Goal: Task Accomplishment & Management: Use online tool/utility

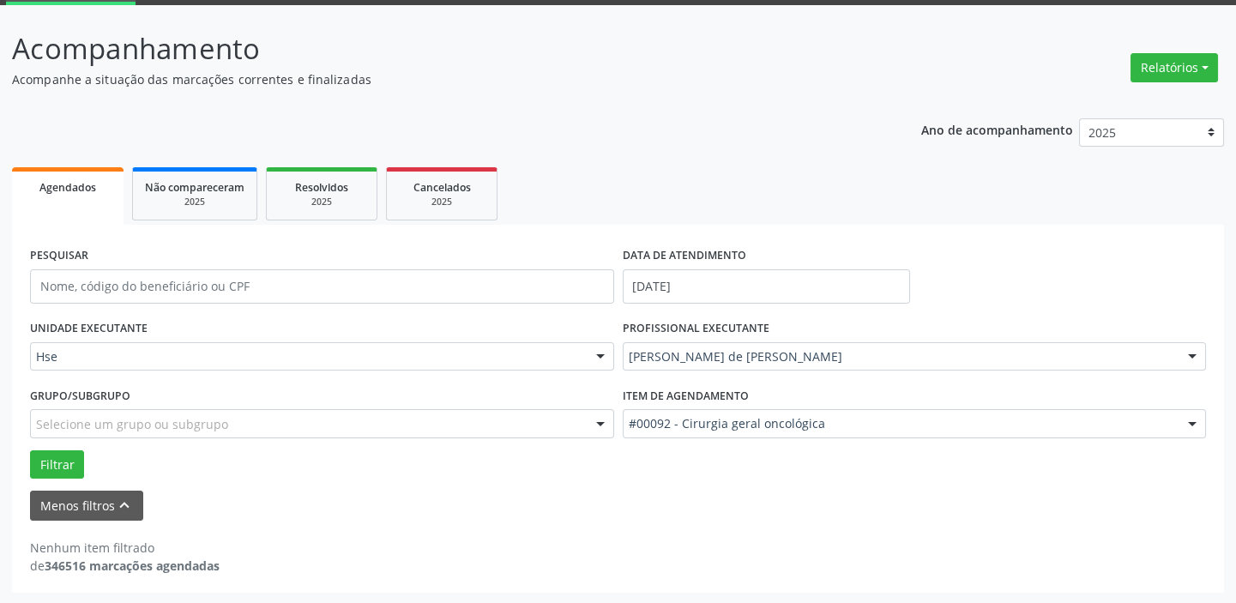
scroll to position [89, 0]
drag, startPoint x: 1230, startPoint y: 407, endPoint x: 1247, endPoint y: 524, distance: 118.7
click at [1235, 514] on html "Central de Marcação Hospital do Servidor do [GEOGRAPHIC_DATA] Recepcionista da …" at bounding box center [618, 212] width 1236 height 603
click at [1102, 565] on div "Nenhum item filtrado de 346516 marcações agendadas" at bounding box center [618, 557] width 1176 height 36
click at [721, 284] on input "[DATE]" at bounding box center [766, 286] width 287 height 34
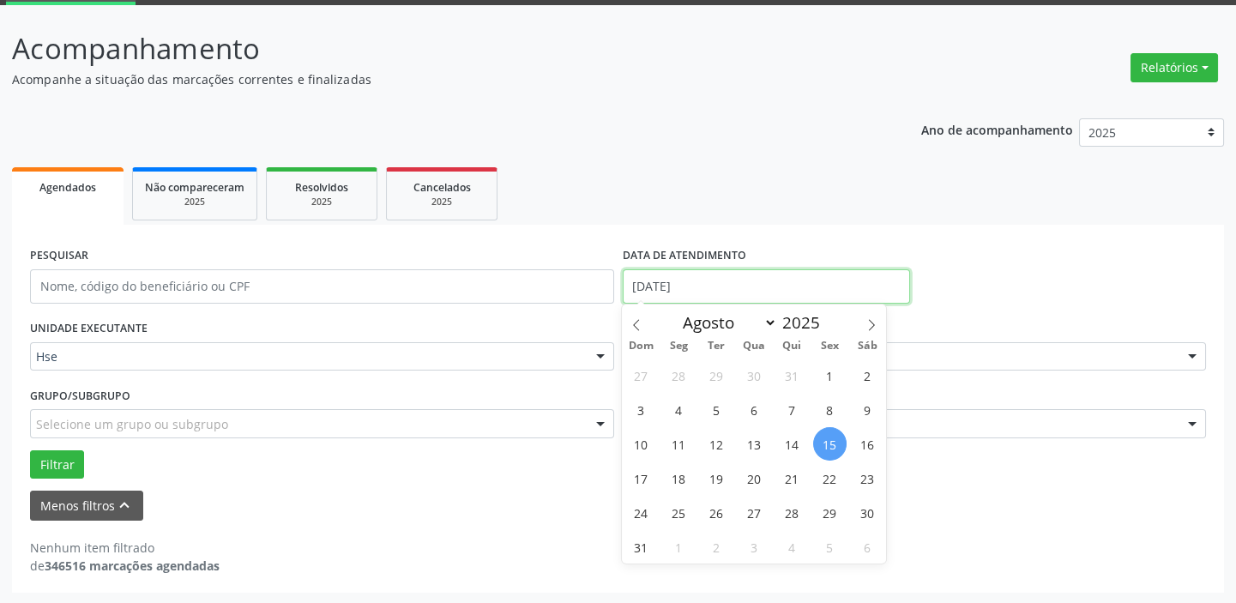
click at [721, 284] on input "[DATE]" at bounding box center [766, 286] width 287 height 34
click at [686, 478] on span "18" at bounding box center [678, 478] width 33 height 33
type input "[DATE]"
click at [686, 478] on span "18" at bounding box center [678, 478] width 33 height 33
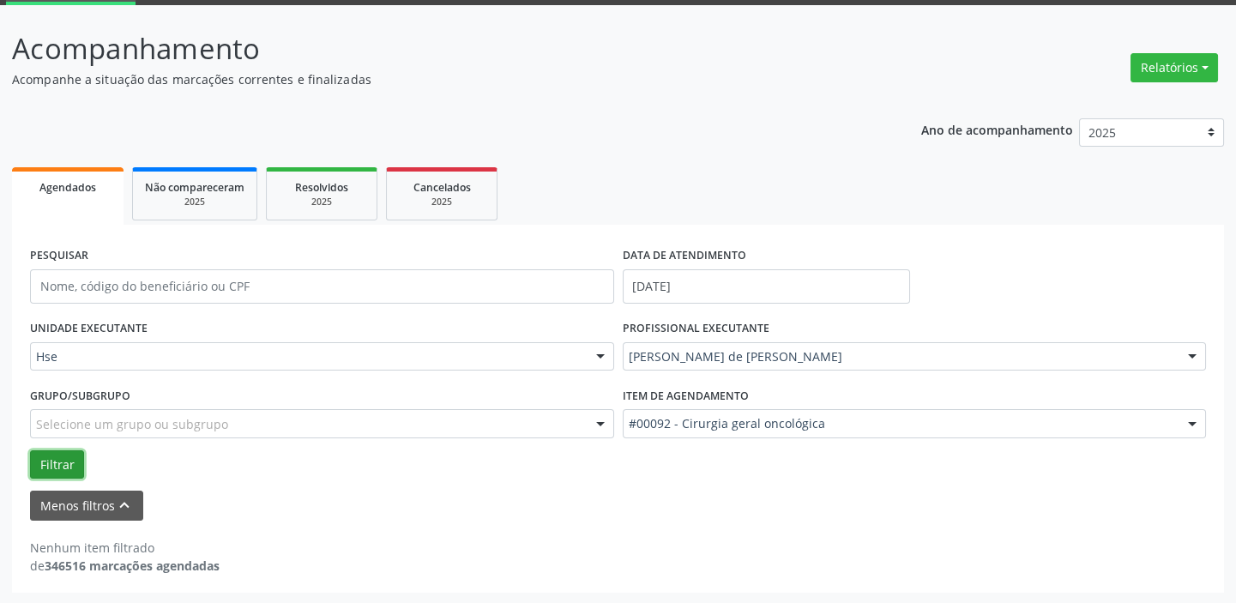
click at [61, 462] on button "Filtrar" at bounding box center [57, 464] width 54 height 29
click at [599, 354] on div at bounding box center [601, 357] width 26 height 29
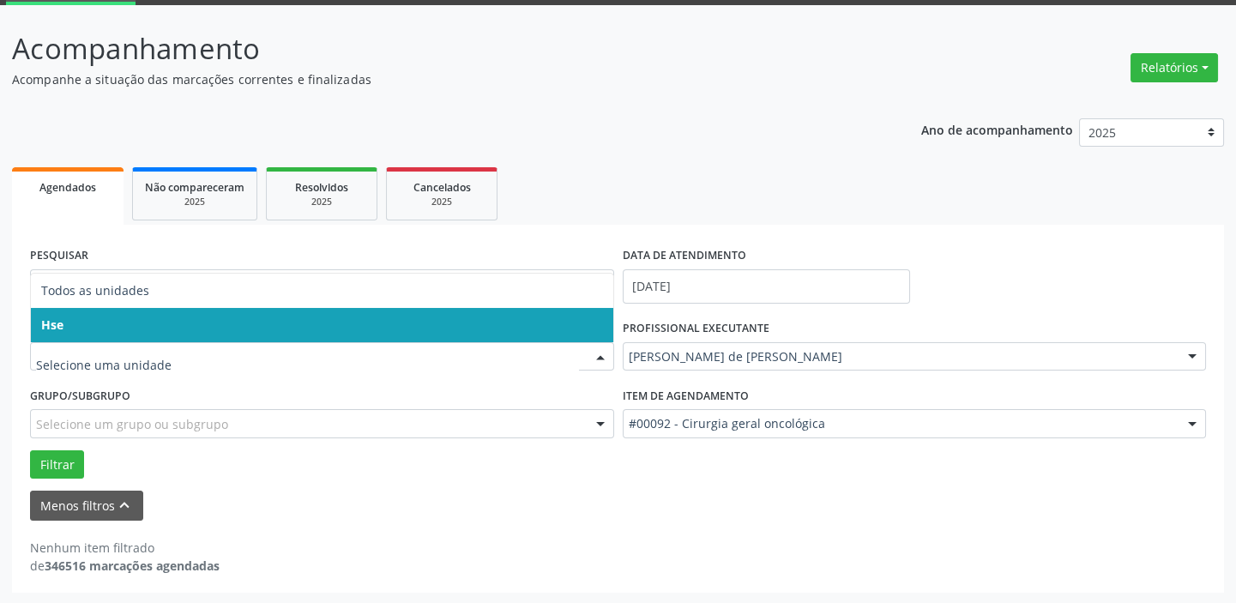
click at [590, 323] on span "Hse" at bounding box center [322, 325] width 583 height 34
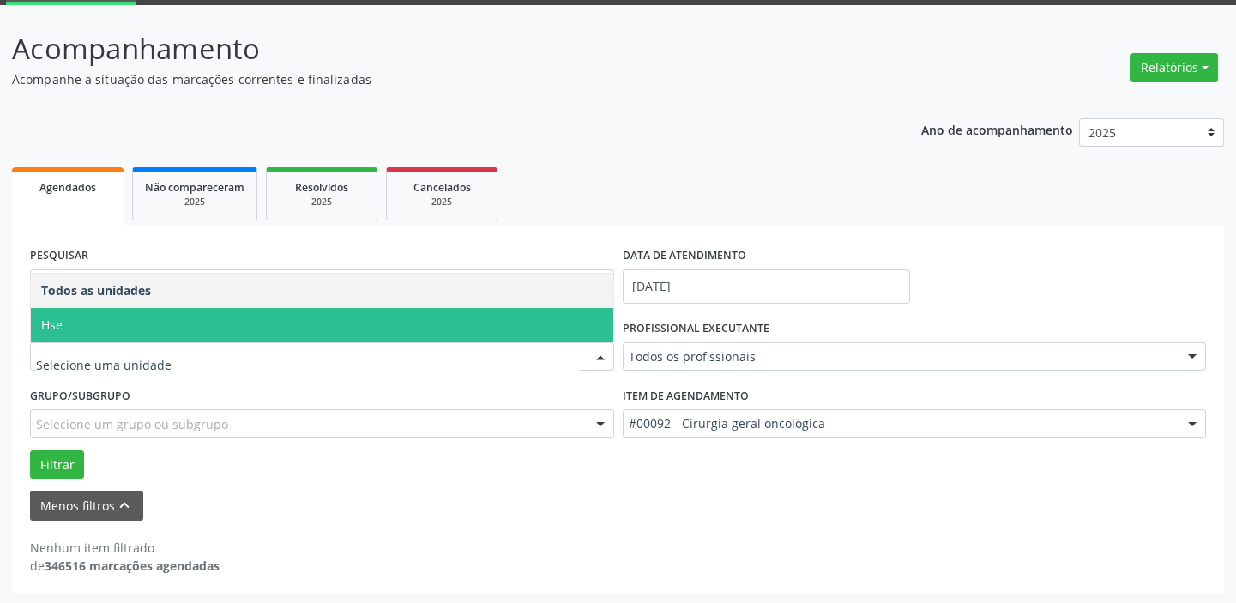
click at [601, 361] on div at bounding box center [601, 357] width 26 height 29
click at [592, 320] on span "Hse" at bounding box center [322, 325] width 583 height 34
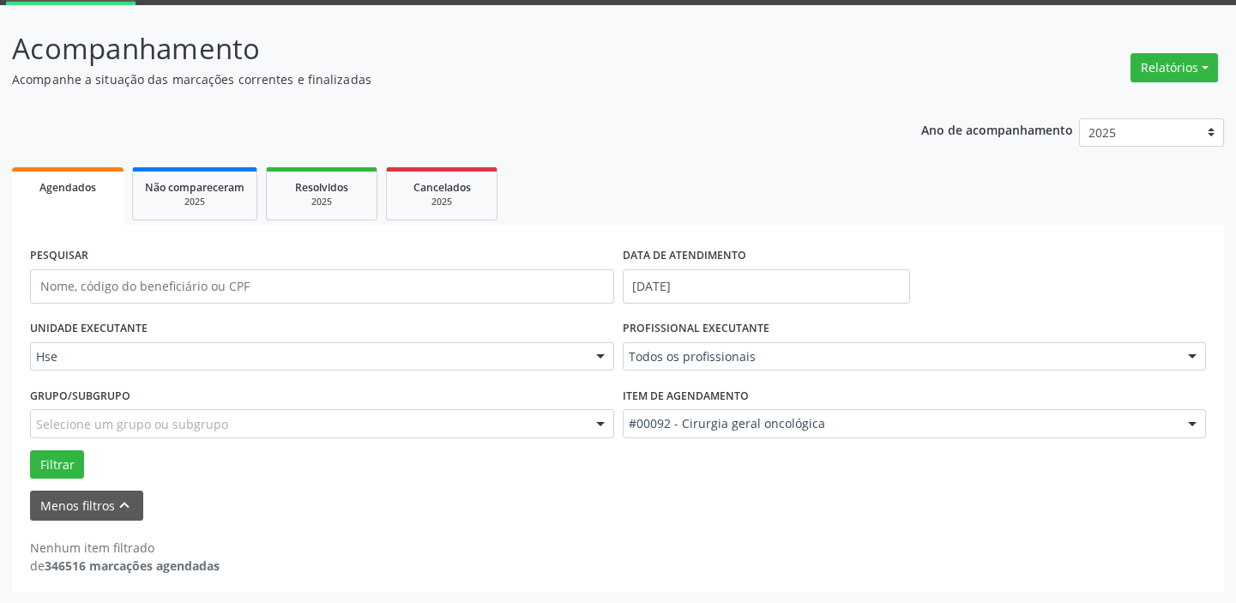
click at [1194, 352] on div at bounding box center [1193, 357] width 26 height 29
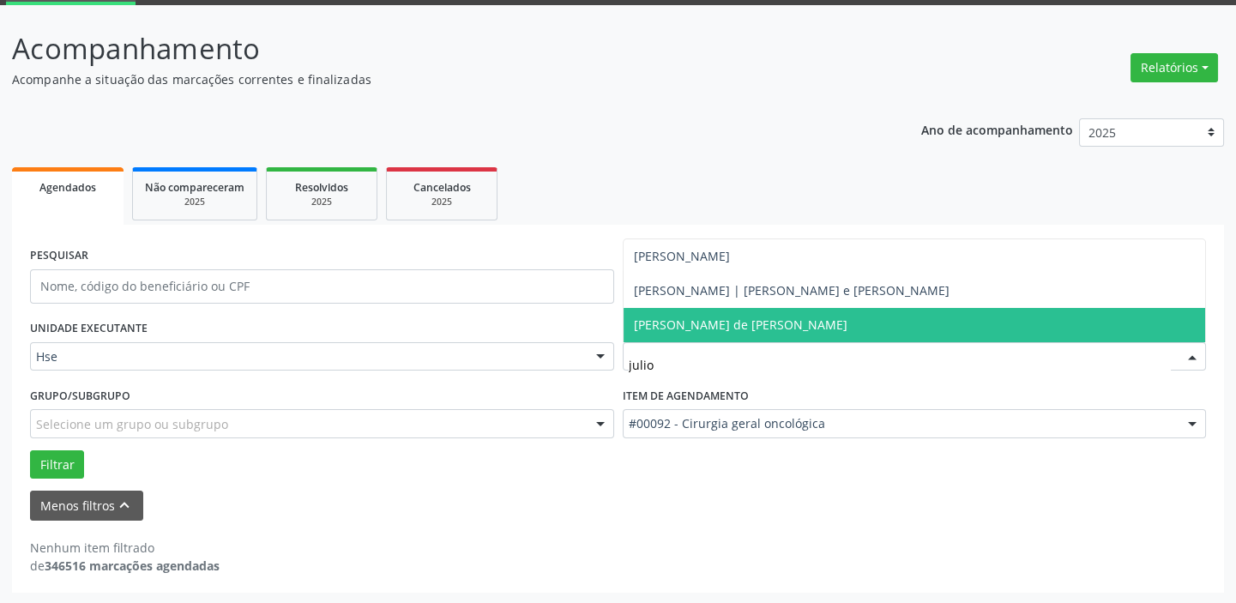
click at [811, 324] on span "[PERSON_NAME] de [PERSON_NAME]" at bounding box center [915, 325] width 583 height 34
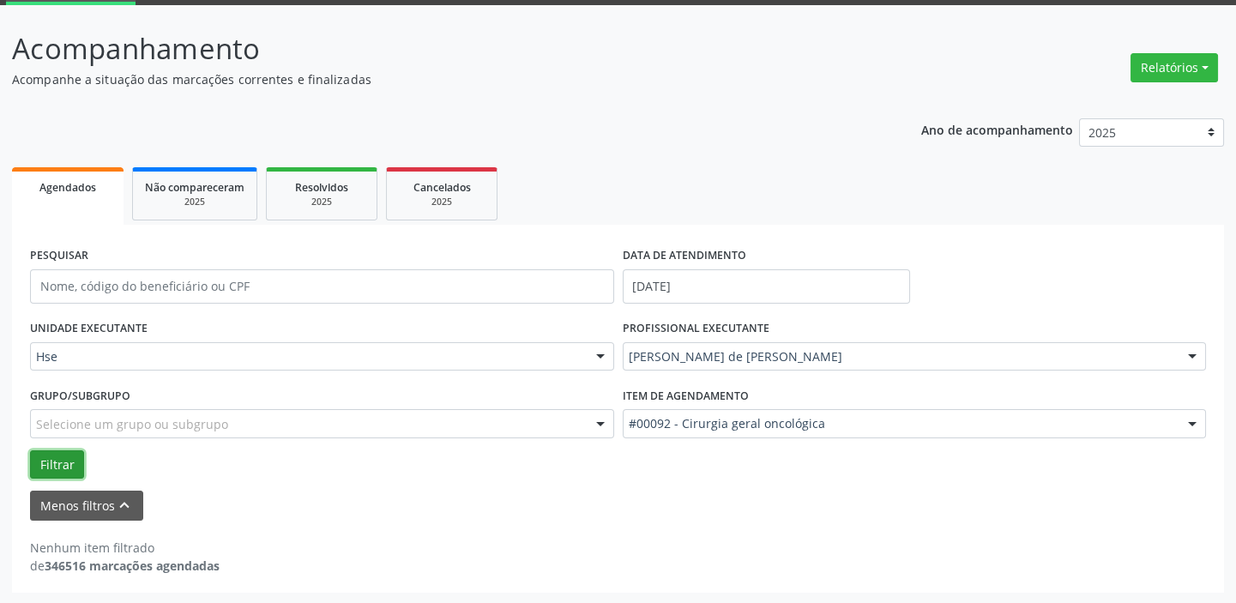
click at [48, 456] on button "Filtrar" at bounding box center [57, 464] width 54 height 29
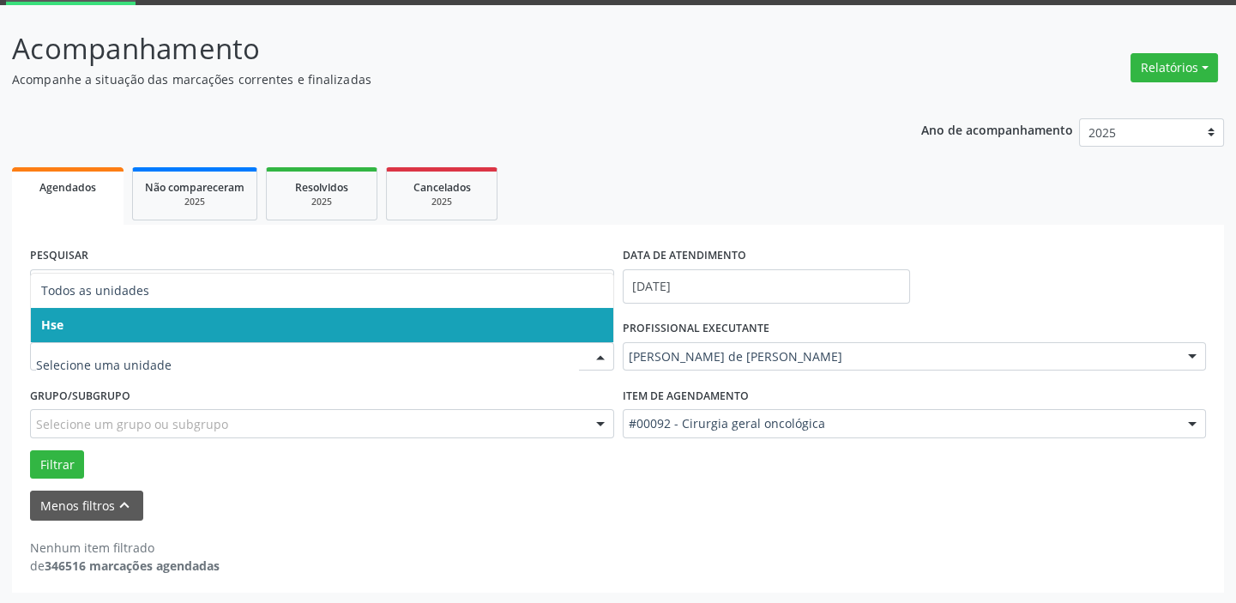
click at [603, 359] on div at bounding box center [601, 357] width 26 height 29
click at [558, 323] on span "Hse" at bounding box center [322, 325] width 583 height 34
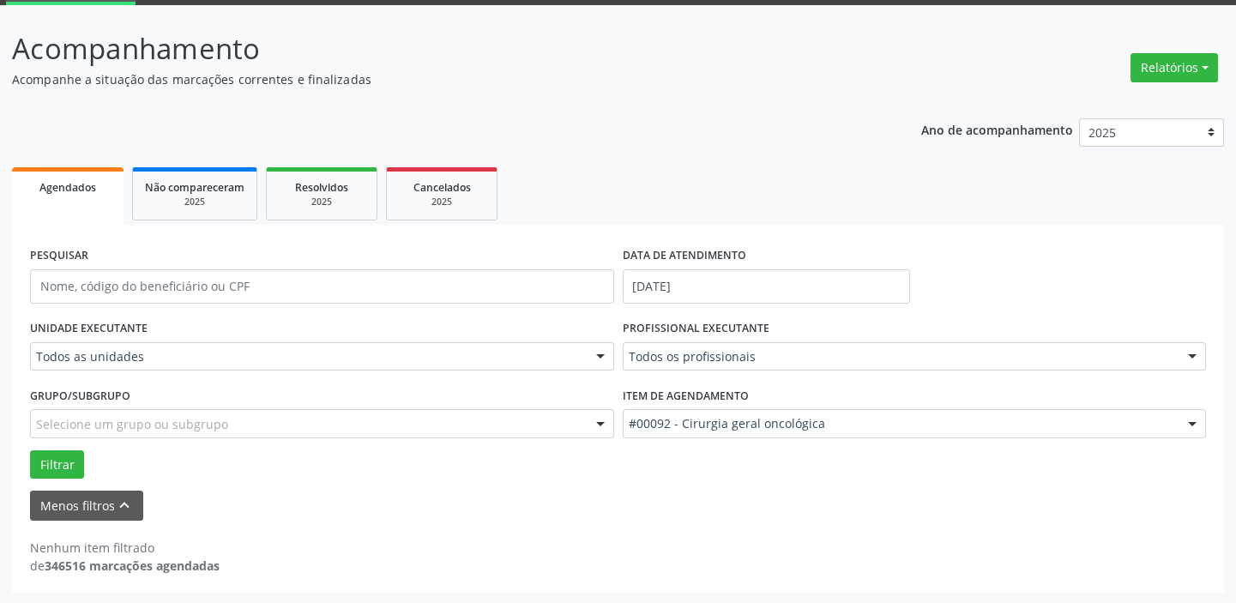
click at [596, 360] on div at bounding box center [601, 357] width 26 height 29
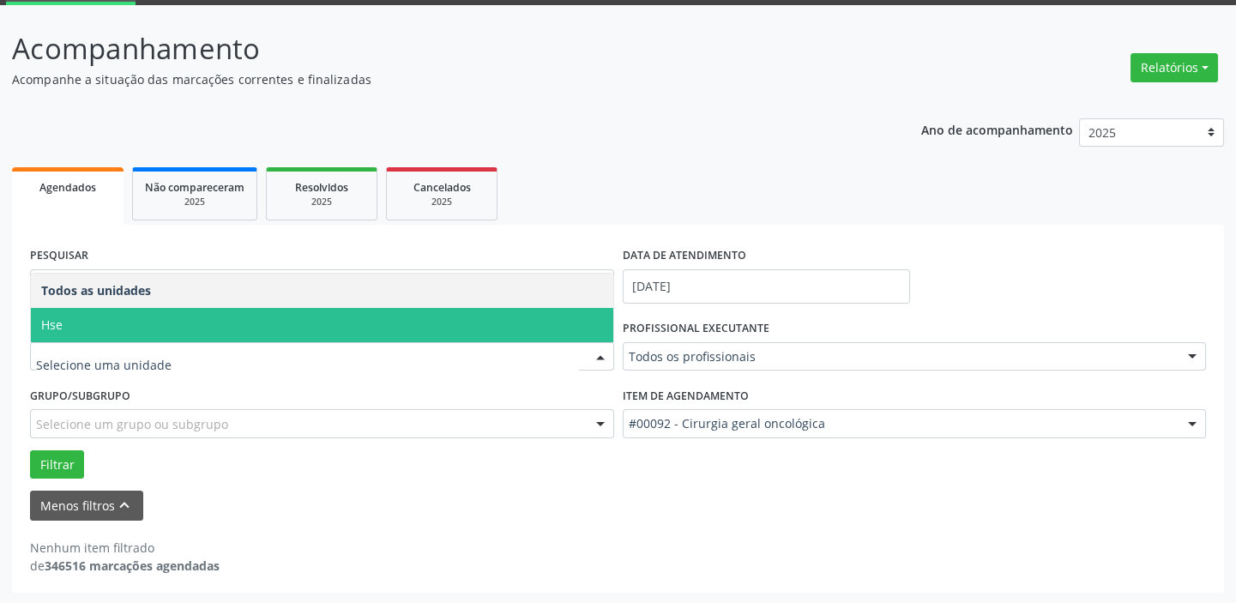
click at [488, 317] on span "Hse" at bounding box center [322, 325] width 583 height 34
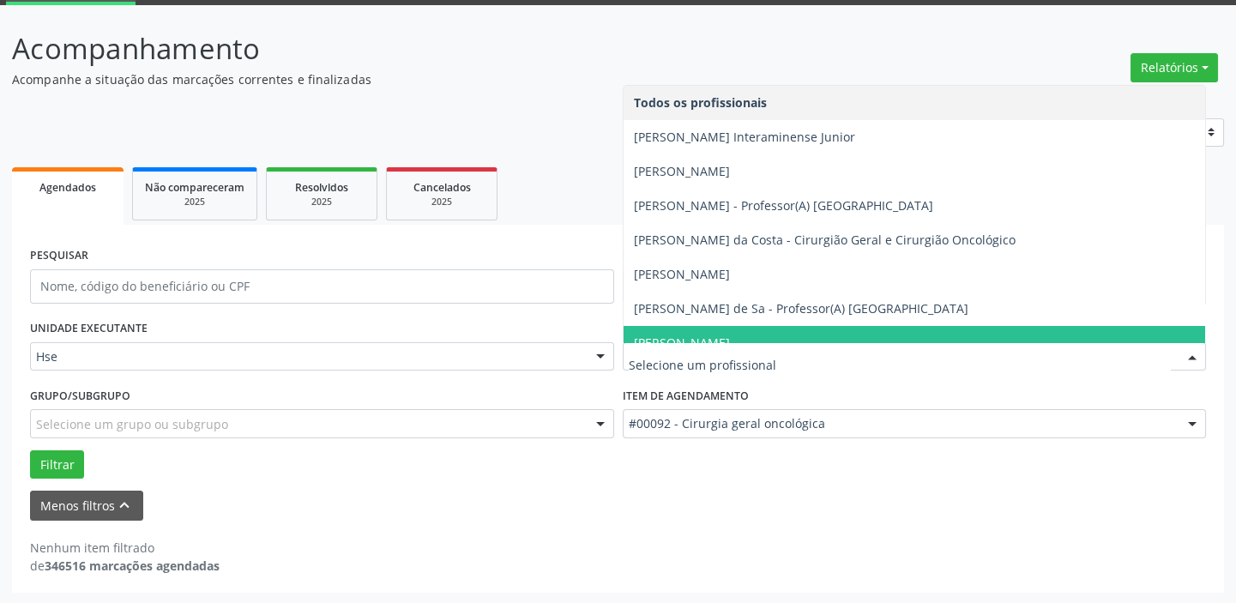
click at [1192, 352] on div at bounding box center [1193, 357] width 26 height 29
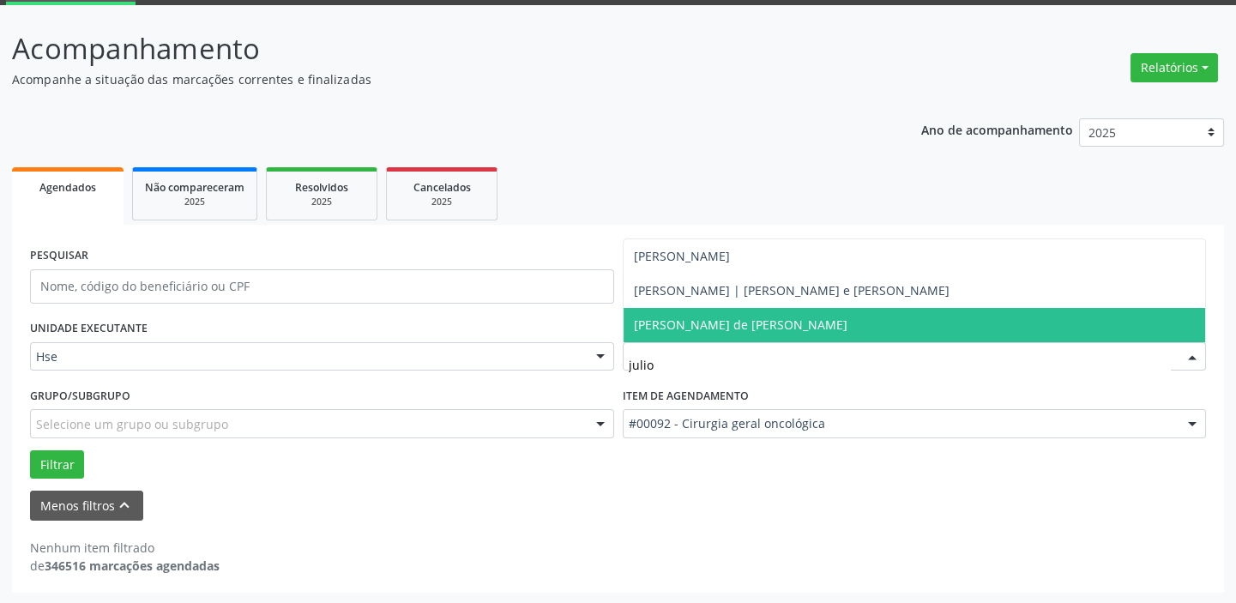
click at [858, 313] on span "[PERSON_NAME] de [PERSON_NAME]" at bounding box center [915, 325] width 583 height 34
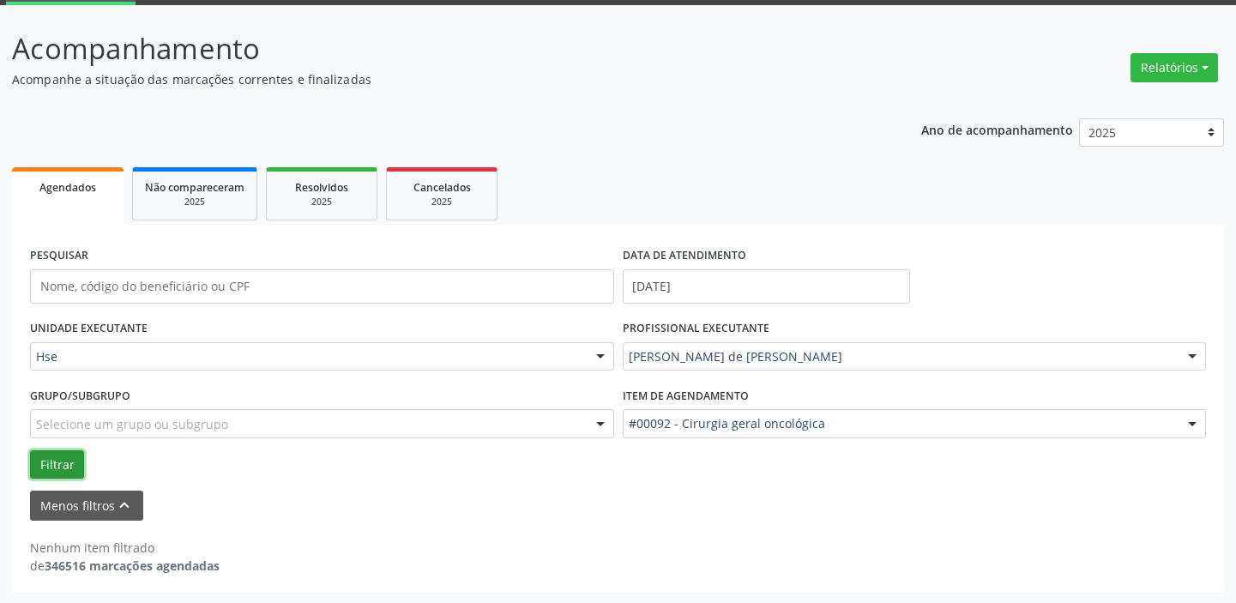
click at [69, 464] on button "Filtrar" at bounding box center [57, 464] width 54 height 29
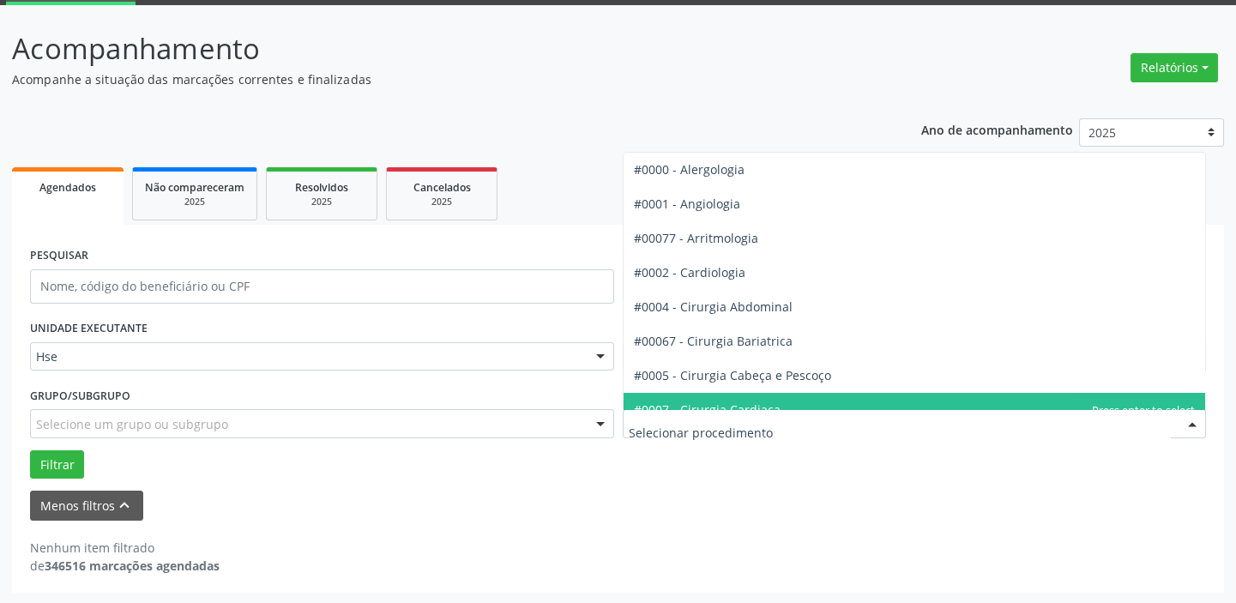
click at [1194, 425] on div at bounding box center [1193, 424] width 26 height 29
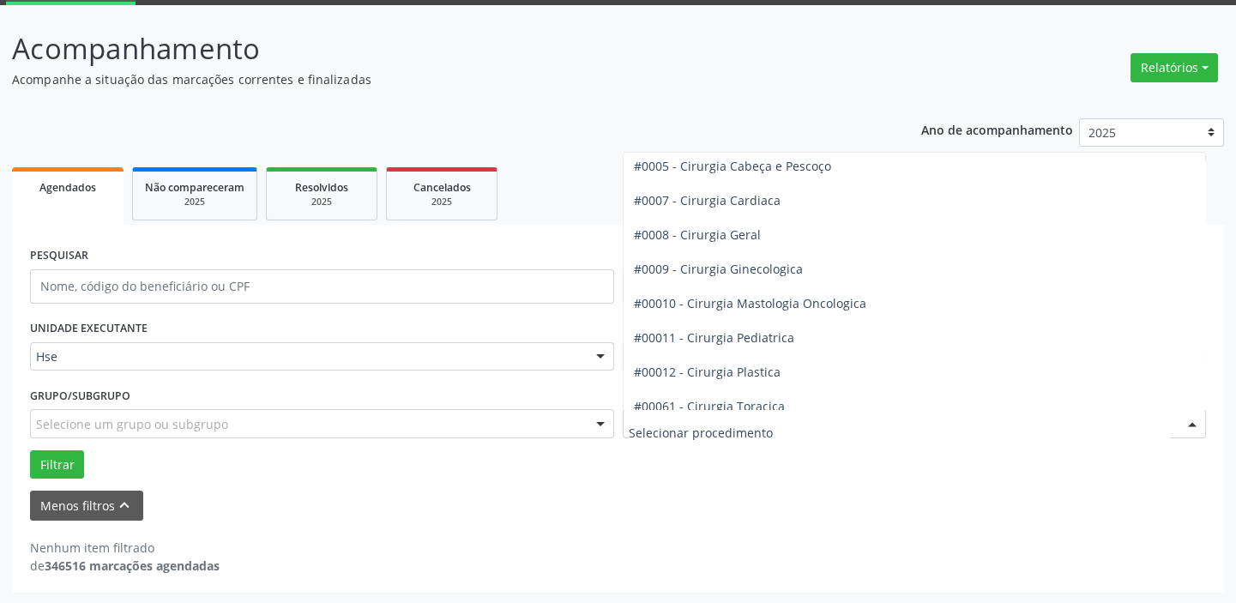
scroll to position [220, 0]
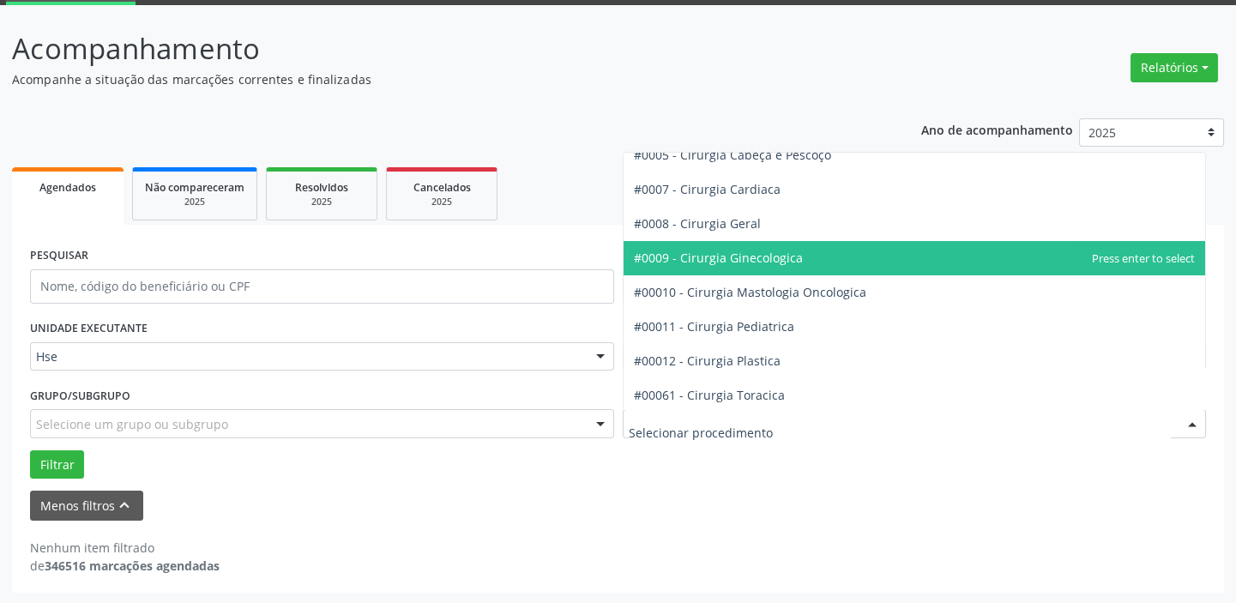
click at [827, 245] on span "#0009 - Cirurgia Ginecologica" at bounding box center [915, 258] width 583 height 34
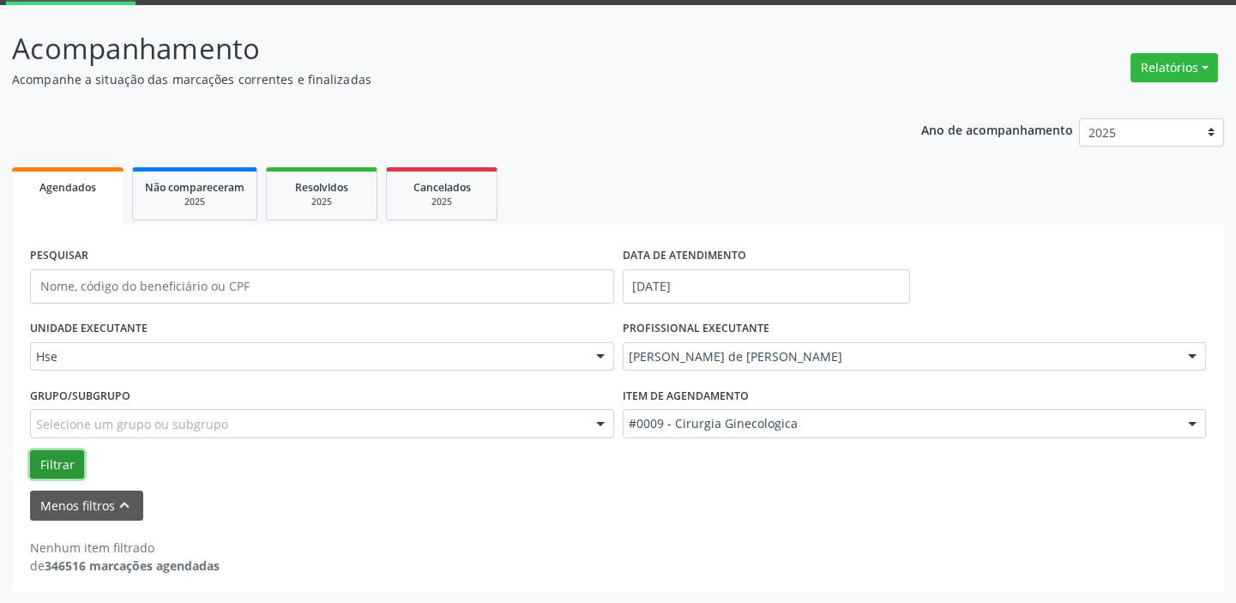
click at [58, 462] on button "Filtrar" at bounding box center [57, 464] width 54 height 29
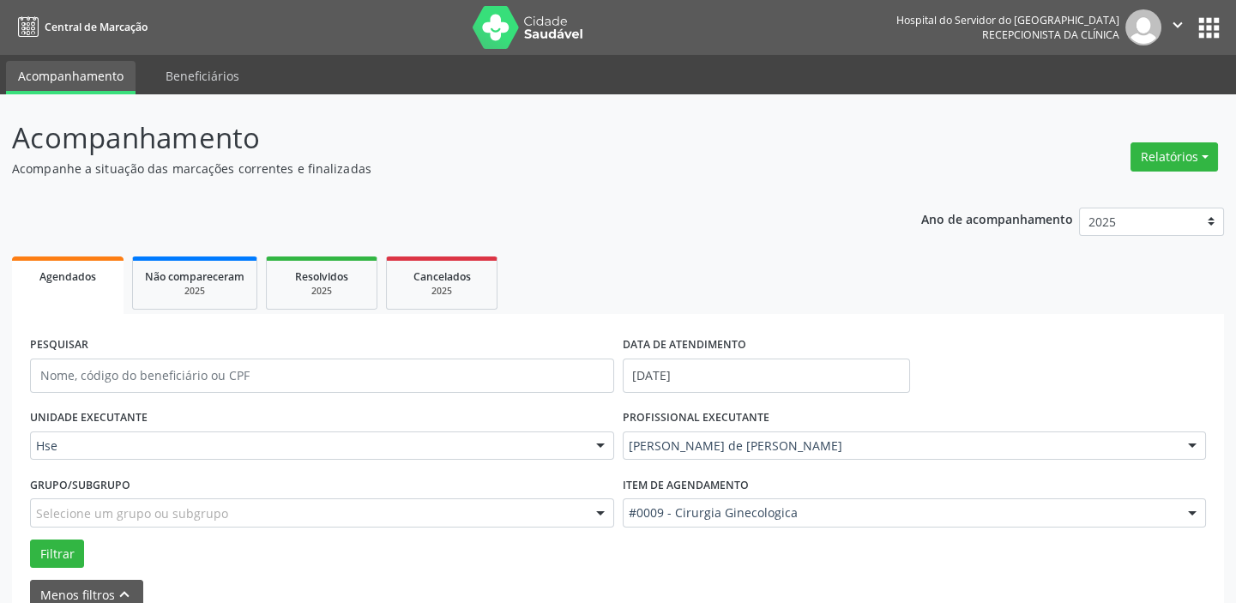
scroll to position [89, 0]
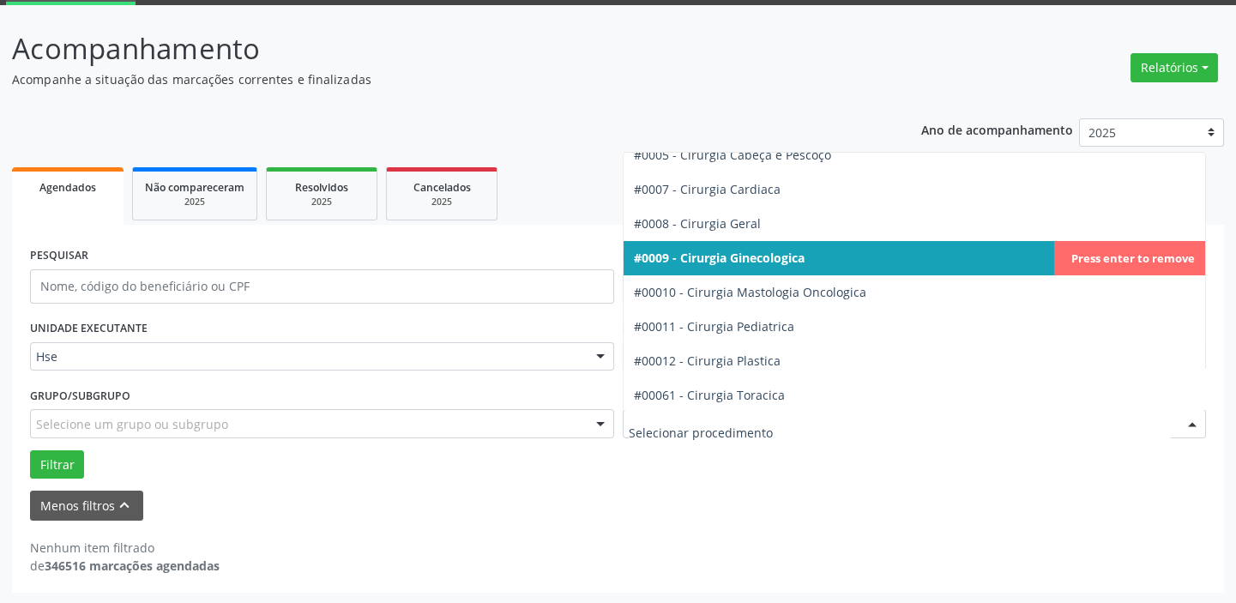
click at [1193, 426] on div at bounding box center [1193, 424] width 26 height 29
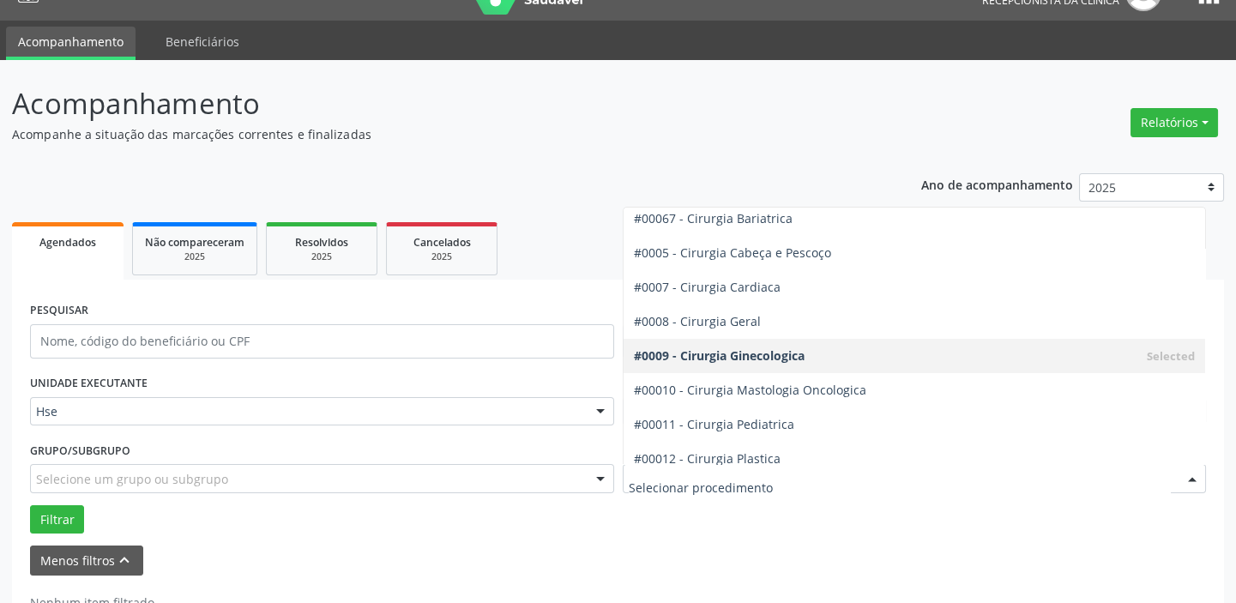
scroll to position [199, 0]
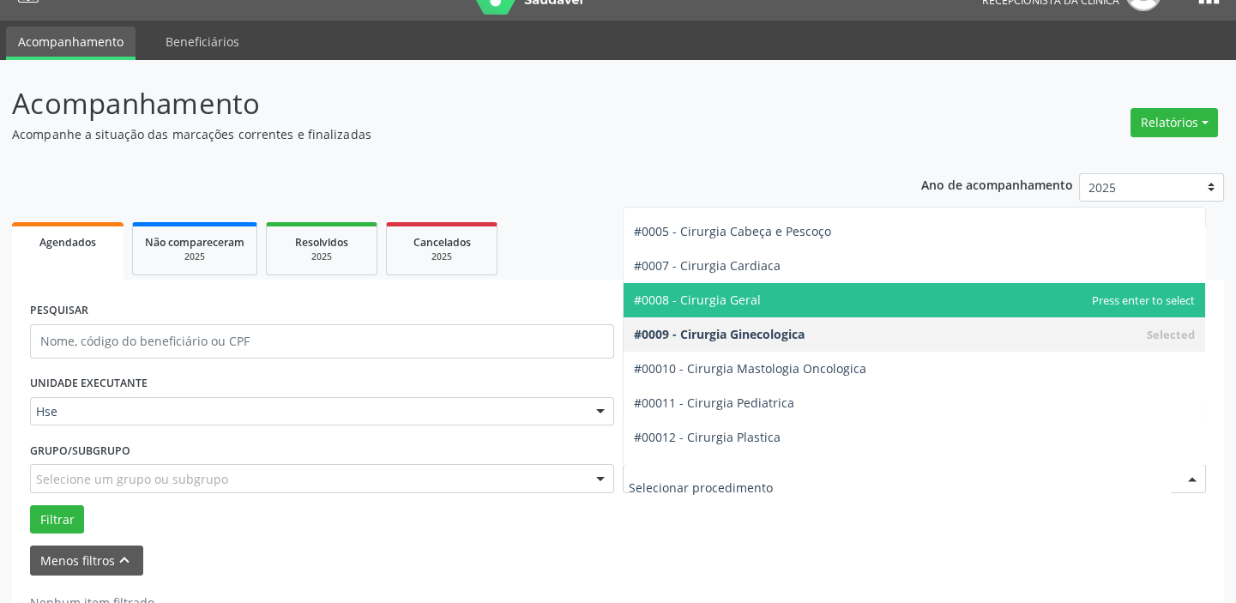
click at [756, 301] on span "#0008 - Cirurgia Geral" at bounding box center [915, 300] width 583 height 34
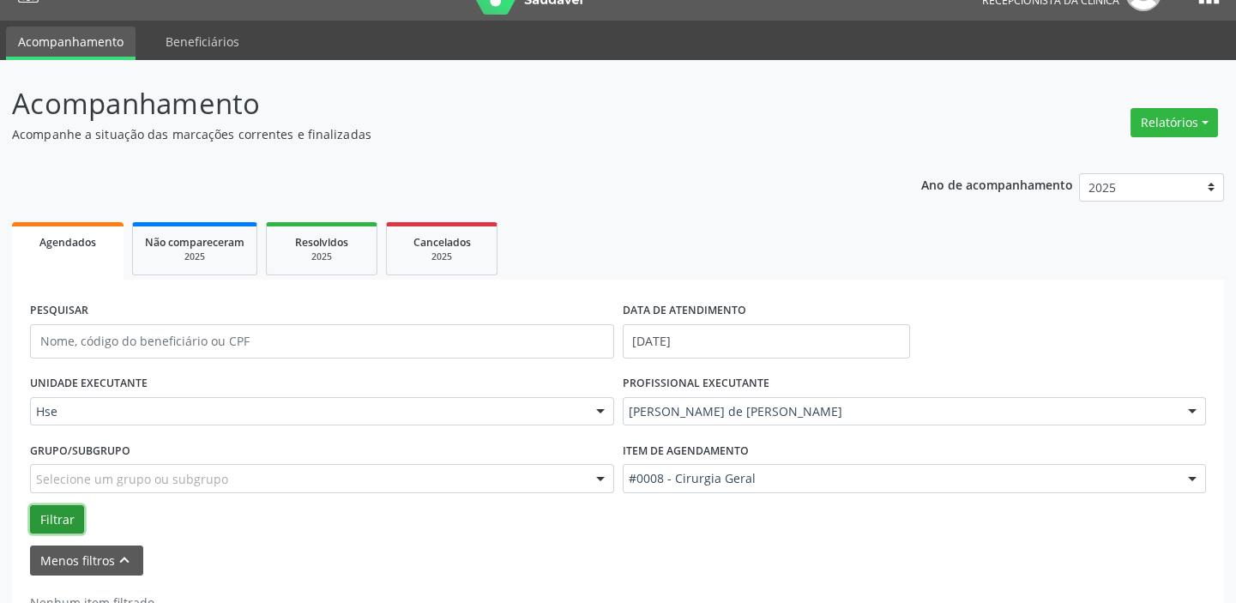
click at [75, 512] on button "Filtrar" at bounding box center [57, 519] width 54 height 29
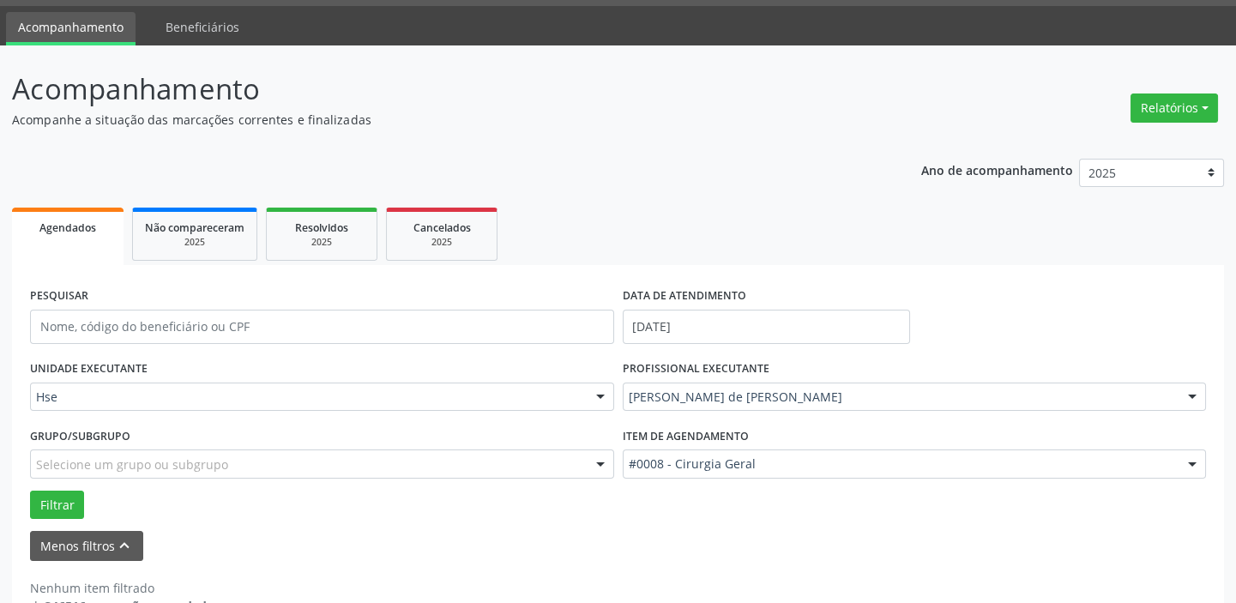
scroll to position [36, 0]
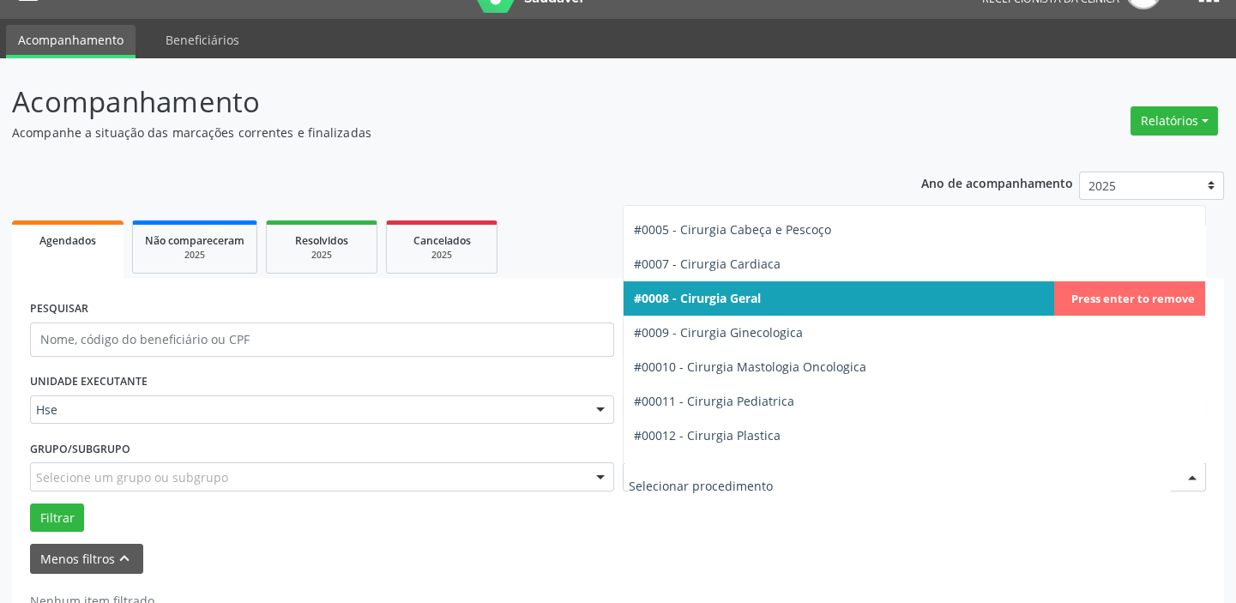
click at [1188, 473] on div at bounding box center [1193, 477] width 26 height 29
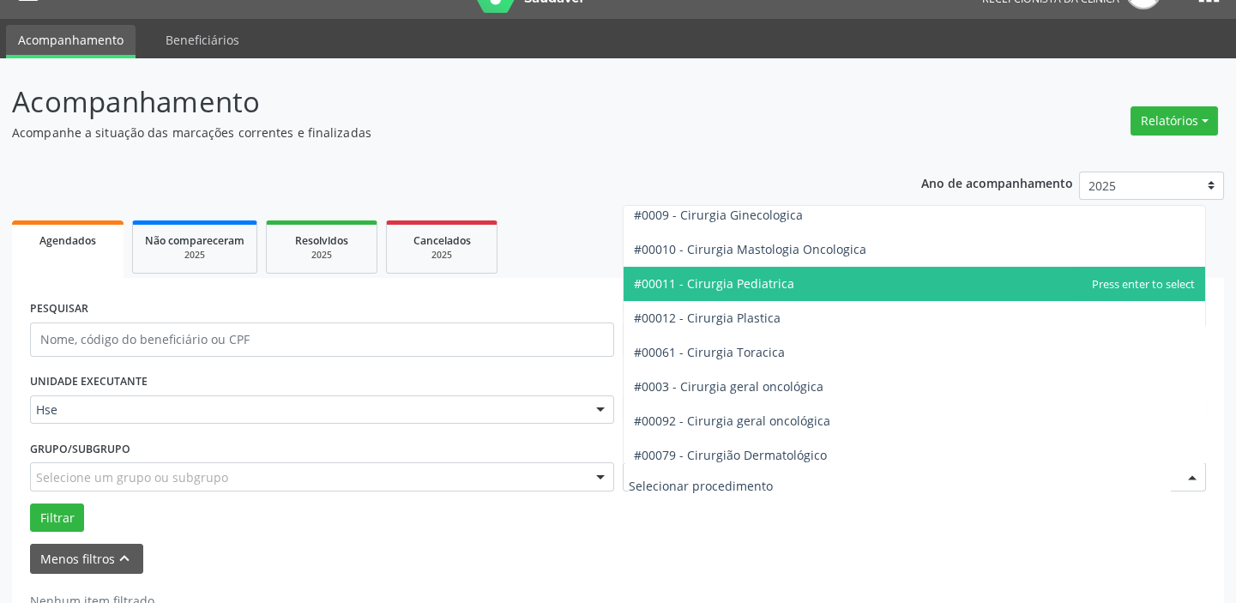
scroll to position [348, 0]
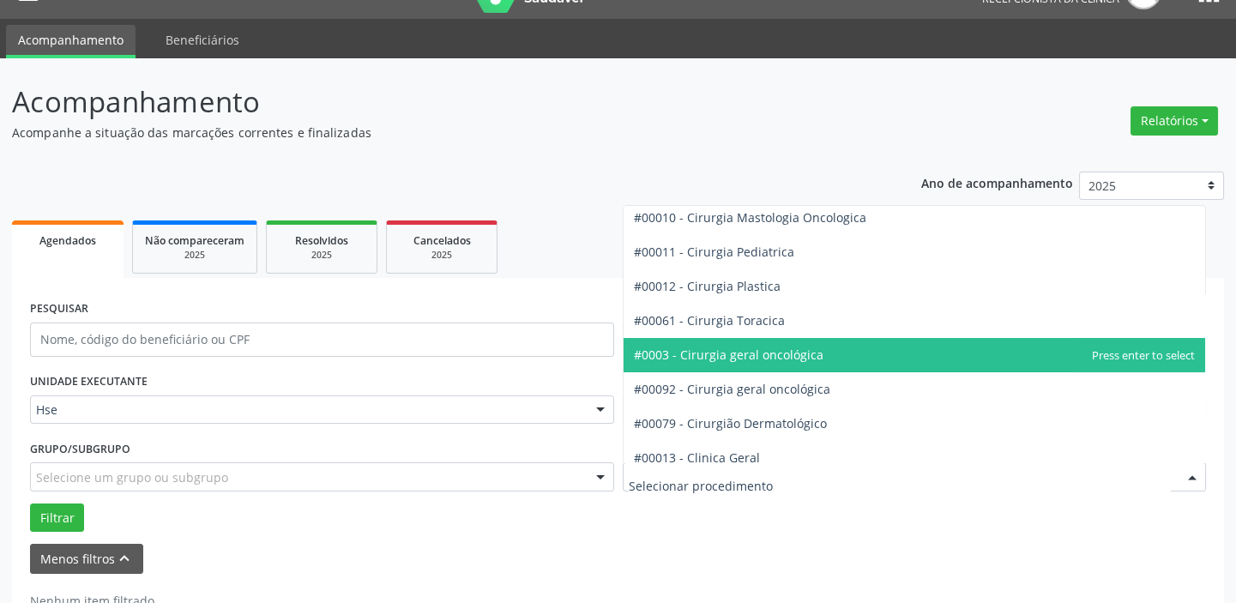
click at [783, 347] on span "#0003 - Cirurgia geral oncológica" at bounding box center [729, 355] width 190 height 16
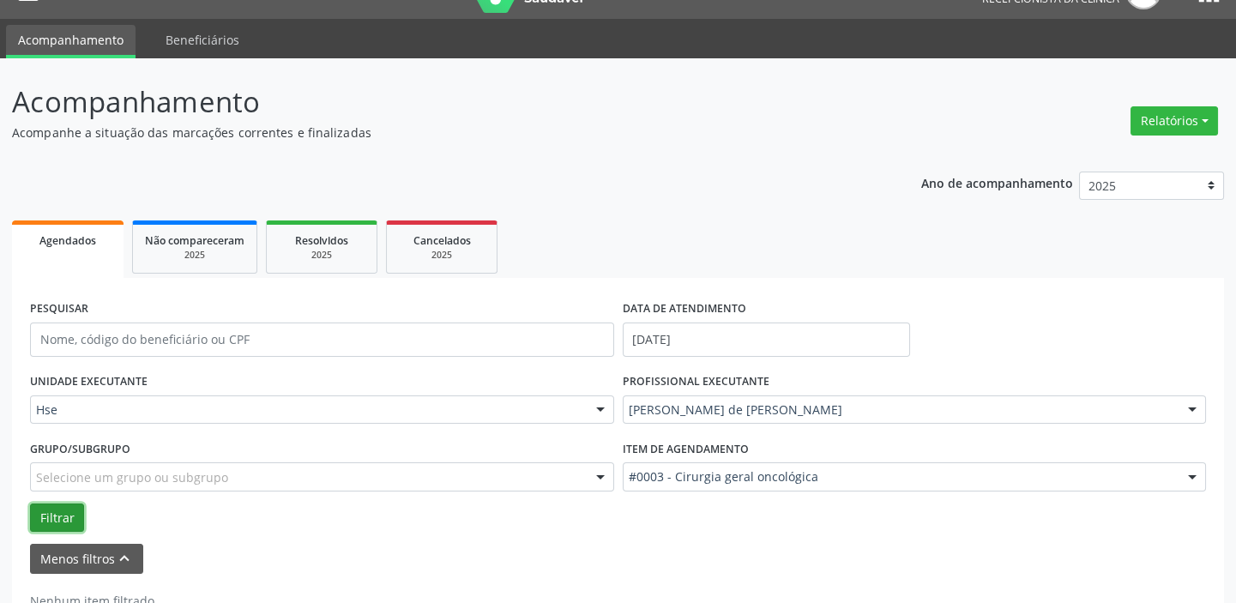
click at [51, 515] on button "Filtrar" at bounding box center [57, 518] width 54 height 29
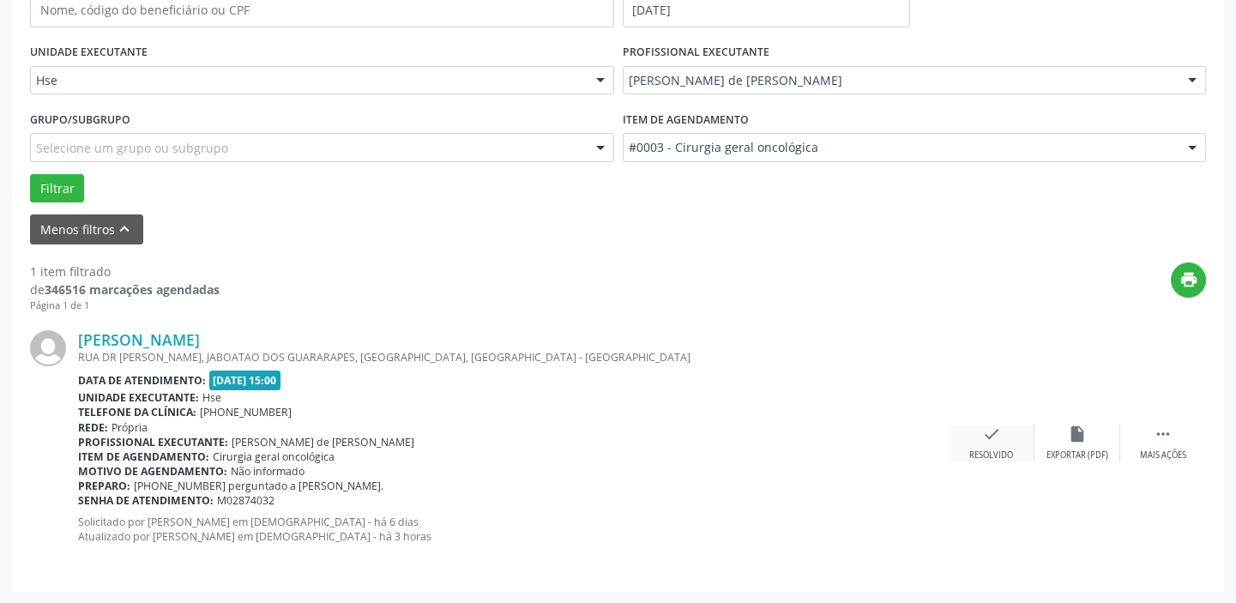
click at [1004, 444] on div "check Resolvido" at bounding box center [992, 443] width 86 height 37
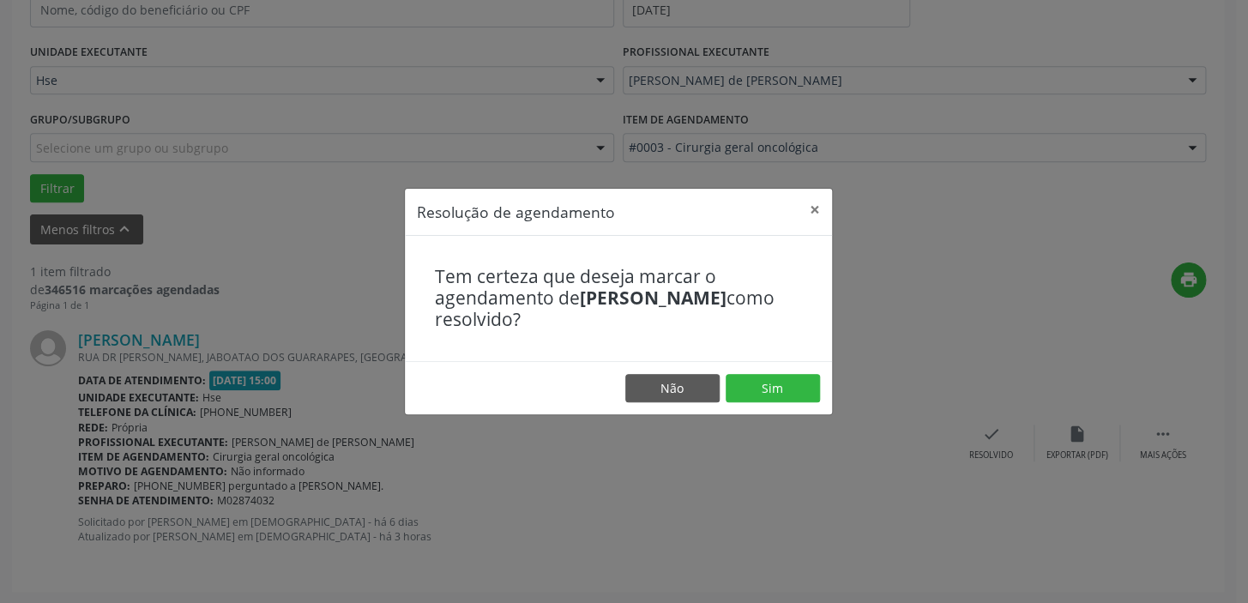
drag, startPoint x: 1018, startPoint y: 345, endPoint x: 855, endPoint y: 497, distance: 222.2
click at [1103, 349] on div "Resolução de agendamento × Tem certeza que deseja marcar o agendamento de [PERS…" at bounding box center [624, 301] width 1248 height 603
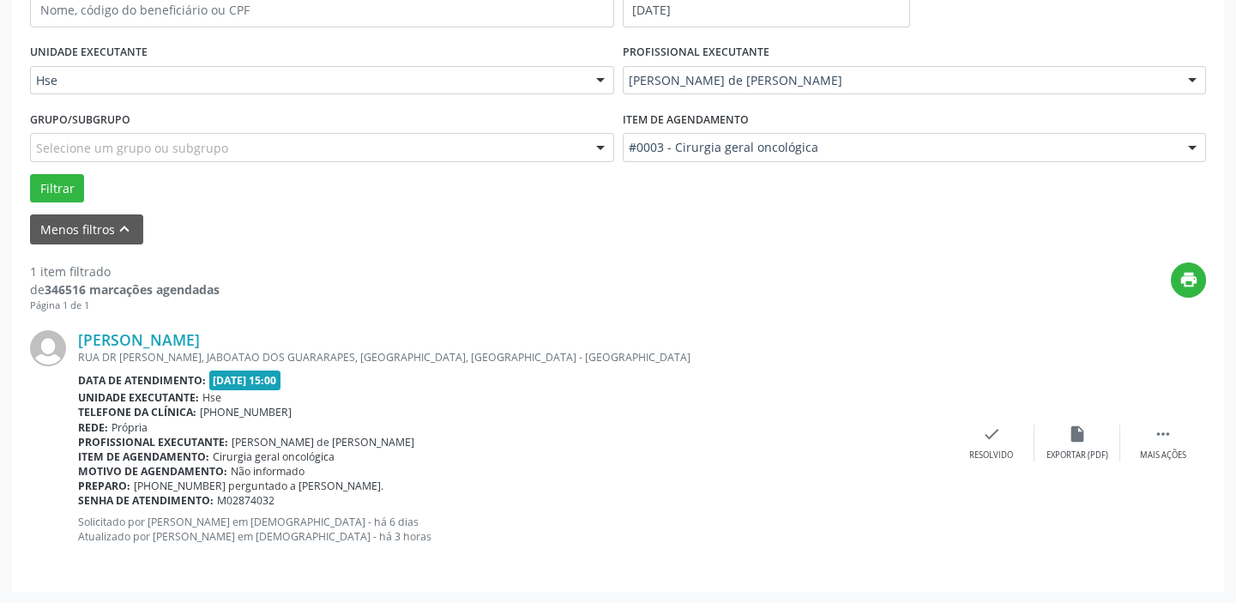
click at [1066, 256] on div "1 item filtrado de 346516 marcações agendadas Página 1 de 1 print [PERSON_NAME]…" at bounding box center [618, 409] width 1176 height 329
click at [581, 310] on div "print" at bounding box center [713, 288] width 987 height 51
click at [1042, 225] on div "Menos filtros keyboard_arrow_up" at bounding box center [618, 229] width 1185 height 30
click at [987, 450] on div "Resolvido" at bounding box center [991, 456] width 44 height 12
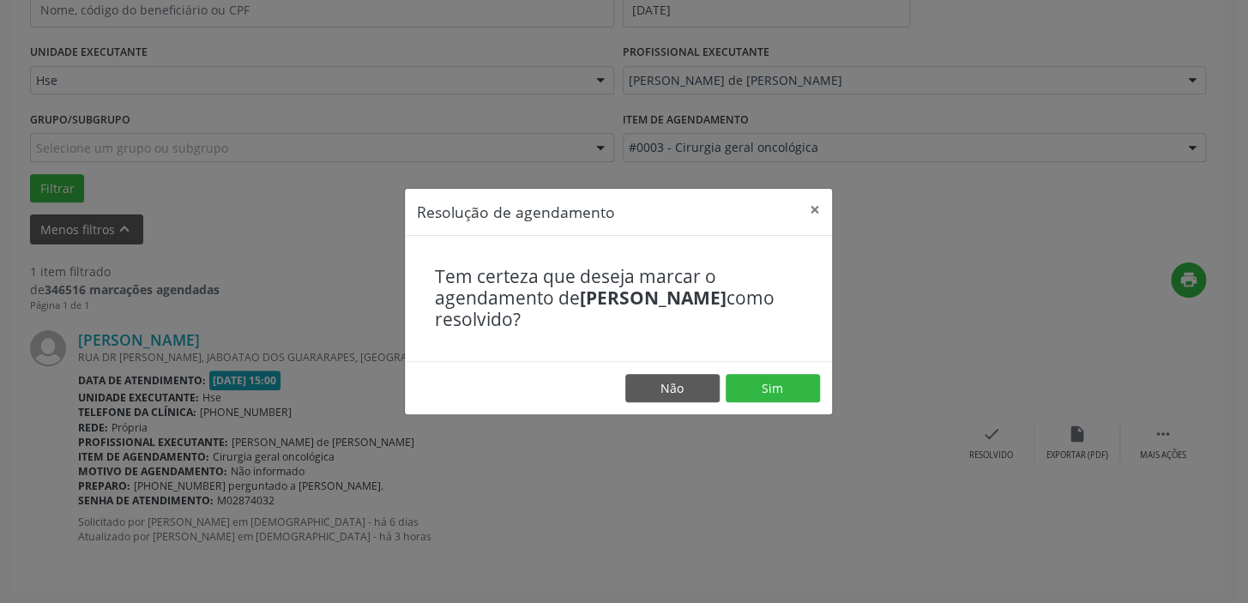
click at [1223, 244] on div "Resolução de agendamento × Tem certeza que deseja marcar o agendamento de [PERS…" at bounding box center [624, 301] width 1248 height 603
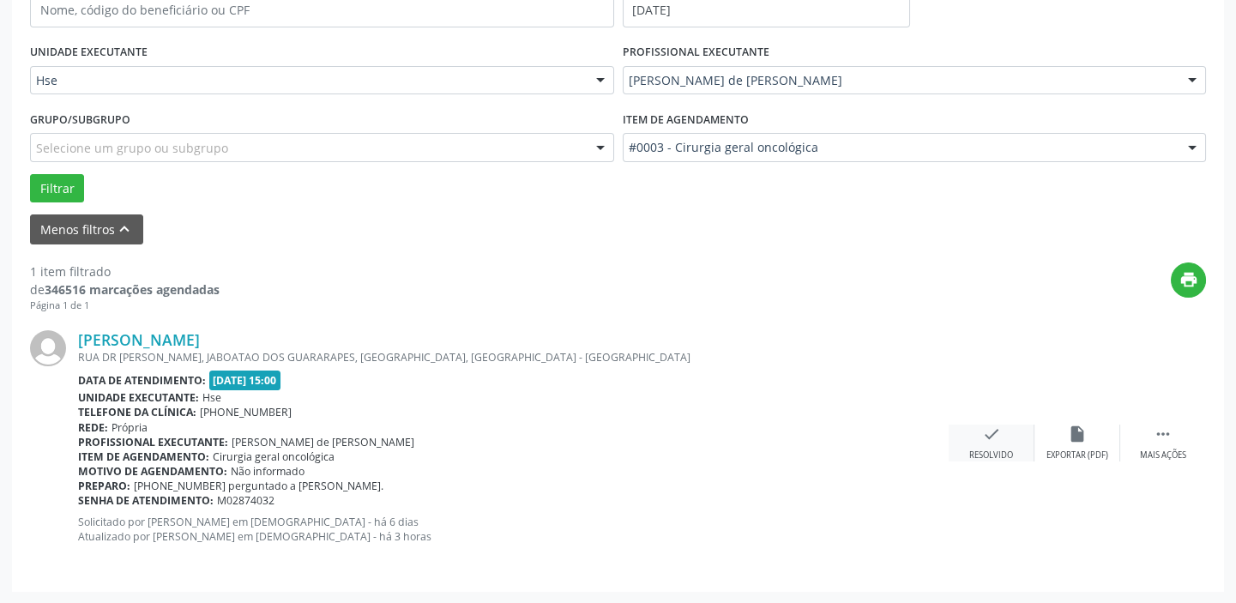
click at [1014, 425] on div "check Resolvido" at bounding box center [992, 443] width 86 height 37
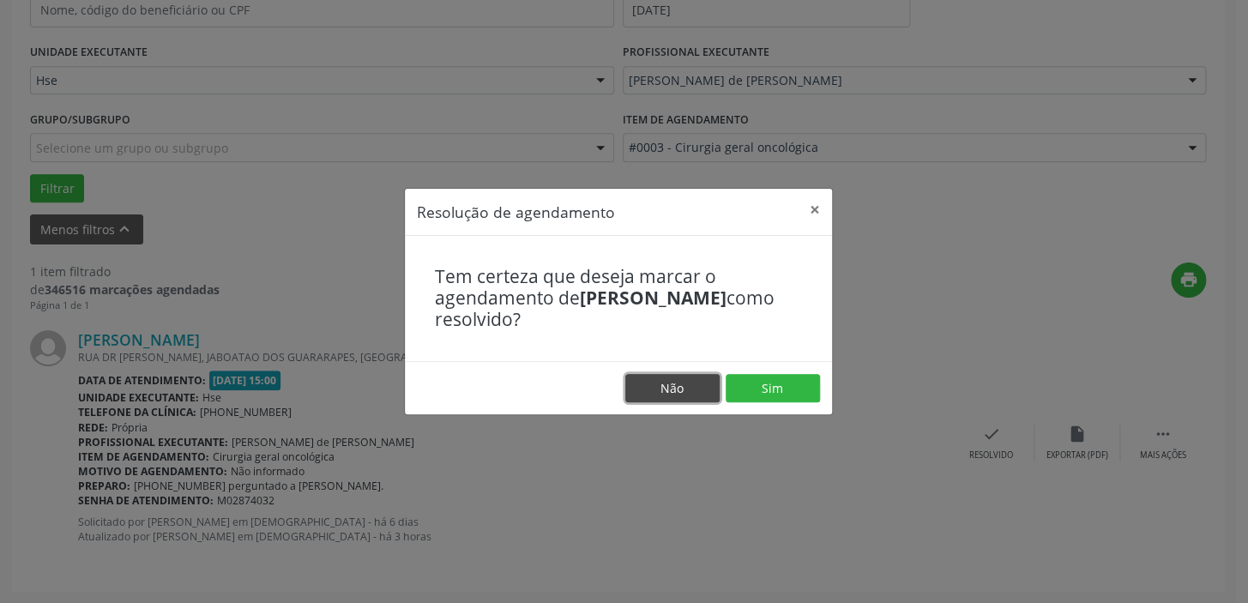
click at [629, 388] on button "Não" at bounding box center [672, 388] width 94 height 29
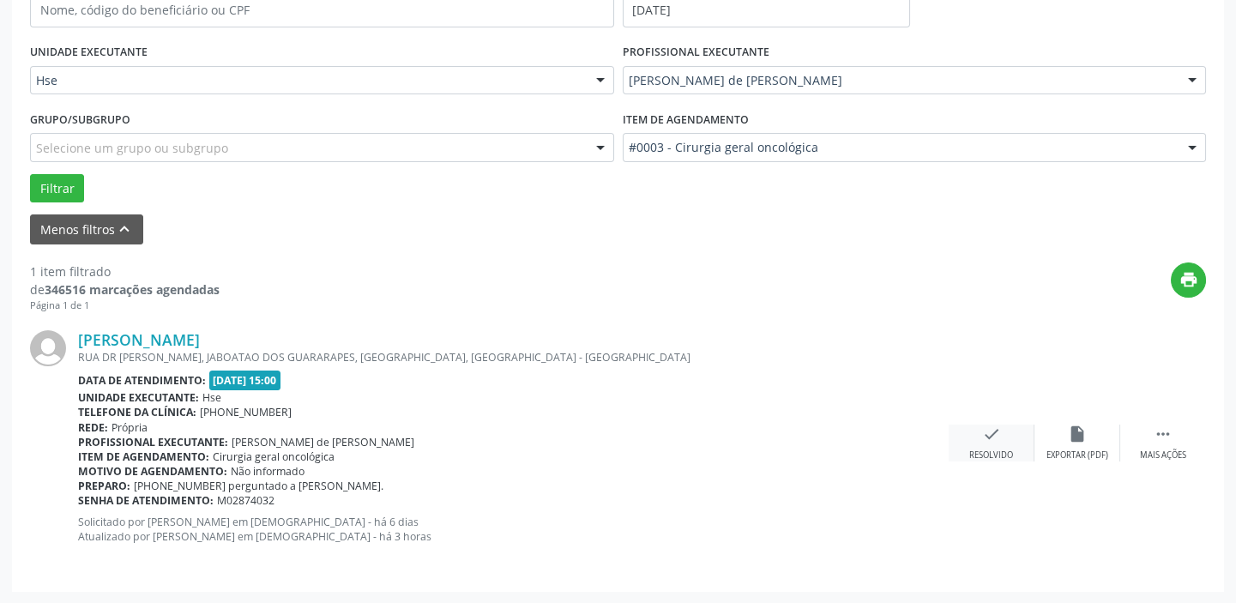
click at [996, 436] on icon "check" at bounding box center [991, 434] width 19 height 19
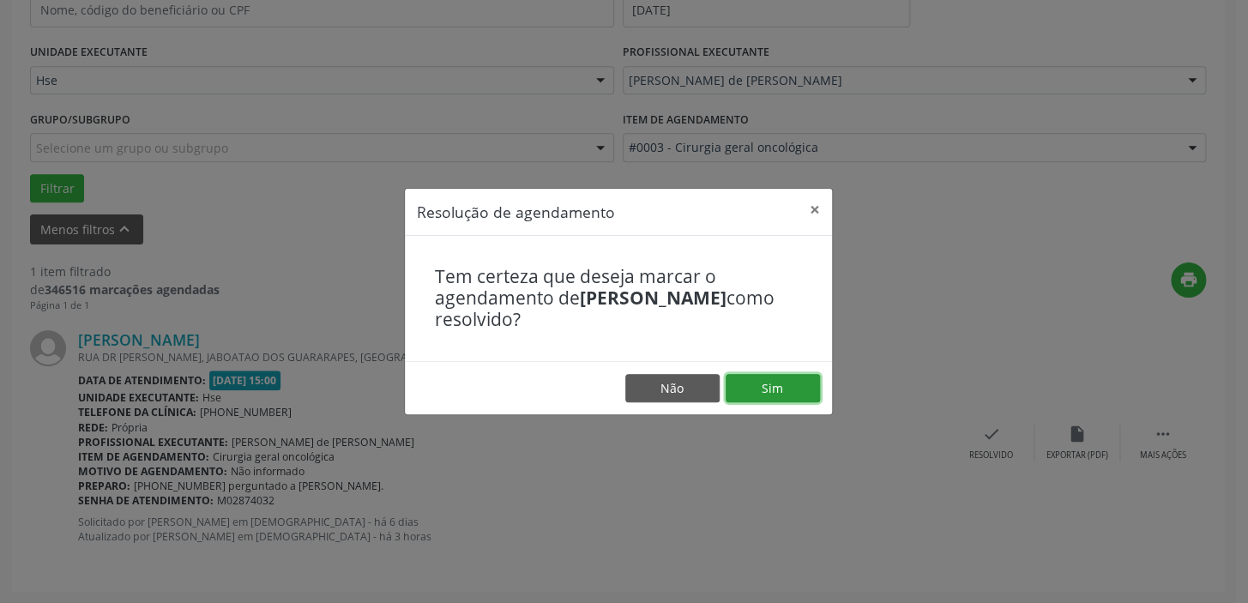
click at [787, 388] on button "Sim" at bounding box center [773, 388] width 94 height 29
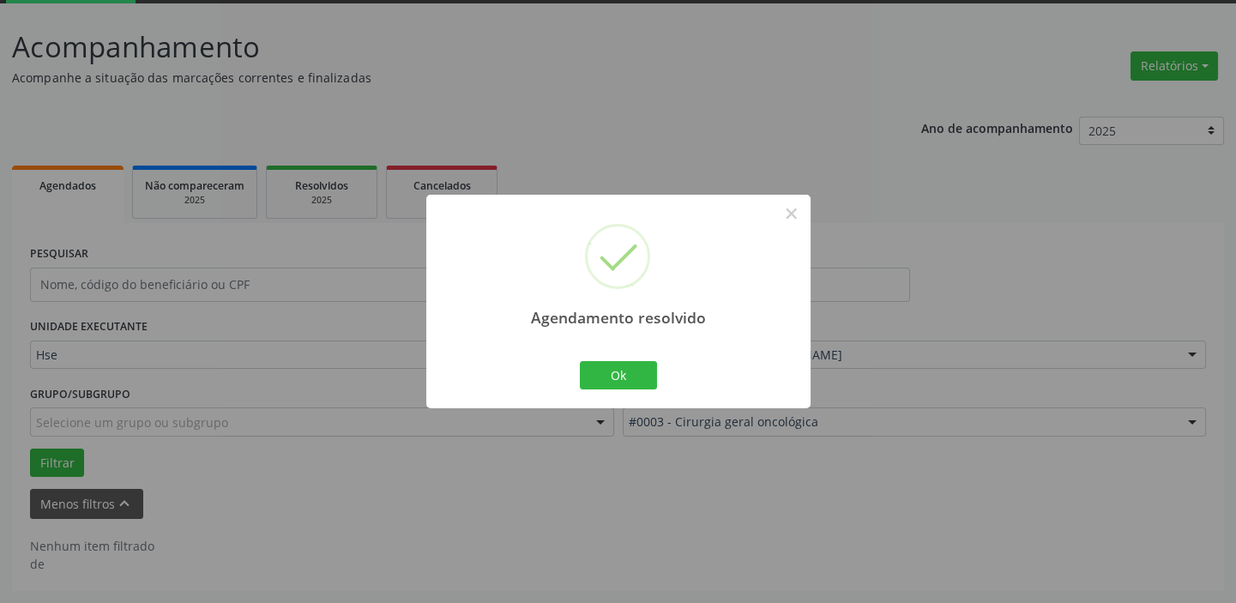
scroll to position [89, 0]
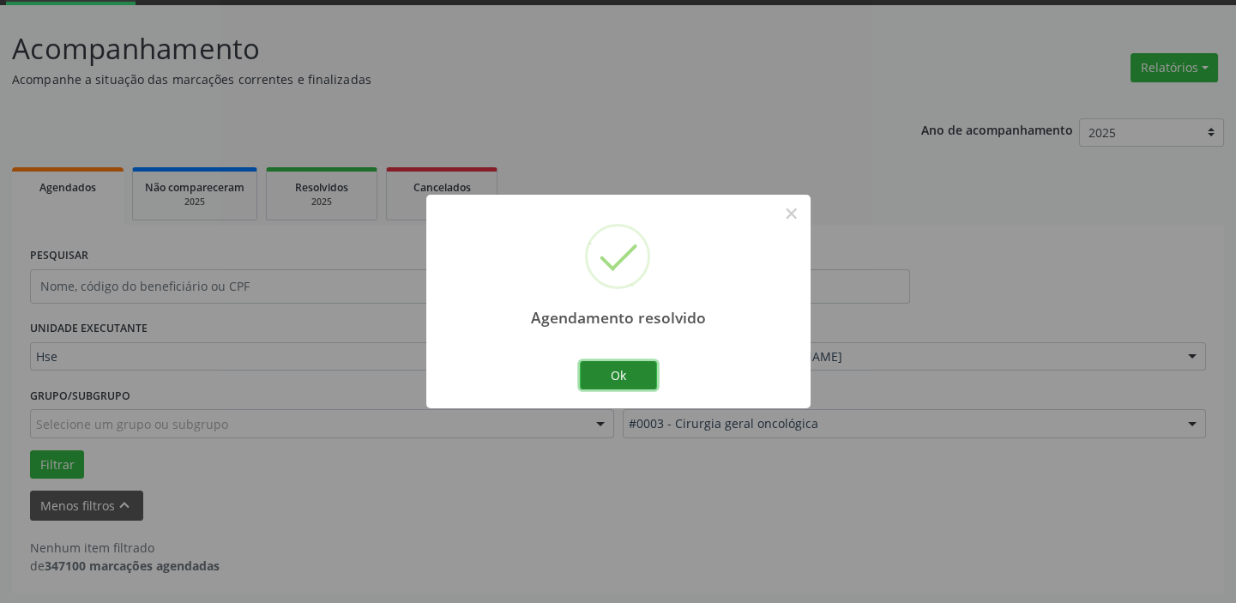
click at [629, 368] on button "Ok" at bounding box center [618, 375] width 77 height 29
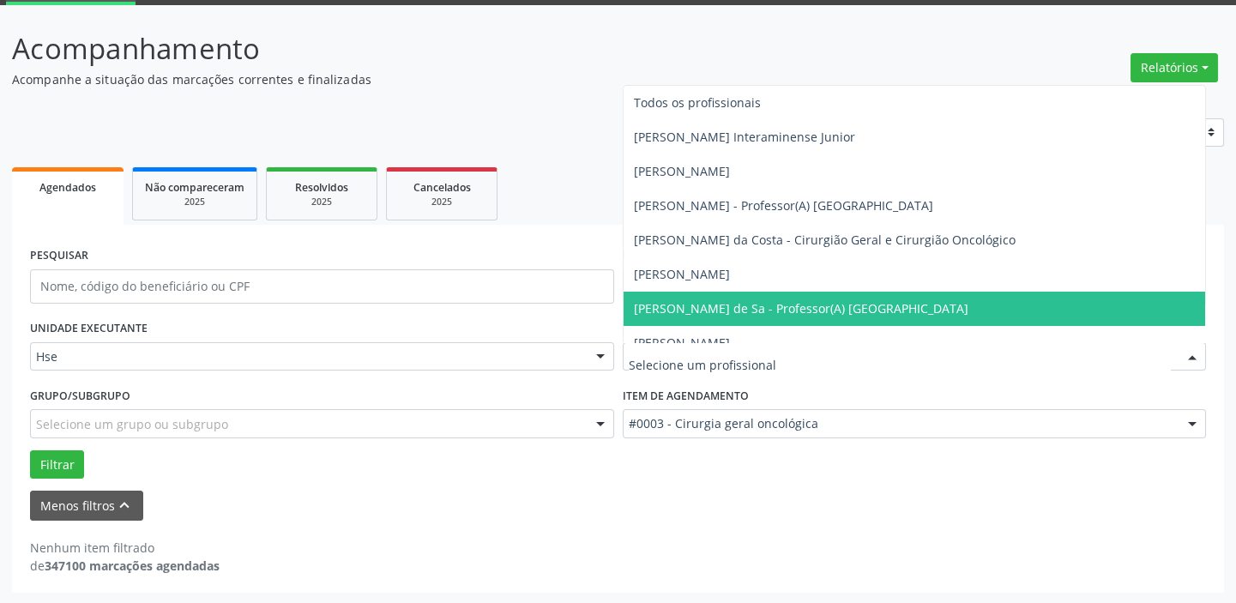
click at [1187, 354] on div at bounding box center [1193, 357] width 26 height 29
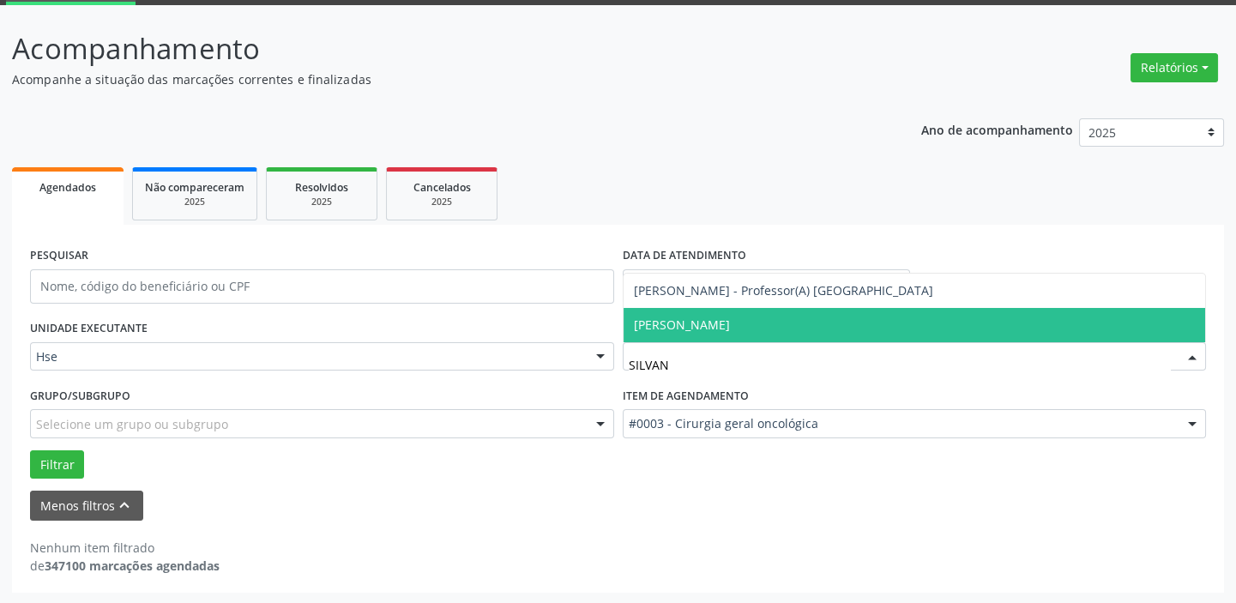
type input "SILVANA"
click at [753, 313] on span "[PERSON_NAME]" at bounding box center [915, 325] width 583 height 34
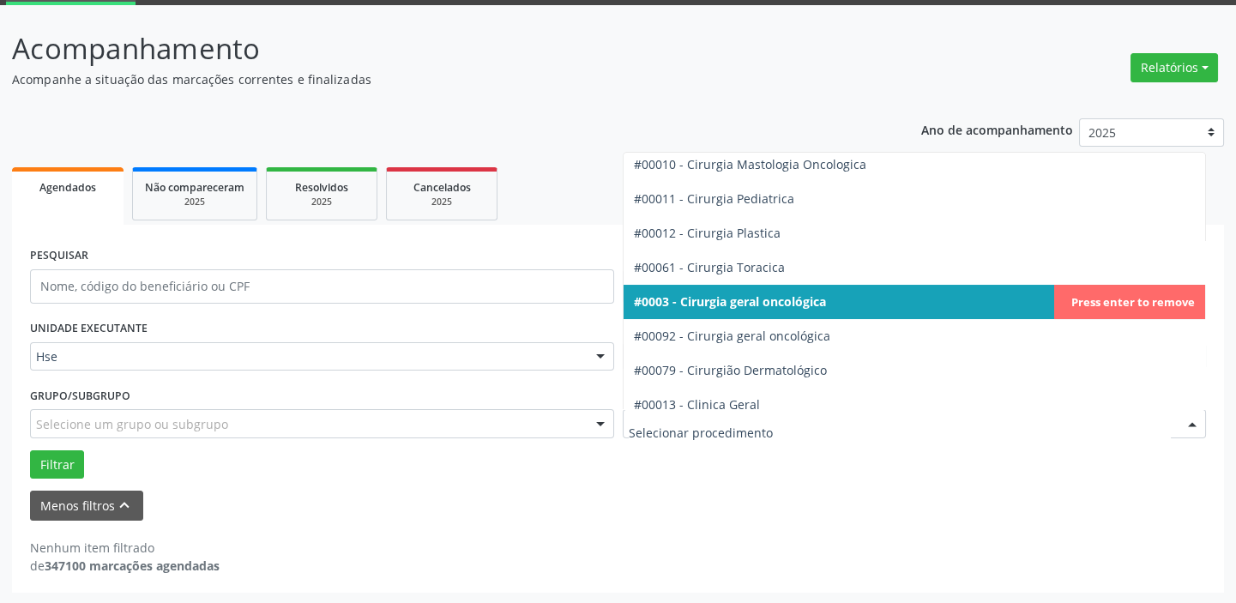
click at [1192, 420] on div at bounding box center [1193, 424] width 26 height 29
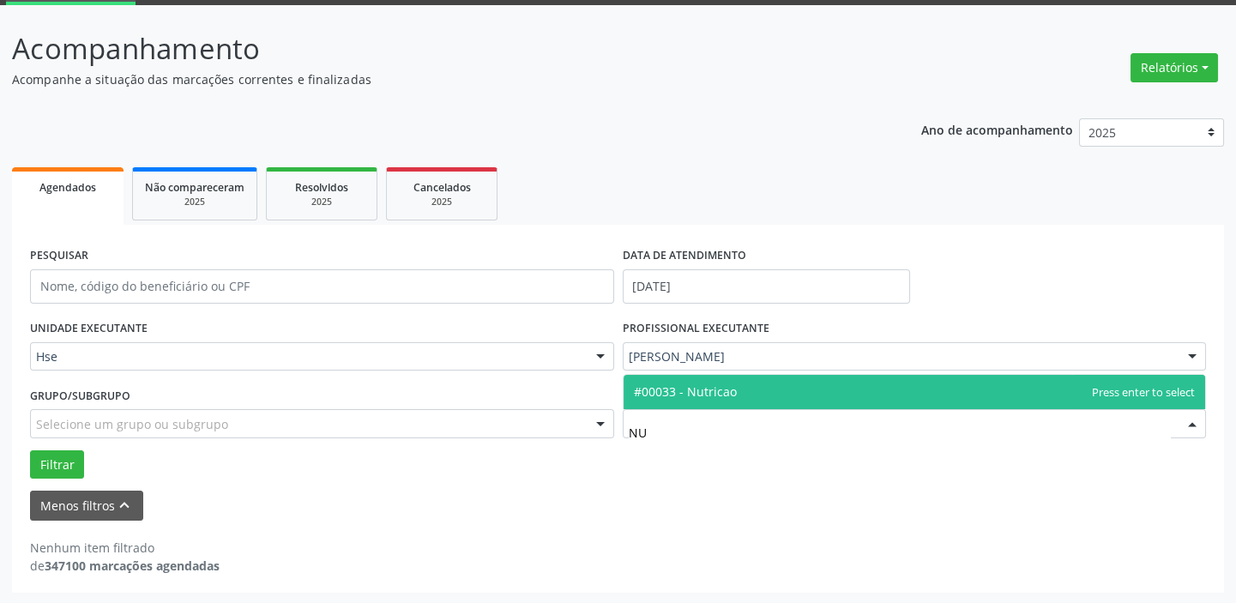
scroll to position [0, 0]
type input "NUTR"
click at [726, 384] on span "#00033 - Nutricao" at bounding box center [685, 392] width 103 height 16
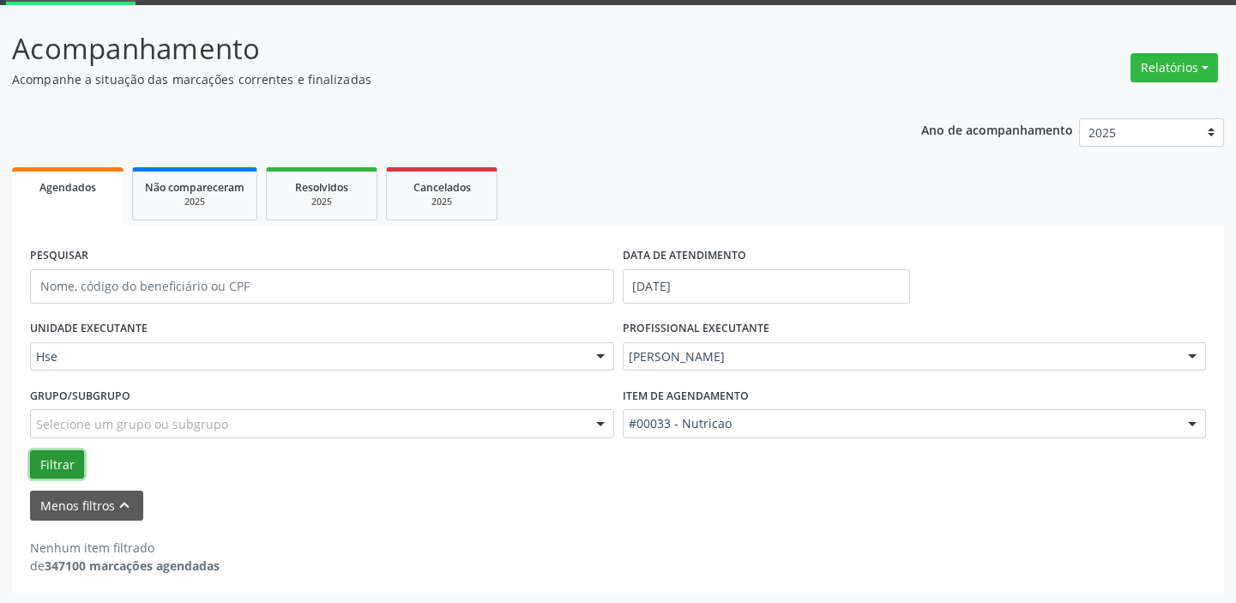
click at [60, 462] on button "Filtrar" at bounding box center [57, 464] width 54 height 29
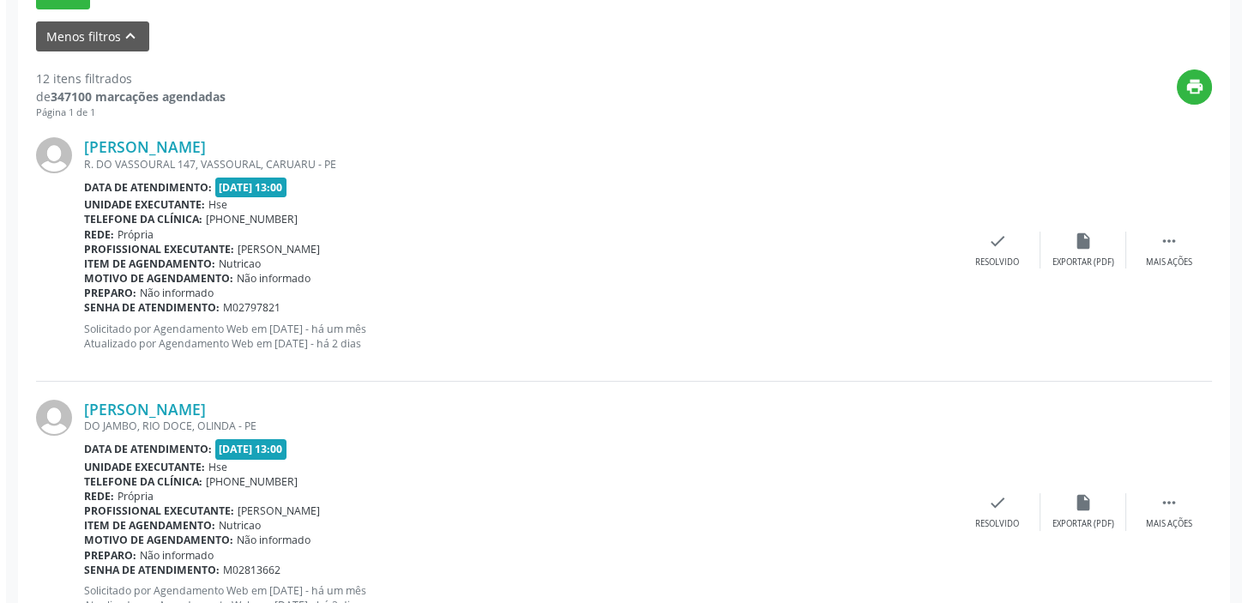
scroll to position [506, 0]
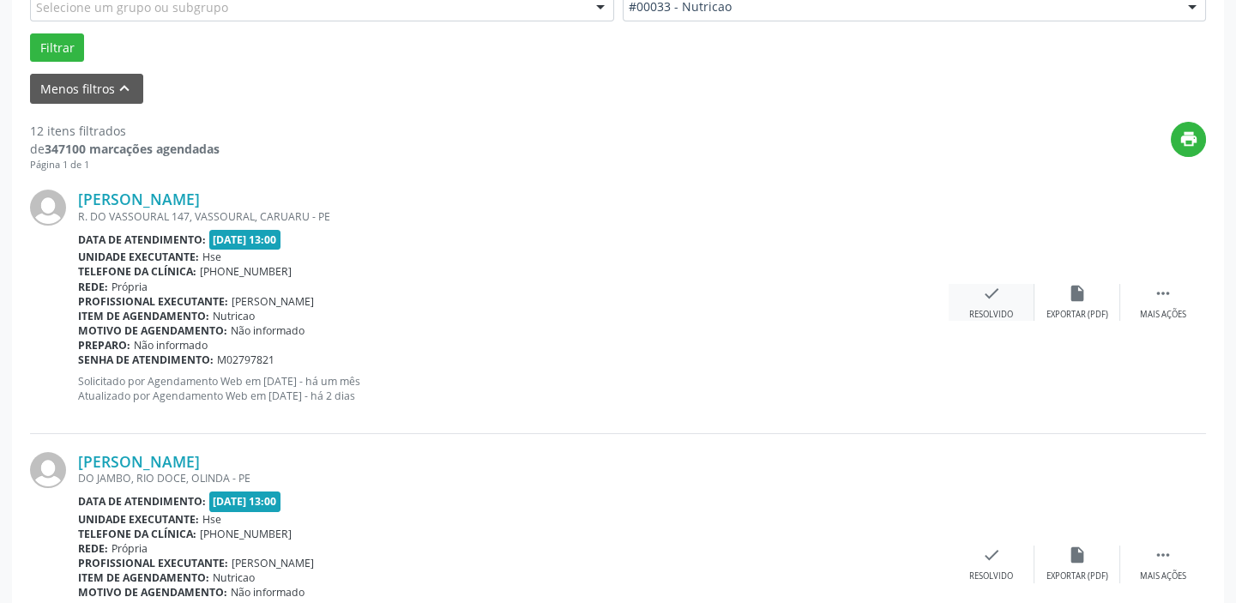
click at [995, 309] on div "Resolvido" at bounding box center [991, 315] width 44 height 12
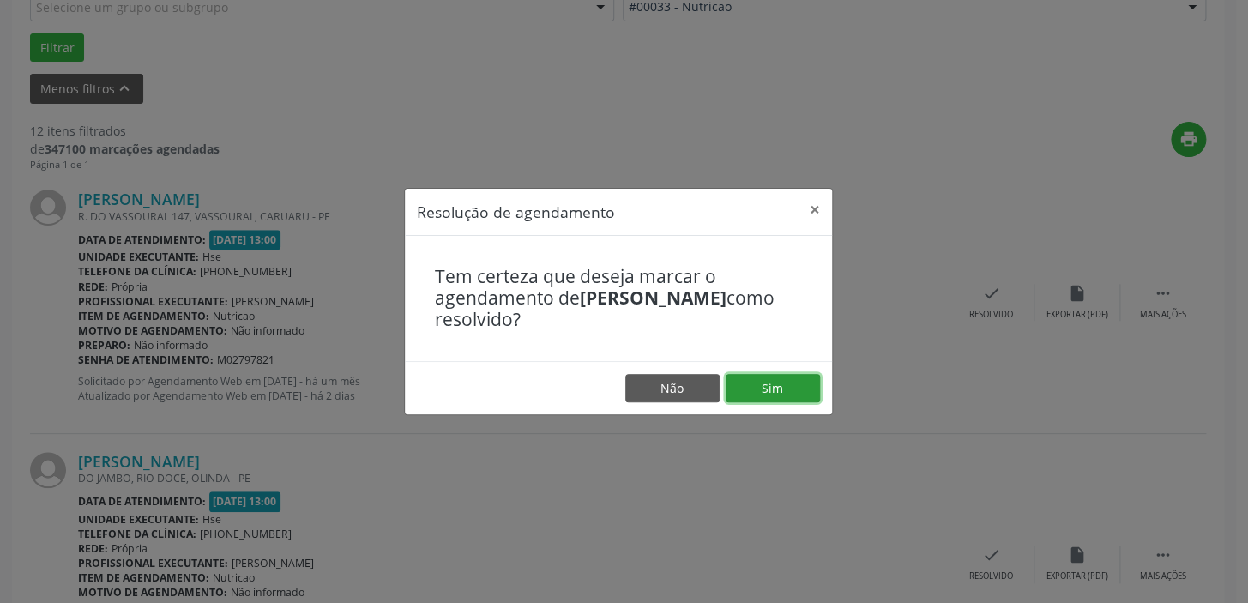
click at [770, 385] on button "Sim" at bounding box center [773, 388] width 94 height 29
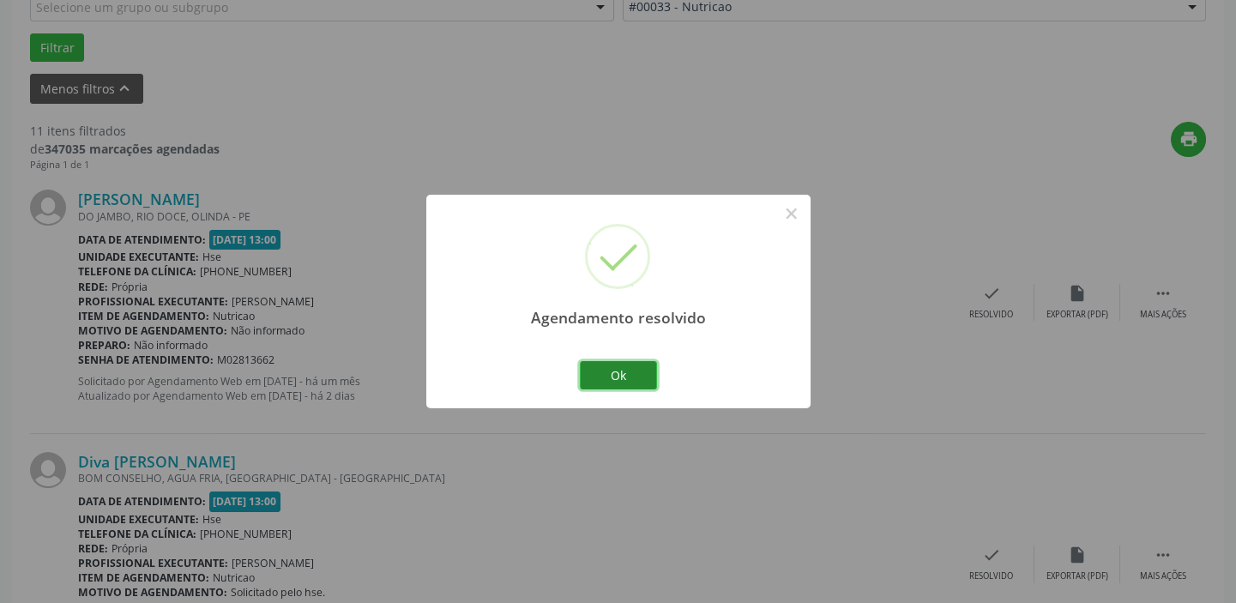
click at [626, 371] on button "Ok" at bounding box center [618, 375] width 77 height 29
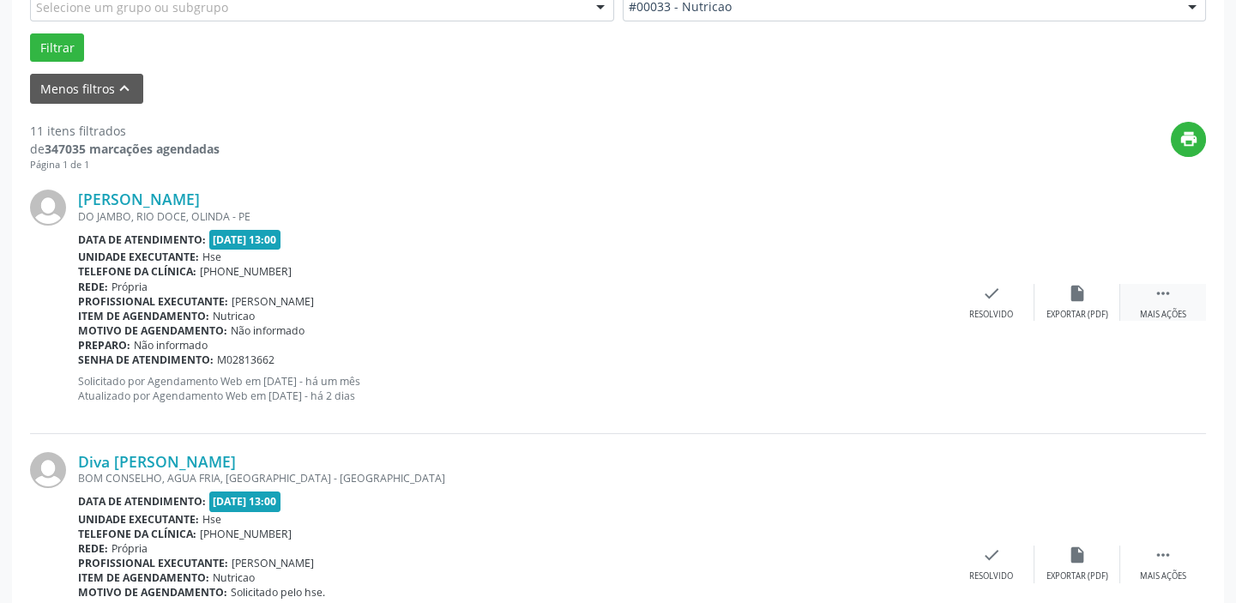
click at [1150, 297] on div " Mais ações" at bounding box center [1163, 302] width 86 height 37
click at [1080, 305] on div "alarm_off Não compareceu" at bounding box center [1078, 302] width 86 height 37
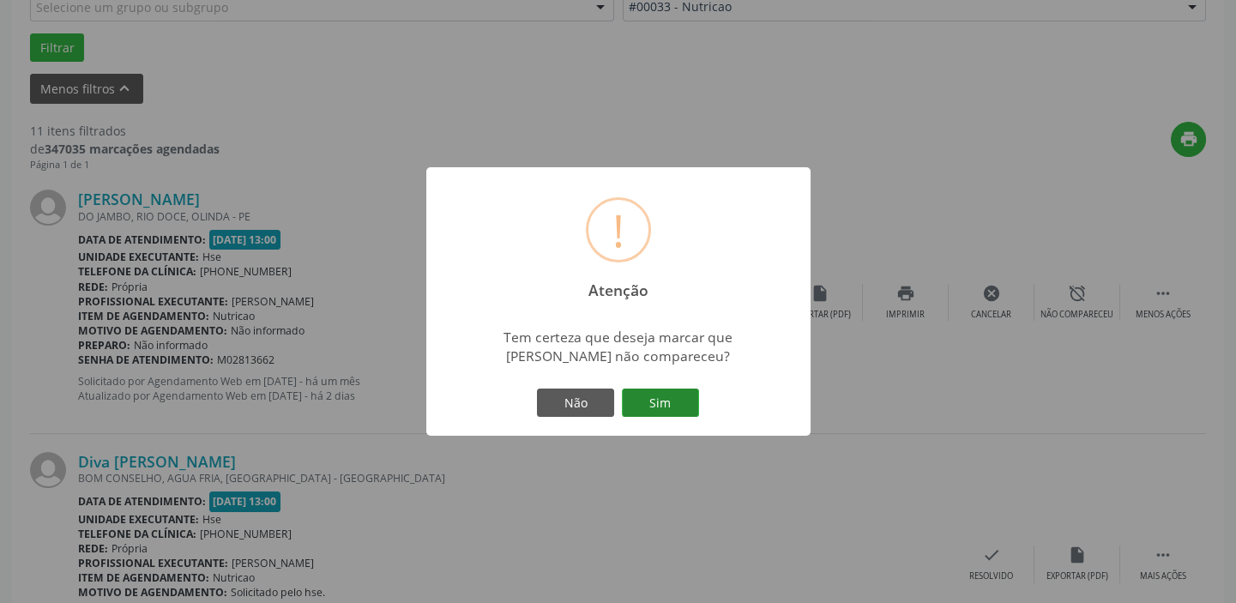
click at [674, 400] on button "Sim" at bounding box center [660, 403] width 77 height 29
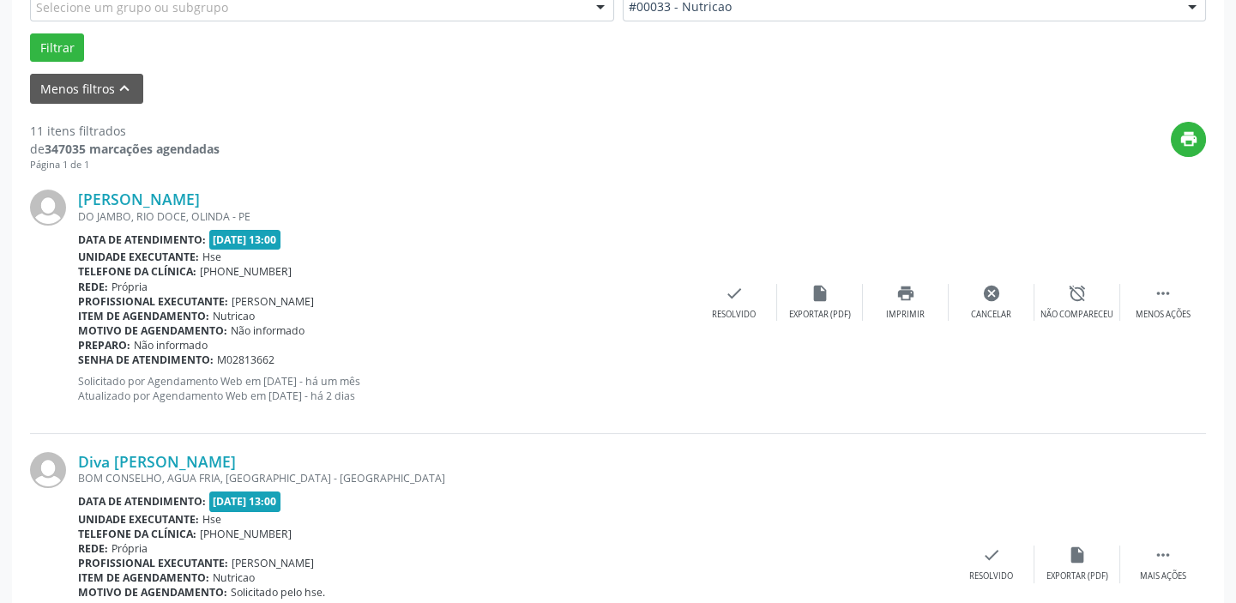
scroll to position [145, 0]
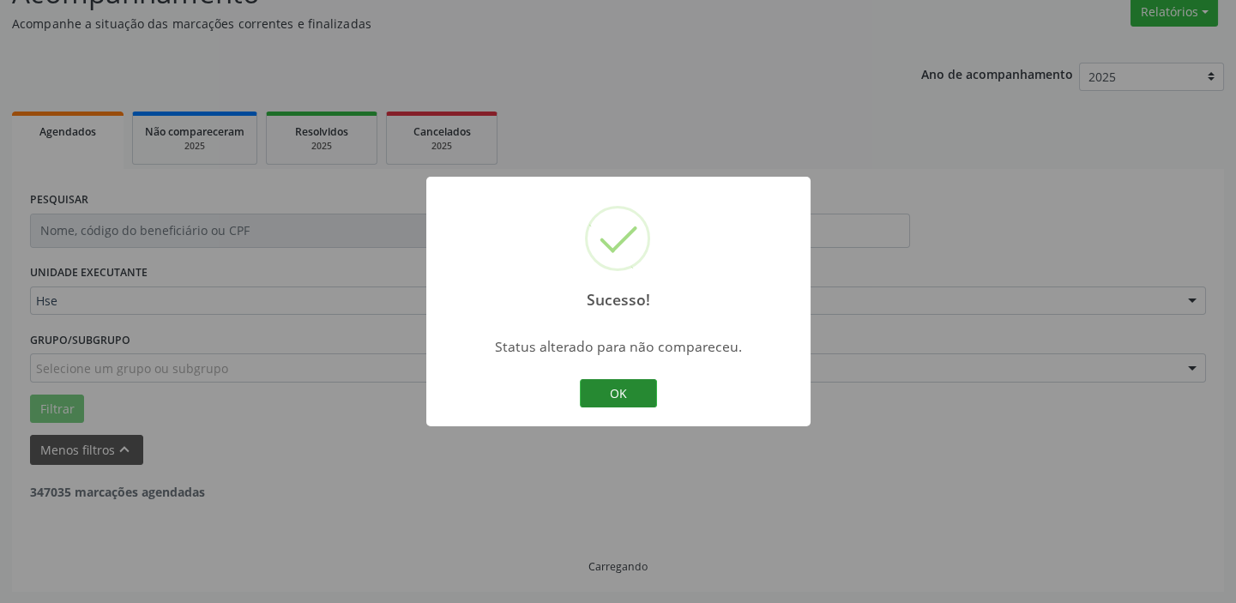
click at [621, 386] on button "OK" at bounding box center [618, 393] width 77 height 29
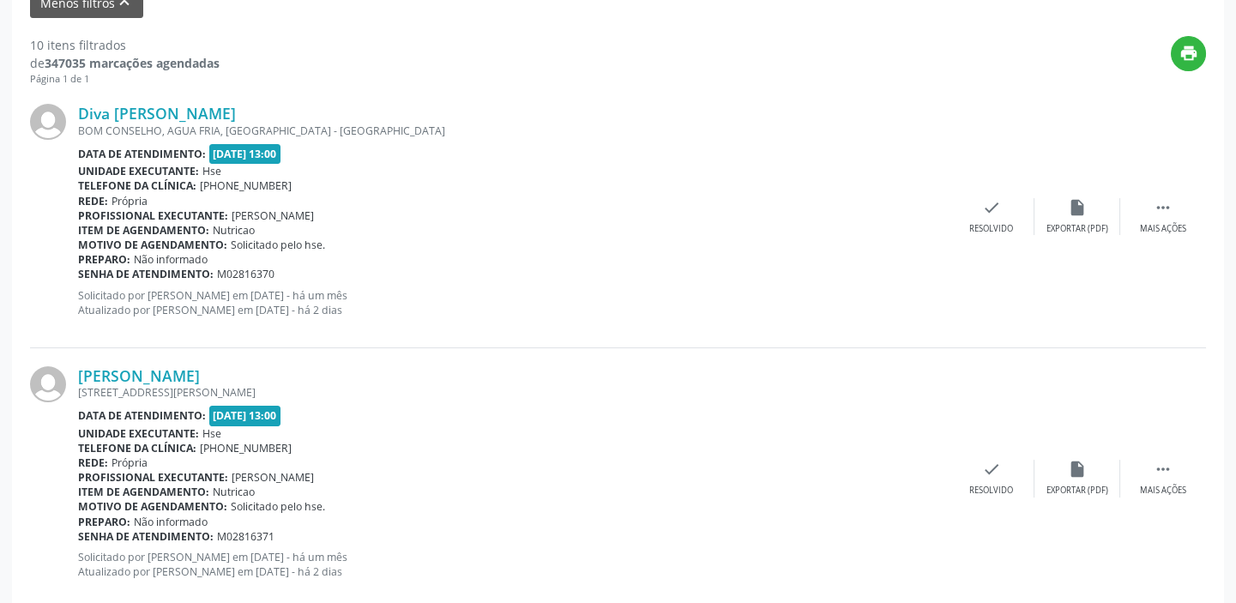
scroll to position [601, 0]
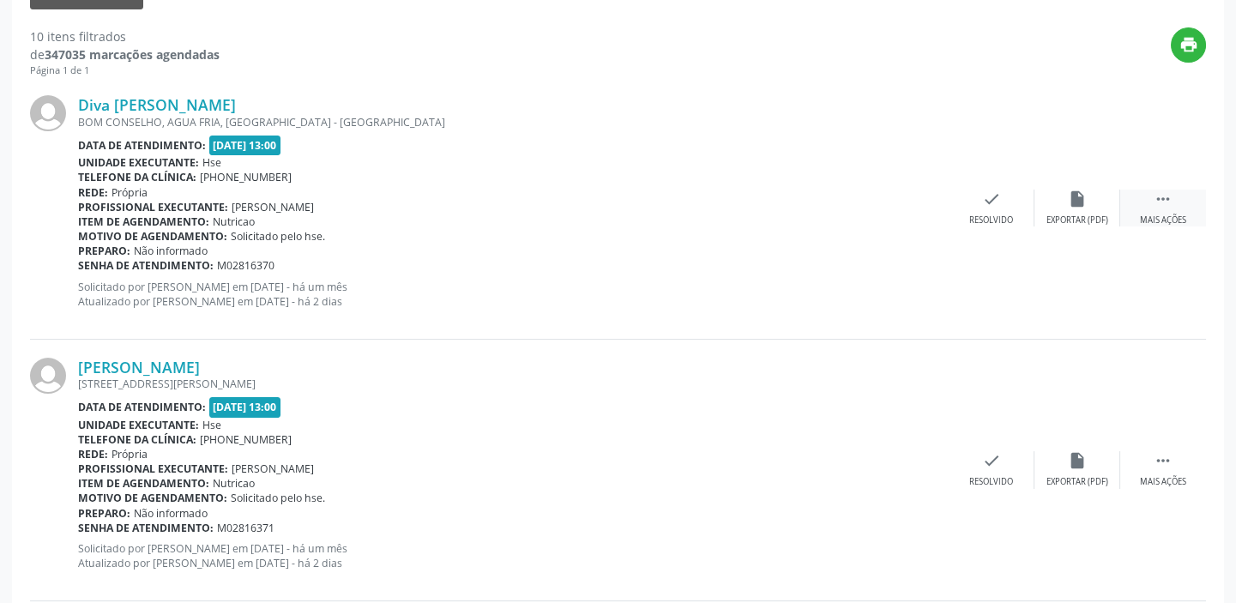
click at [1169, 201] on icon "" at bounding box center [1163, 199] width 19 height 19
click at [1082, 199] on icon "alarm_off" at bounding box center [1077, 199] width 19 height 19
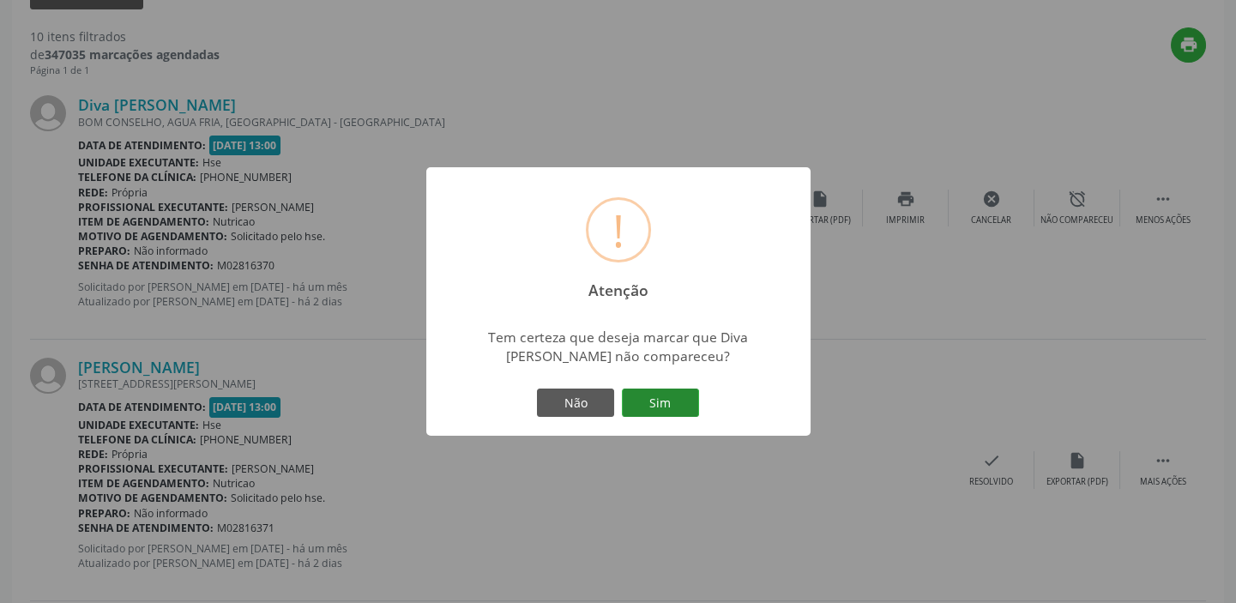
click at [674, 402] on button "Sim" at bounding box center [660, 403] width 77 height 29
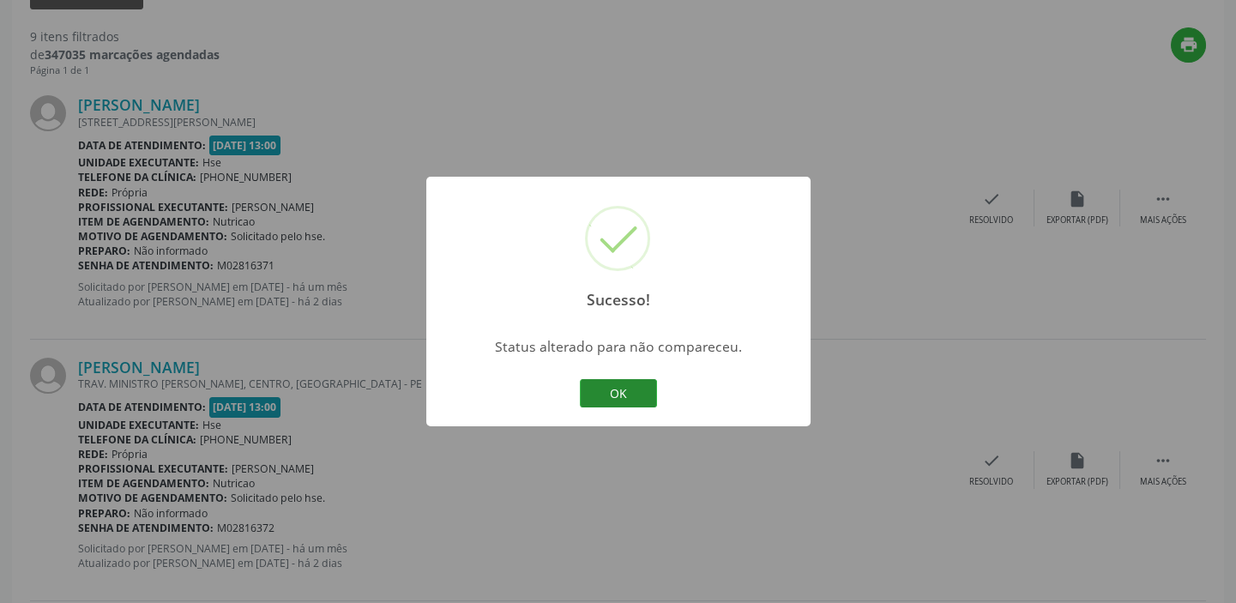
click at [622, 385] on button "OK" at bounding box center [618, 393] width 77 height 29
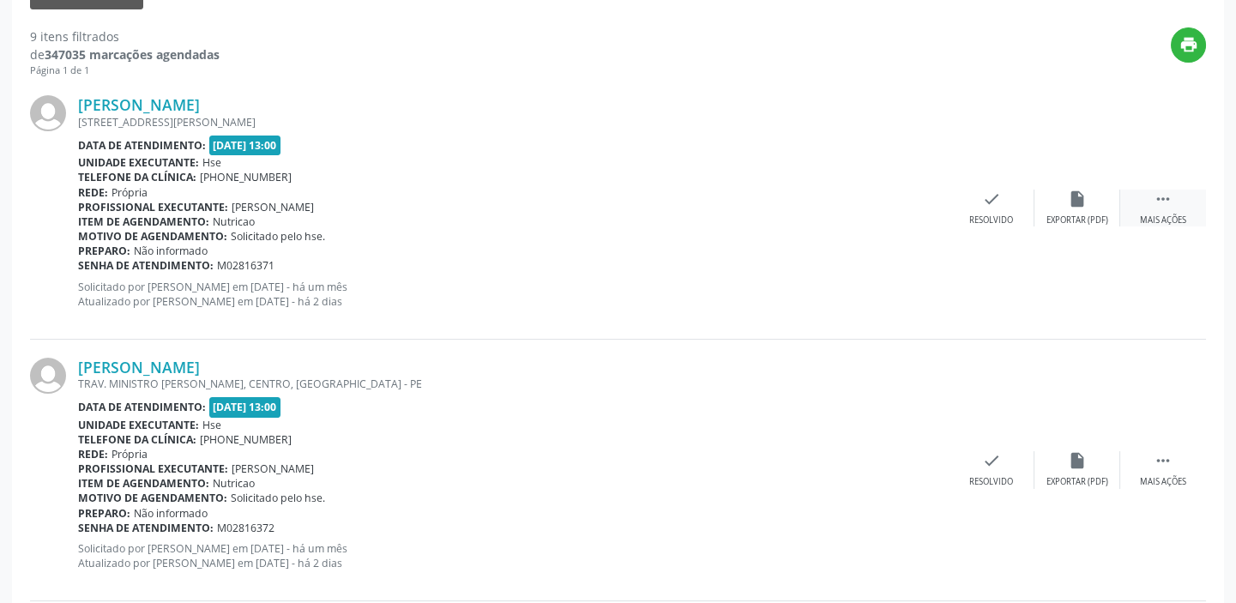
click at [1157, 193] on icon "" at bounding box center [1163, 199] width 19 height 19
click at [1089, 200] on div "alarm_off Não compareceu" at bounding box center [1078, 208] width 86 height 37
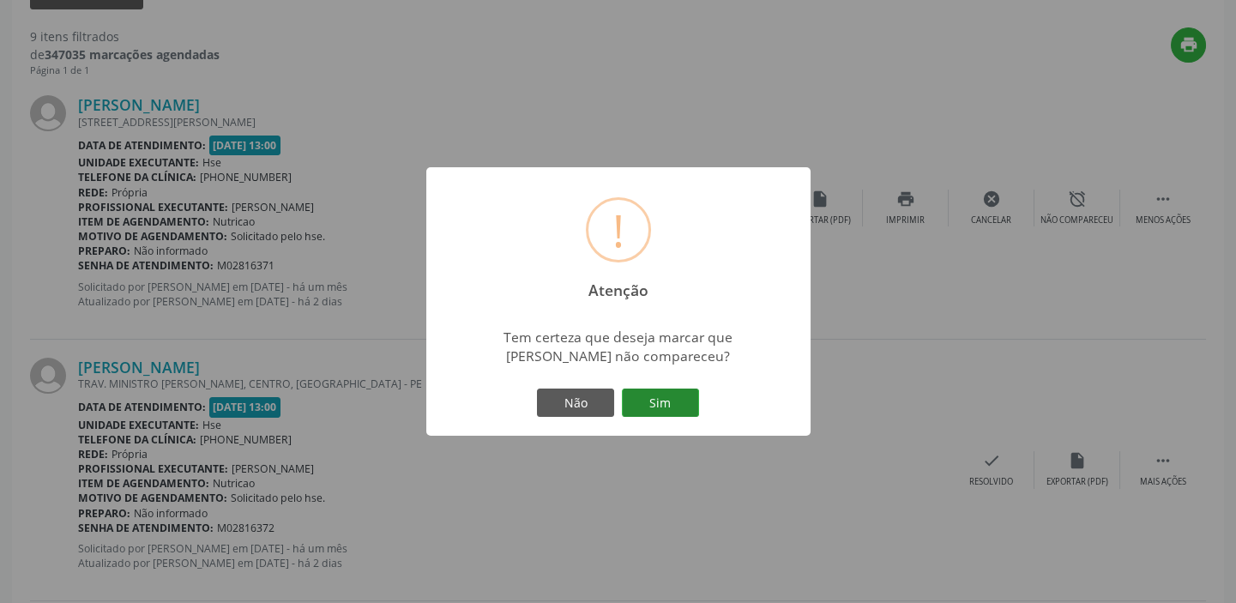
click at [673, 396] on button "Sim" at bounding box center [660, 403] width 77 height 29
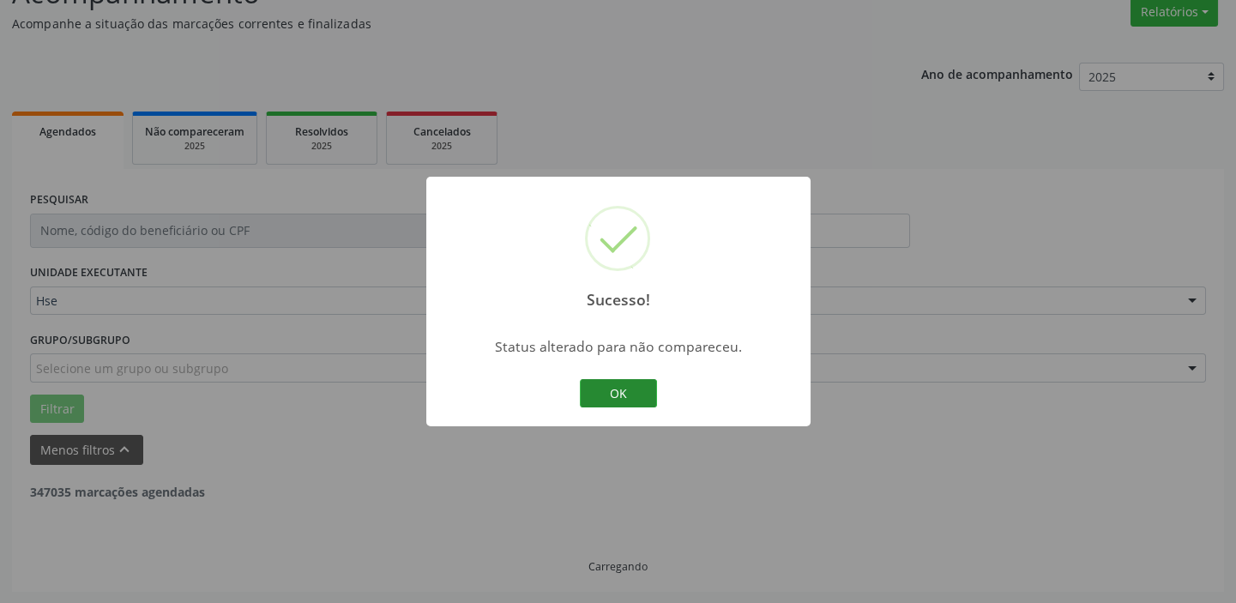
click at [641, 395] on button "OK" at bounding box center [618, 393] width 77 height 29
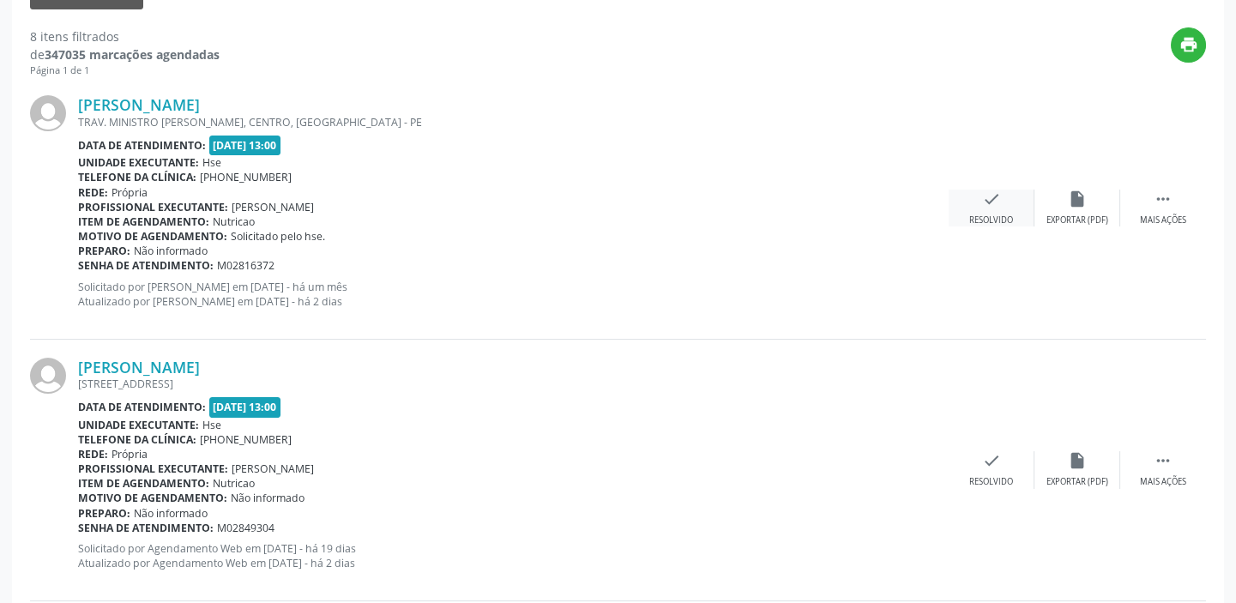
click at [985, 208] on div "check Resolvido" at bounding box center [992, 208] width 86 height 37
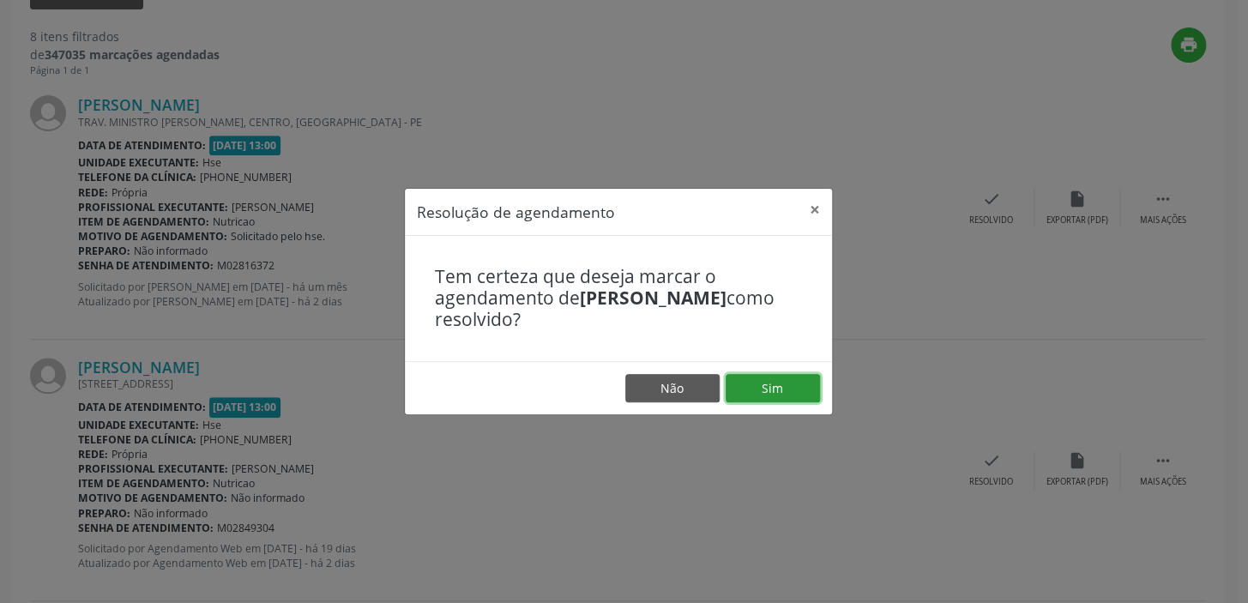
click at [782, 383] on button "Sim" at bounding box center [773, 388] width 94 height 29
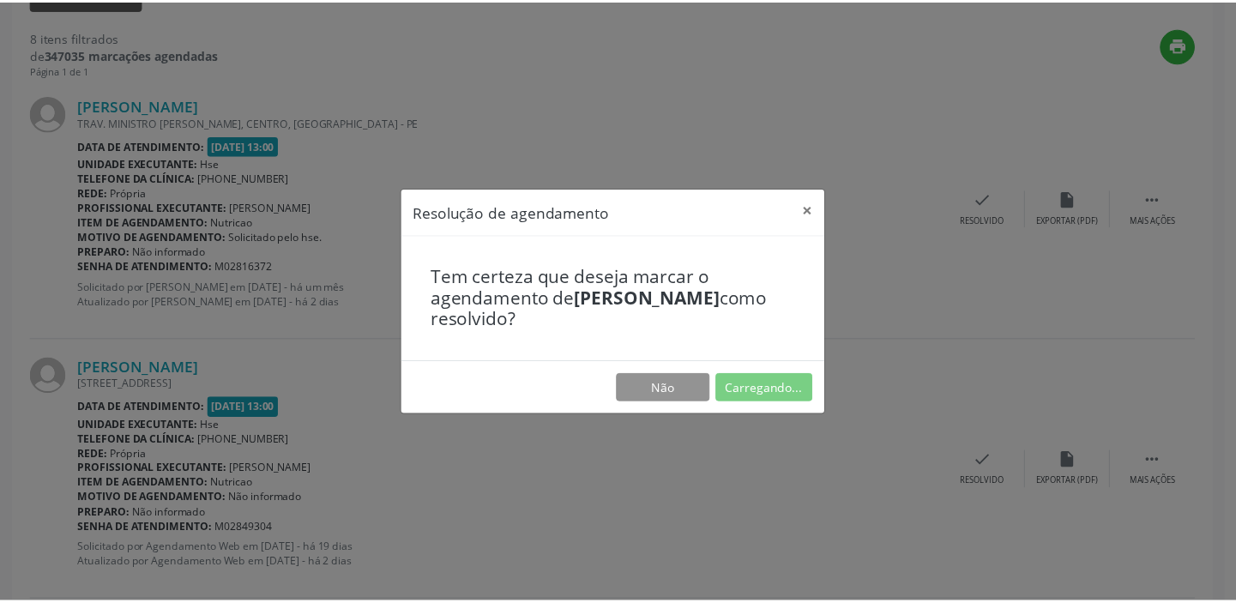
scroll to position [127, 0]
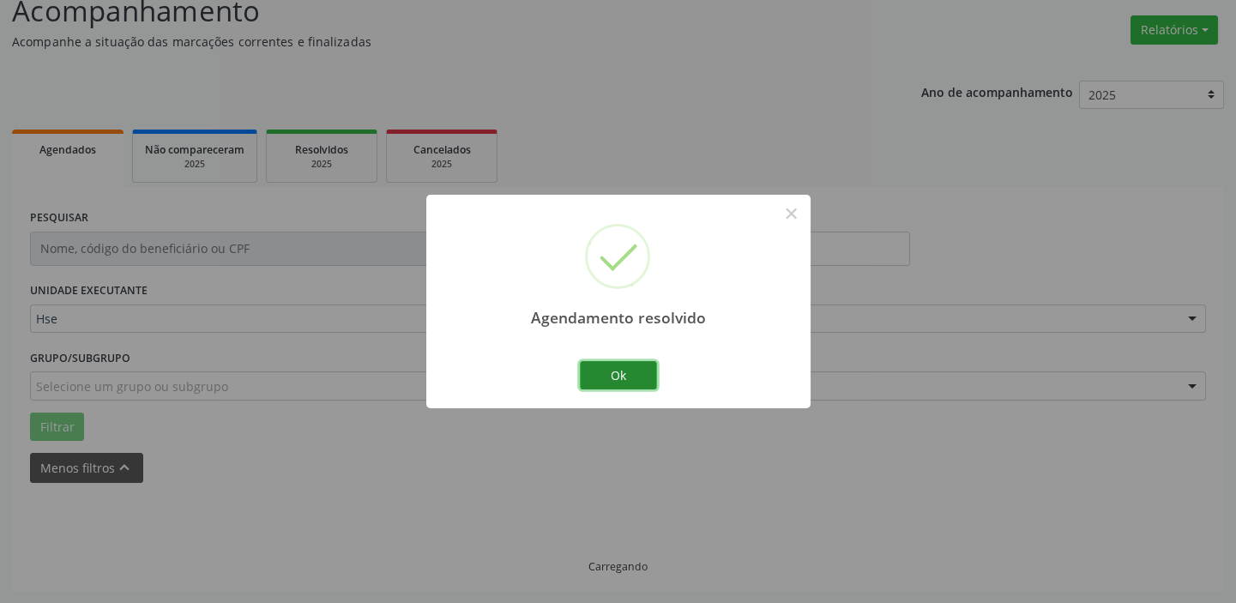
click at [626, 372] on button "Ok" at bounding box center [618, 375] width 77 height 29
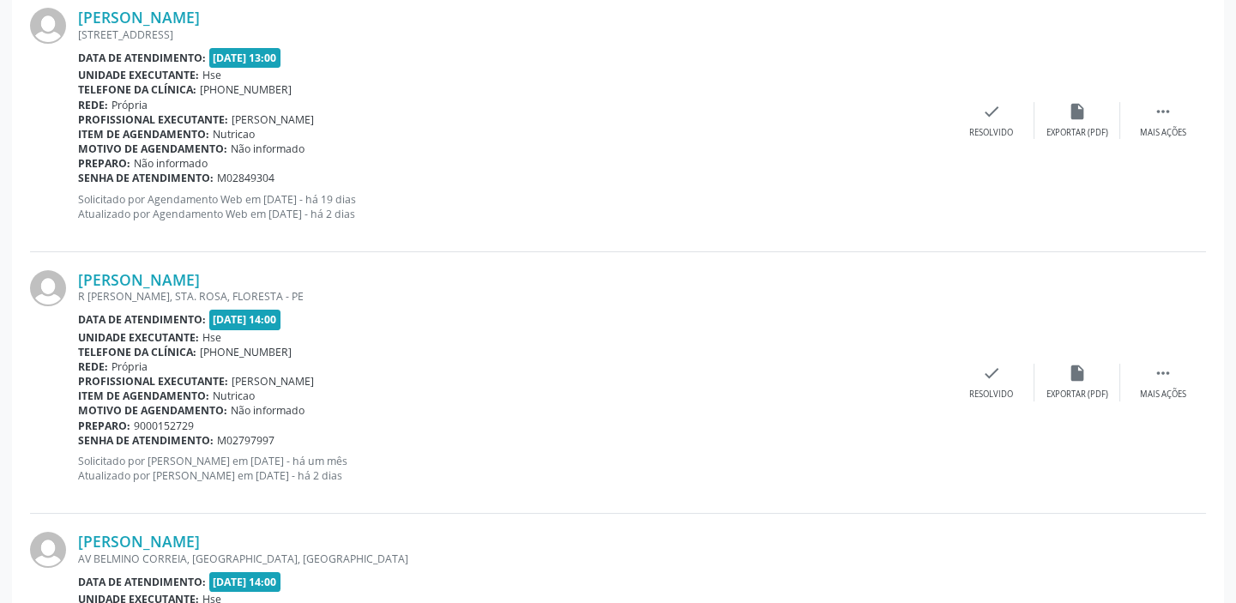
scroll to position [547, 0]
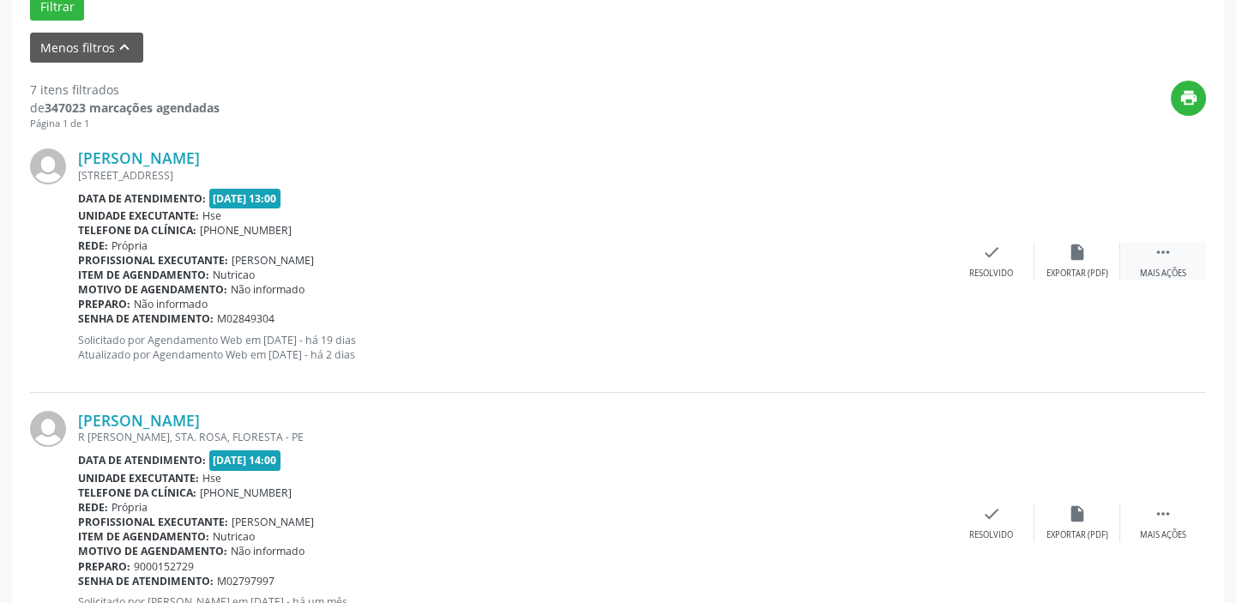
click at [1159, 254] on icon "" at bounding box center [1163, 252] width 19 height 19
click at [1075, 251] on icon "alarm_off" at bounding box center [1077, 252] width 19 height 19
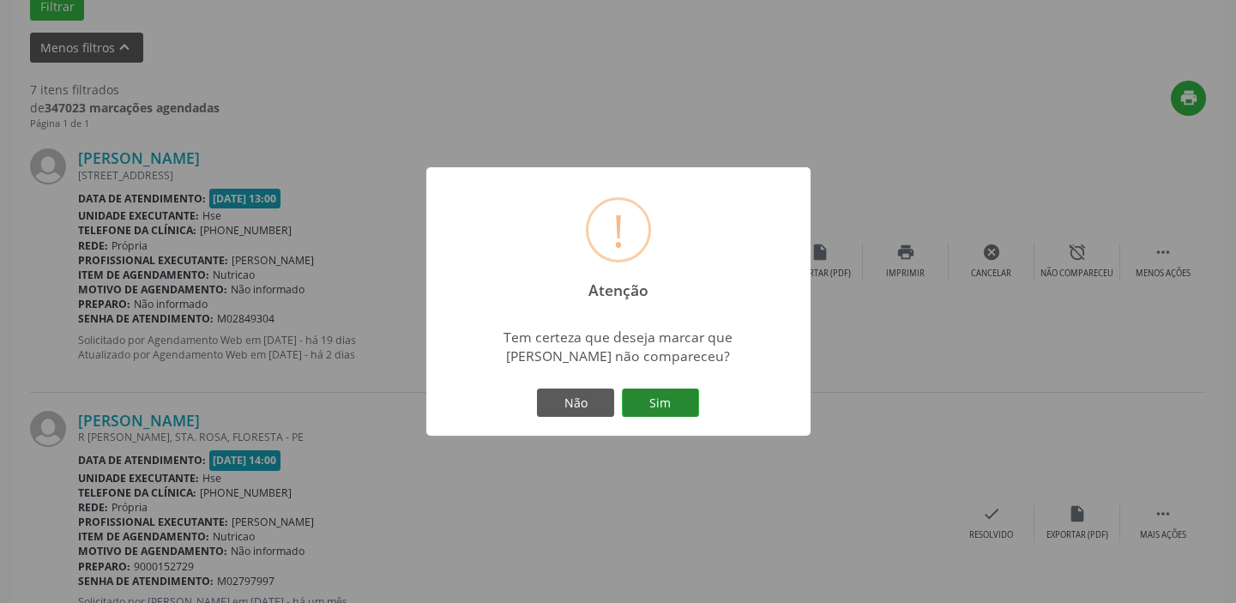
click at [694, 404] on button "Sim" at bounding box center [660, 403] width 77 height 29
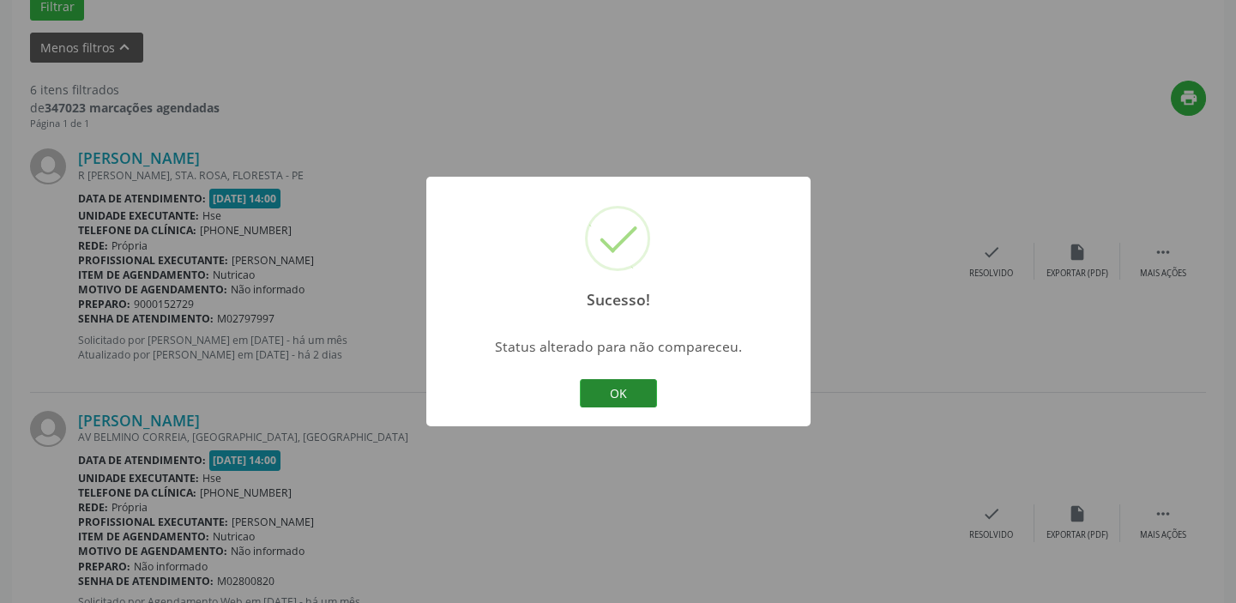
click at [628, 392] on button "OK" at bounding box center [618, 393] width 77 height 29
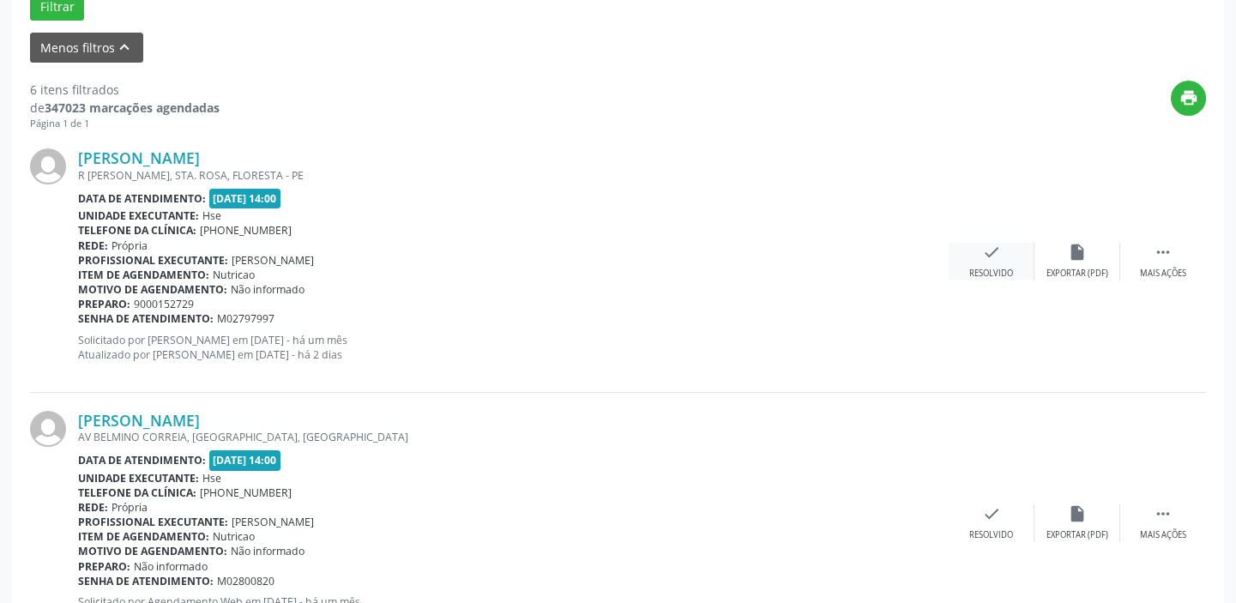
click at [998, 260] on icon "check" at bounding box center [991, 252] width 19 height 19
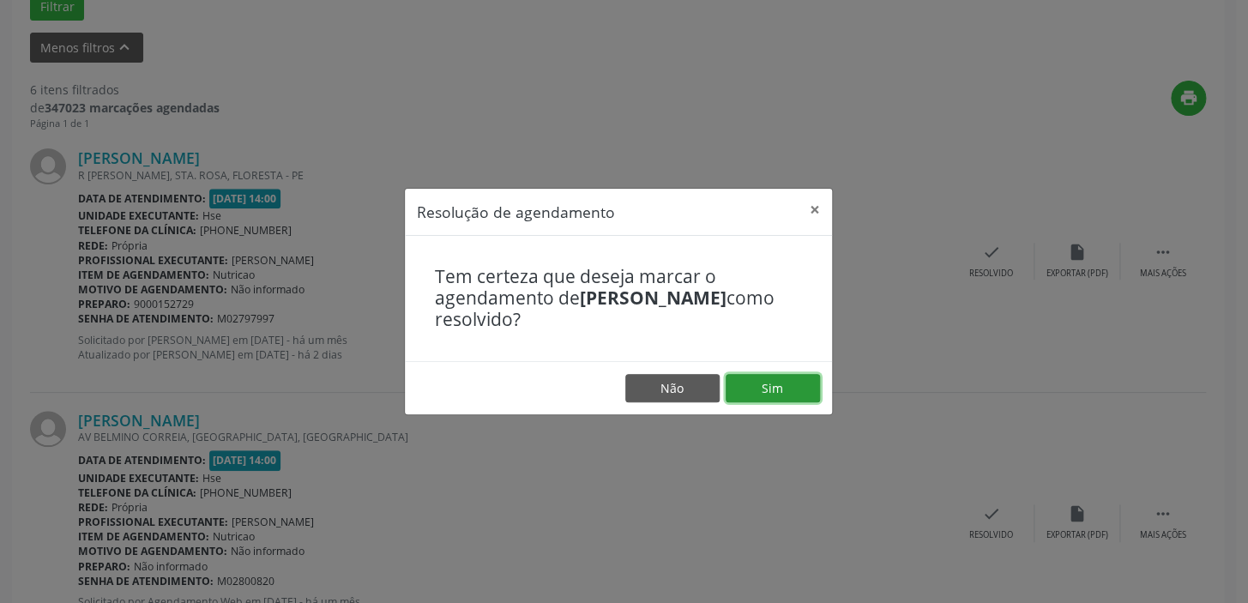
click at [789, 377] on button "Sim" at bounding box center [773, 388] width 94 height 29
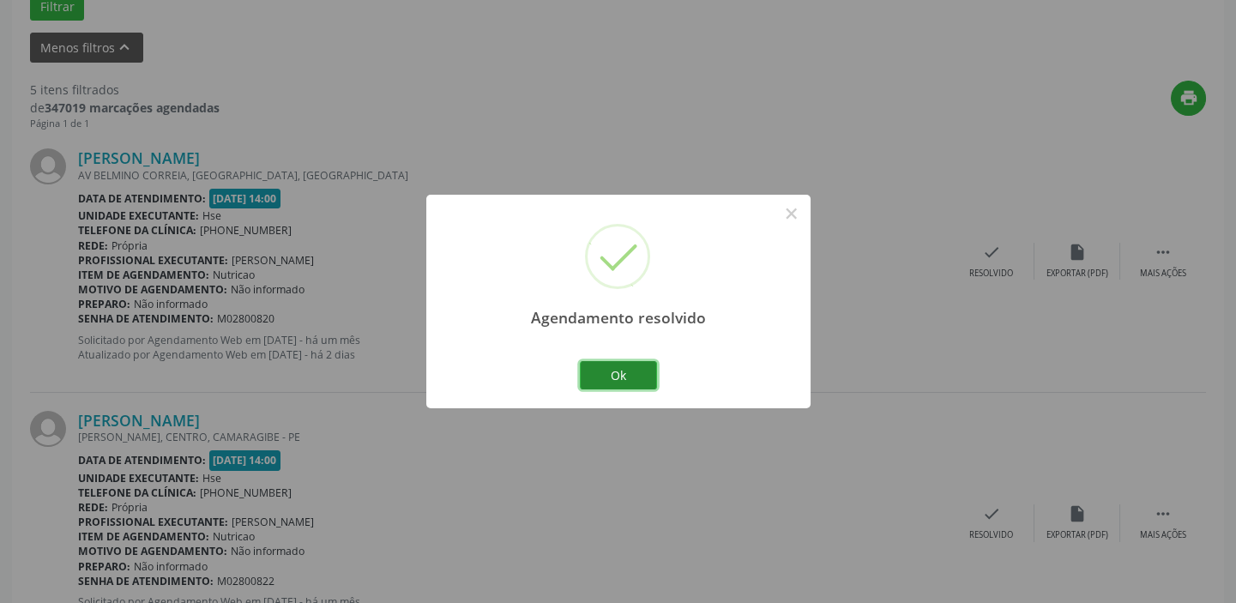
click at [618, 370] on button "Ok" at bounding box center [618, 375] width 77 height 29
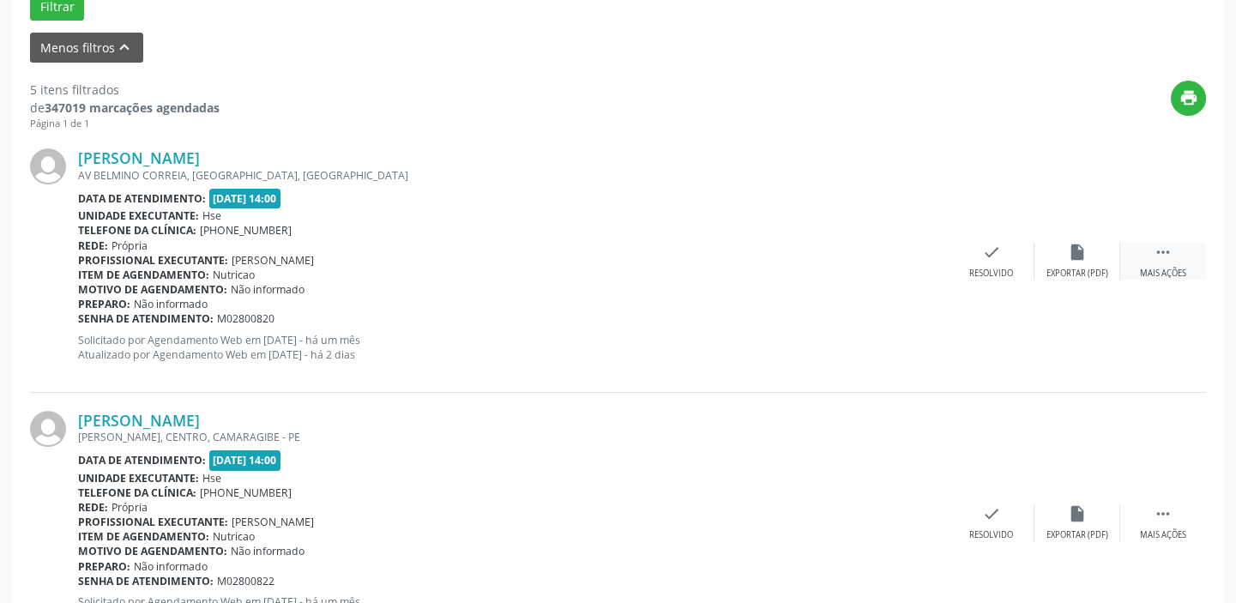
click at [1169, 256] on icon "" at bounding box center [1163, 252] width 19 height 19
click at [1068, 249] on icon "alarm_off" at bounding box center [1077, 252] width 19 height 19
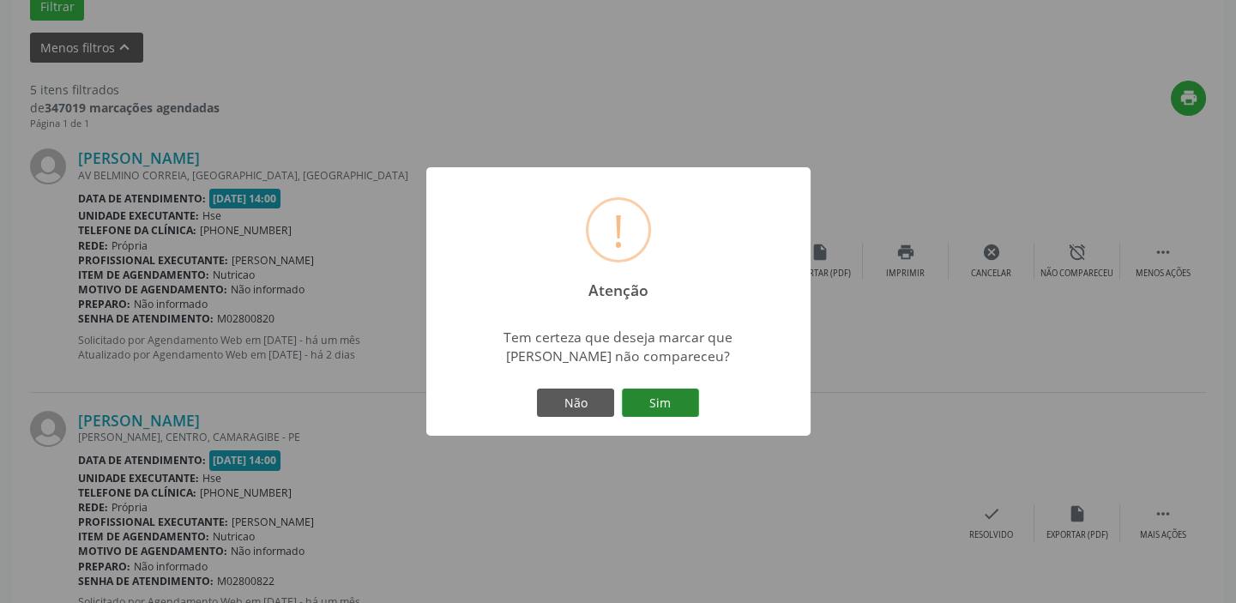
click at [669, 395] on button "Sim" at bounding box center [660, 403] width 77 height 29
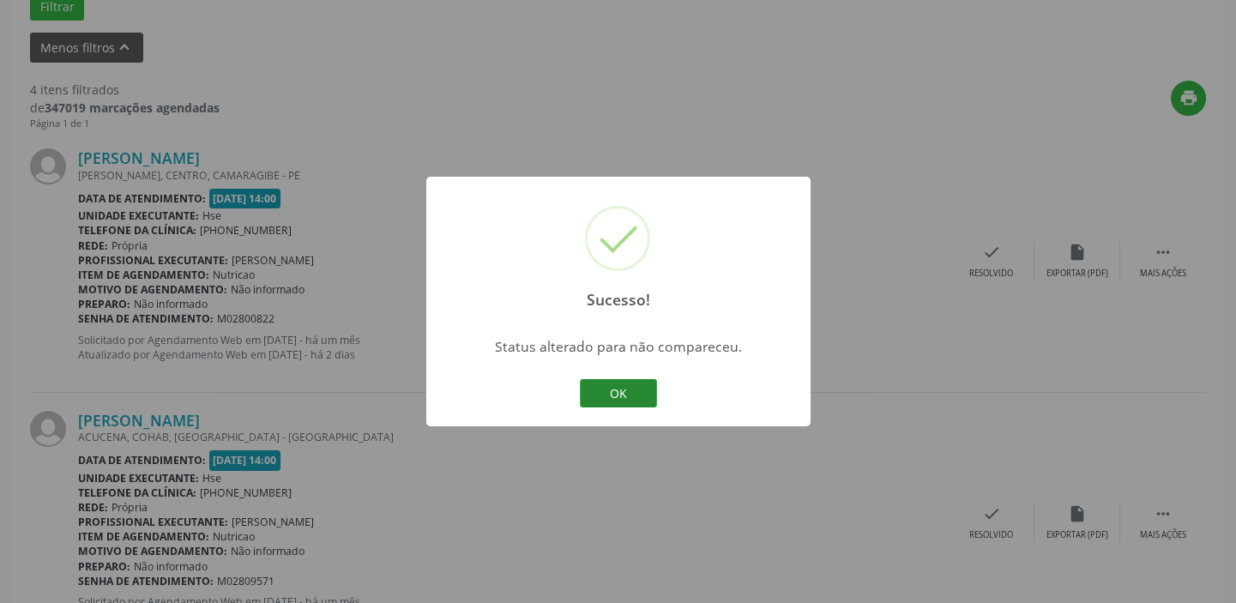
click at [631, 391] on button "OK" at bounding box center [618, 393] width 77 height 29
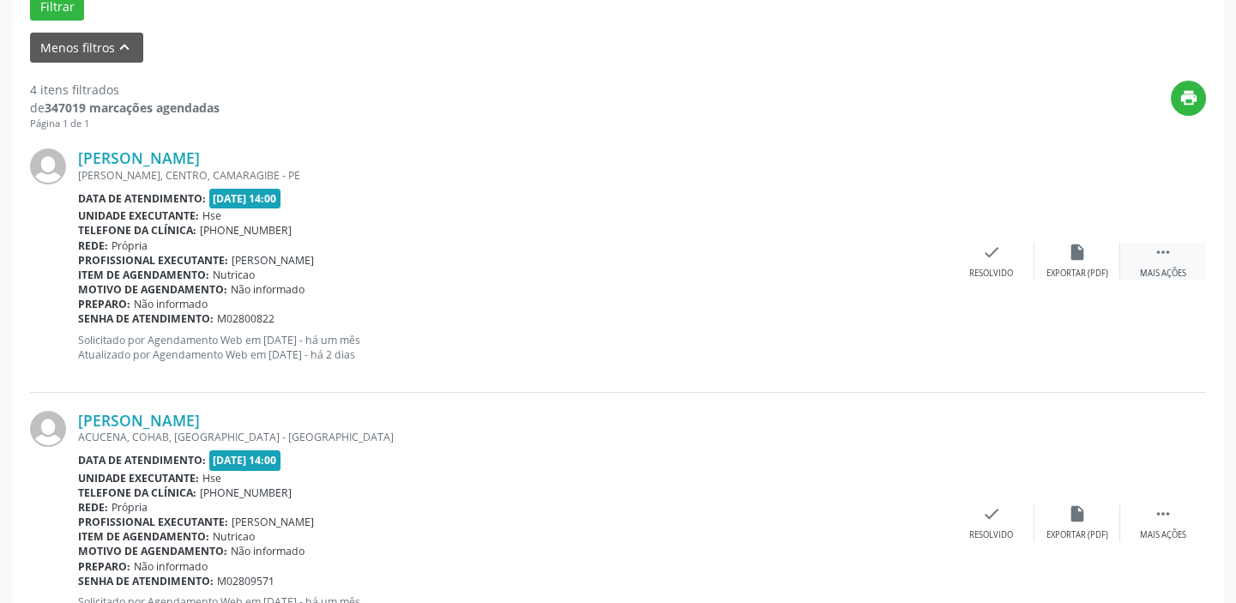
click at [1151, 249] on div " Mais ações" at bounding box center [1163, 261] width 86 height 37
click at [1073, 249] on icon "alarm_off" at bounding box center [1077, 252] width 19 height 19
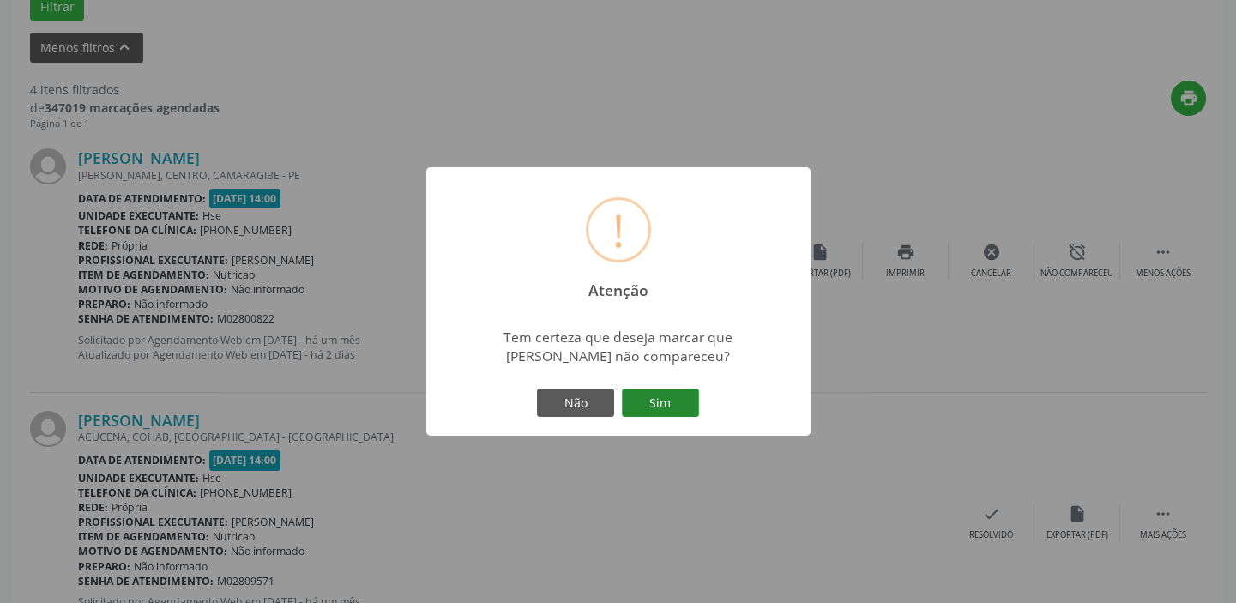
click at [677, 394] on button "Sim" at bounding box center [660, 403] width 77 height 29
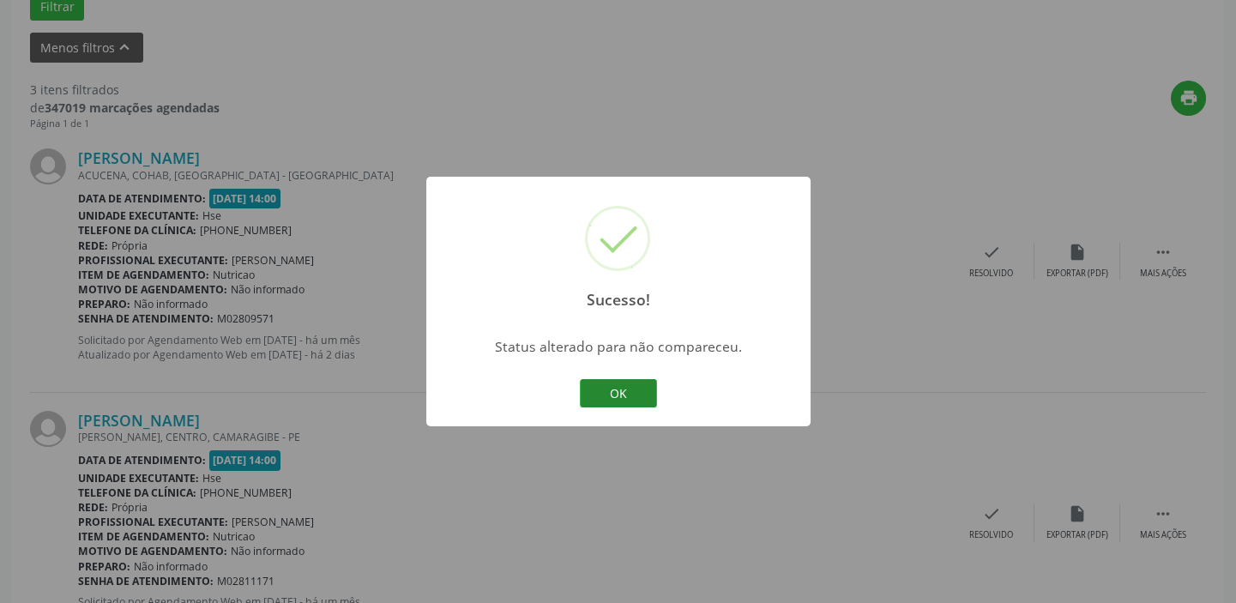
click at [628, 384] on button "OK" at bounding box center [618, 393] width 77 height 29
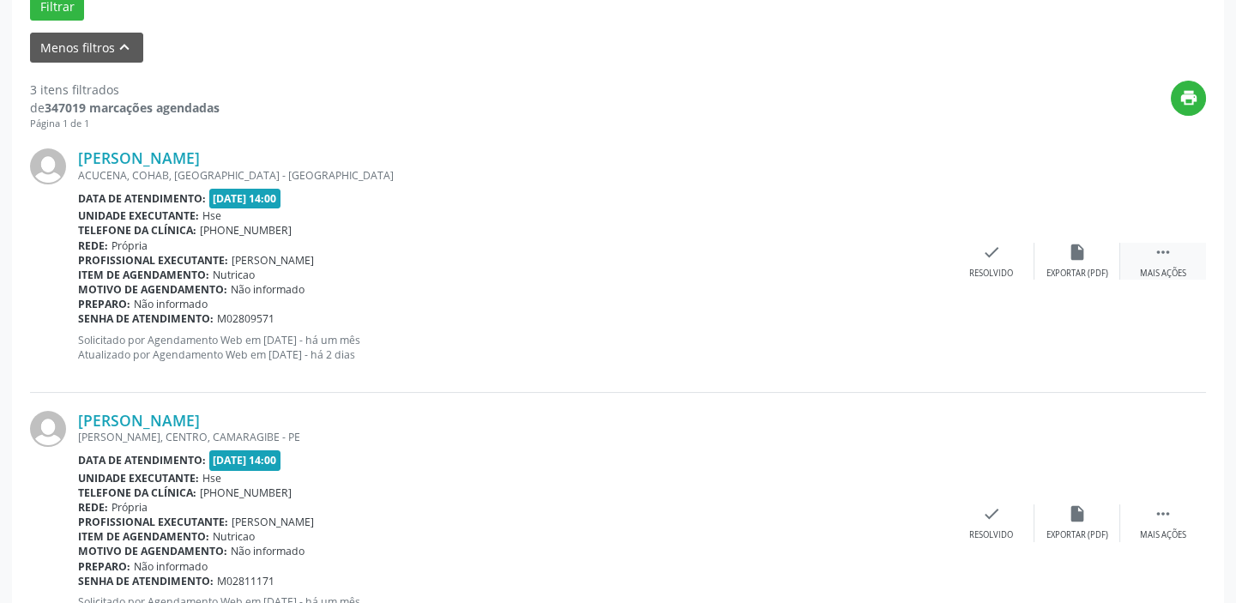
click at [1176, 257] on div " Mais ações" at bounding box center [1163, 261] width 86 height 37
click at [1060, 268] on div "Não compareceu" at bounding box center [1077, 274] width 73 height 12
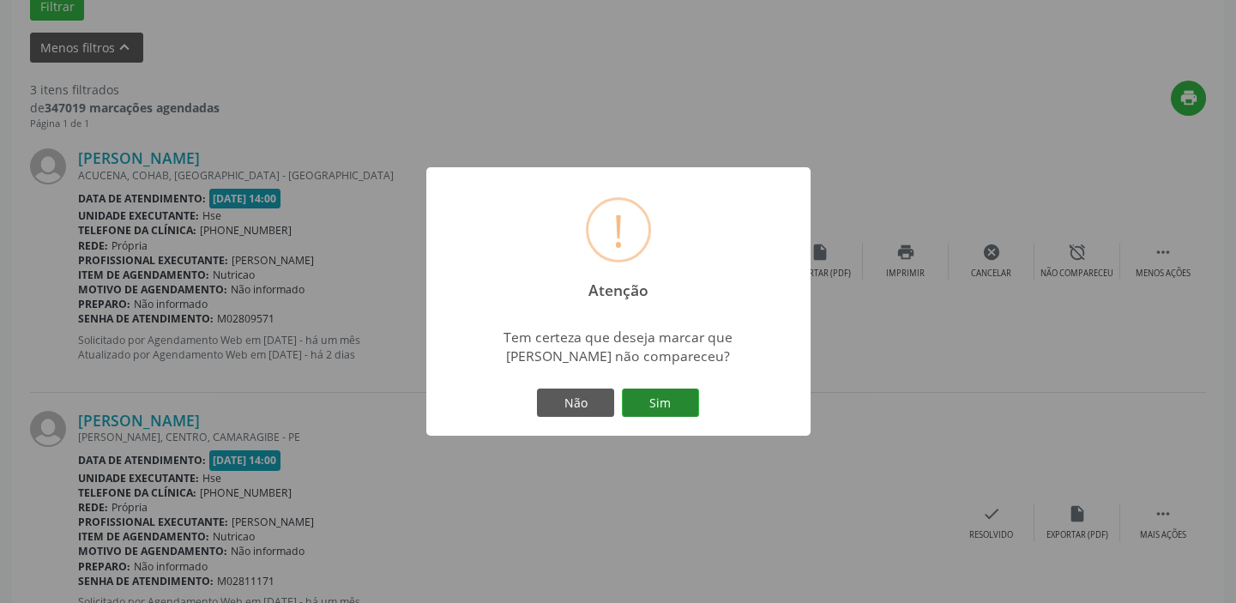
click at [657, 396] on button "Sim" at bounding box center [660, 403] width 77 height 29
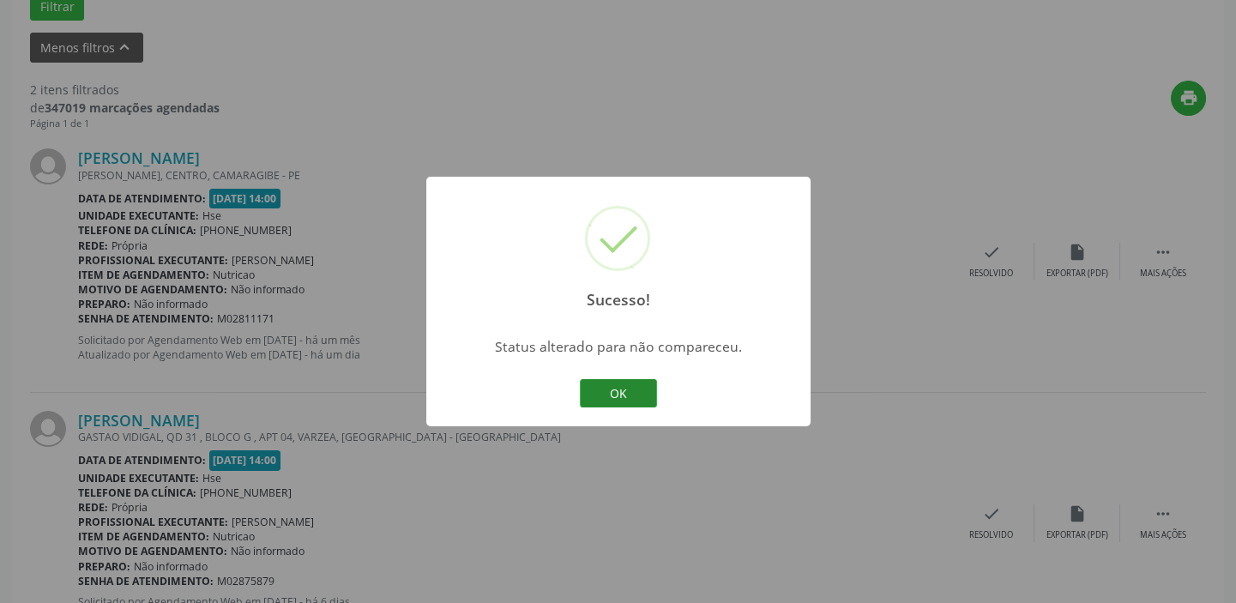
click at [643, 391] on button "OK" at bounding box center [618, 393] width 77 height 29
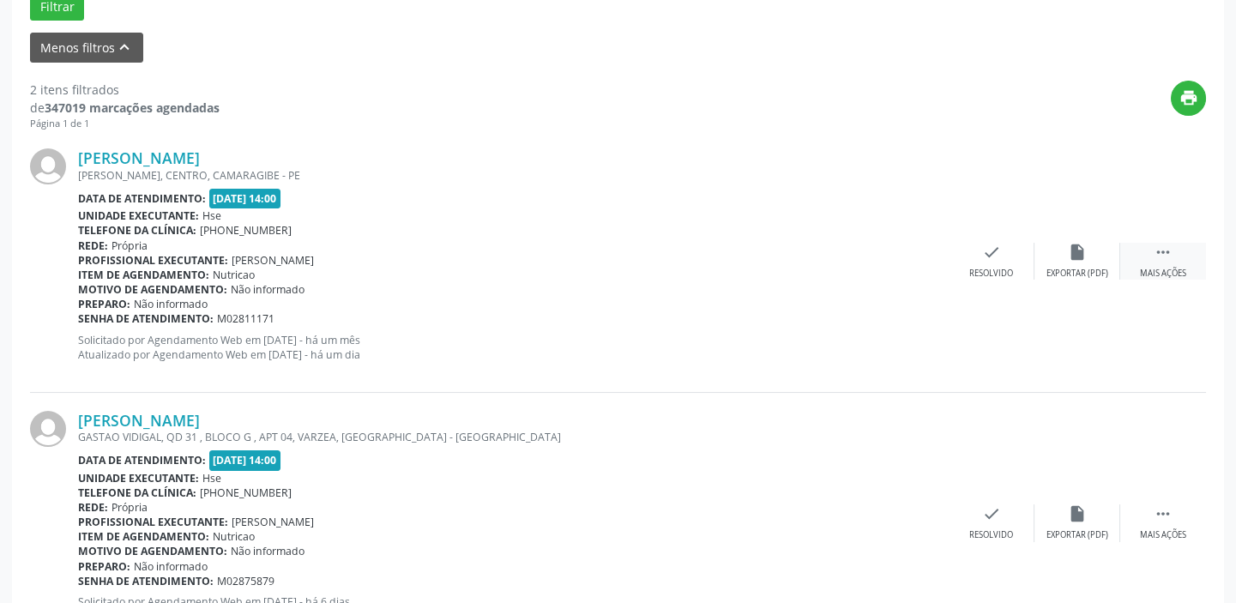
click at [1164, 268] on div "Mais ações" at bounding box center [1163, 274] width 46 height 12
click at [1068, 254] on icon "alarm_off" at bounding box center [1077, 252] width 19 height 19
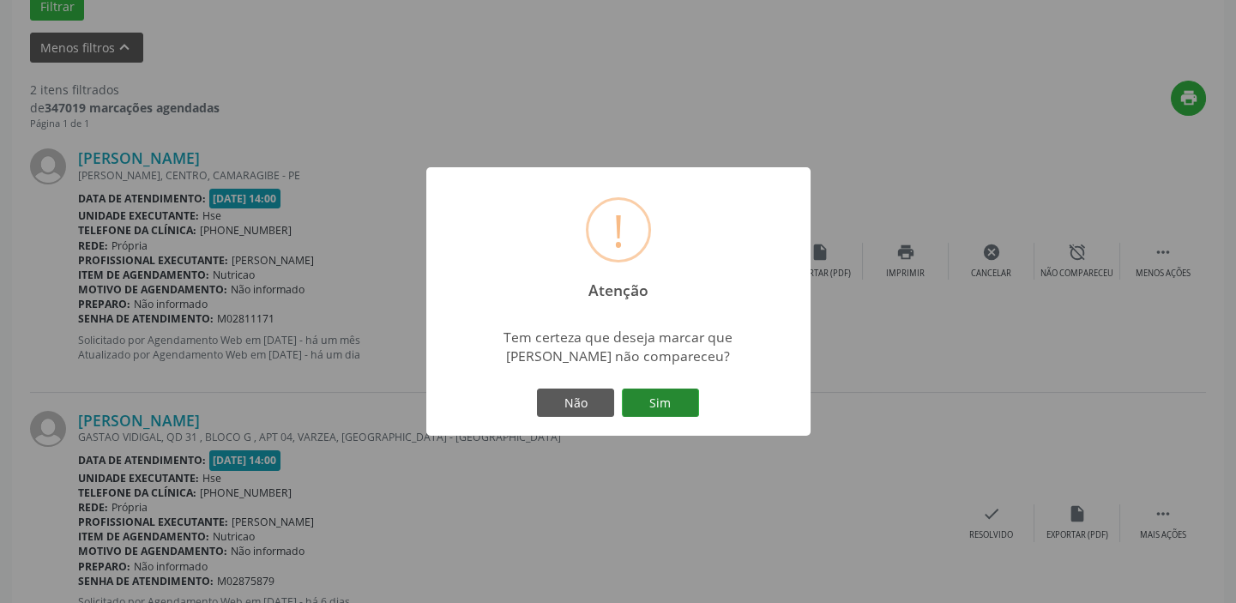
click at [671, 397] on button "Sim" at bounding box center [660, 403] width 77 height 29
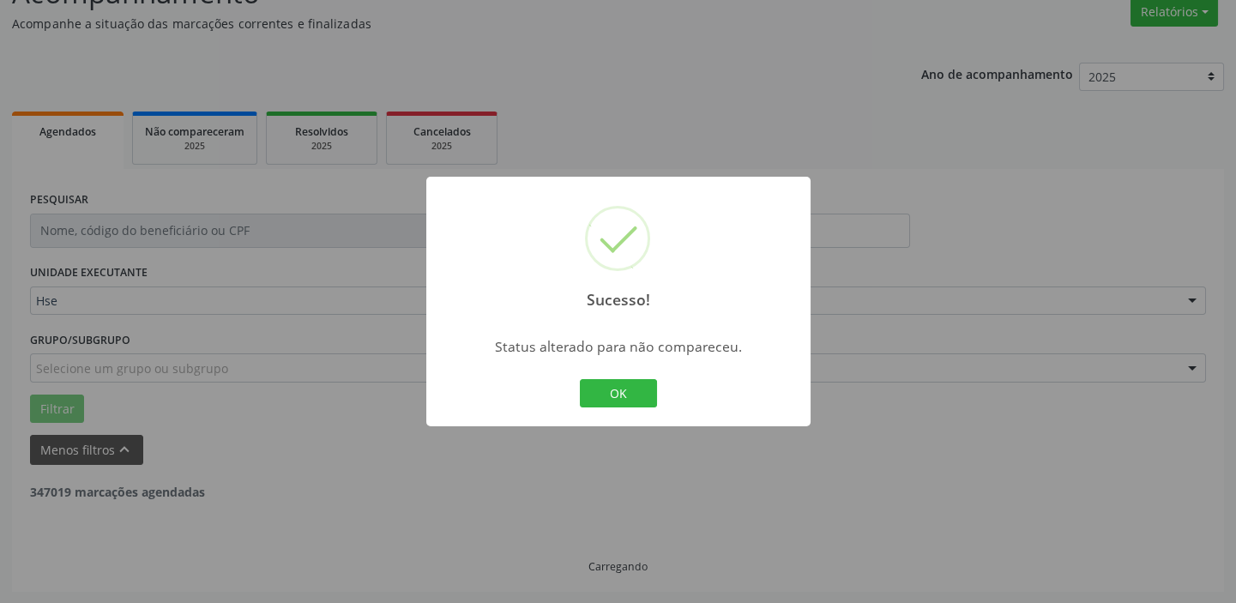
scroll to position [365, 0]
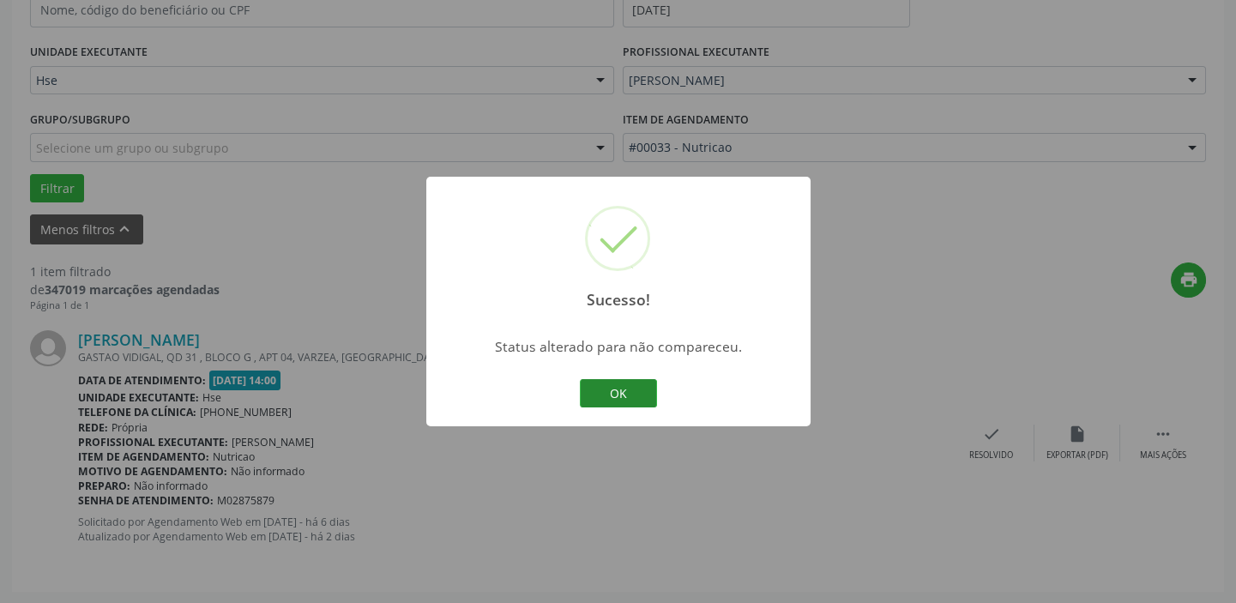
click at [649, 393] on button "OK" at bounding box center [618, 393] width 77 height 29
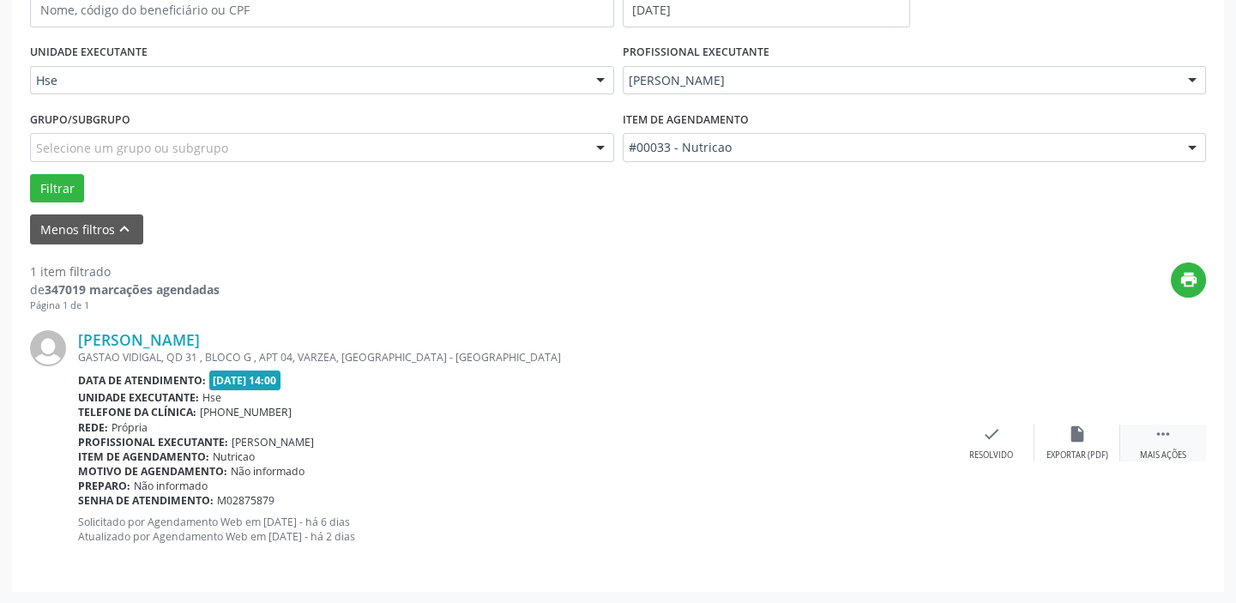
click at [1175, 434] on div " Mais ações" at bounding box center [1163, 443] width 86 height 37
click at [1084, 446] on div "alarm_off Não compareceu" at bounding box center [1078, 443] width 86 height 37
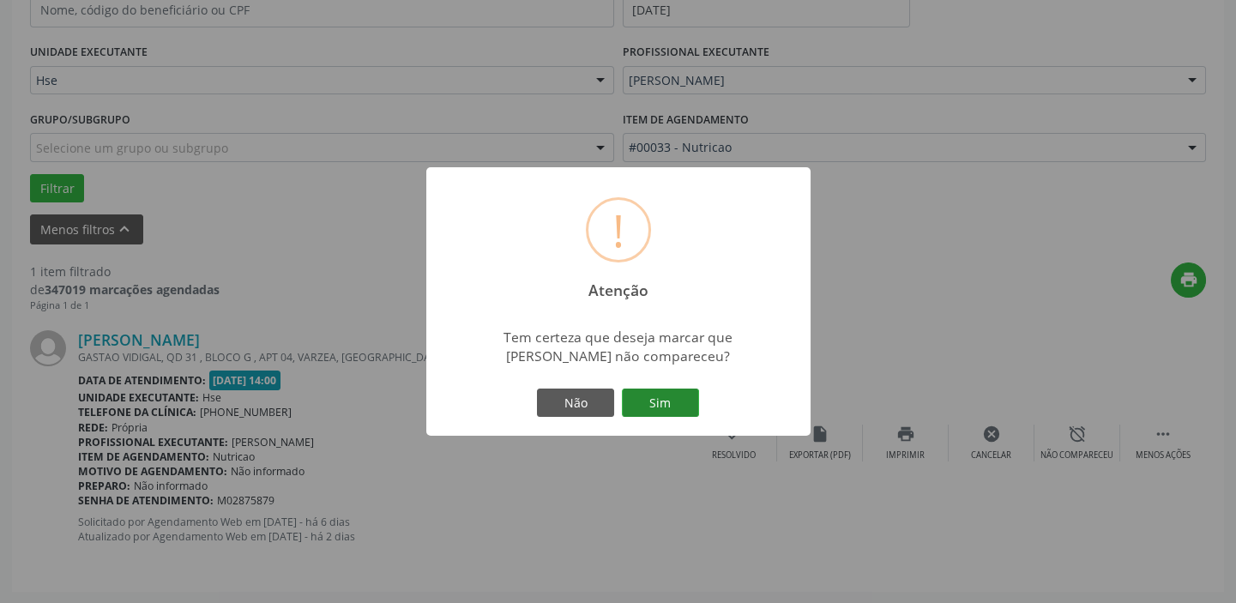
click at [663, 404] on button "Sim" at bounding box center [660, 403] width 77 height 29
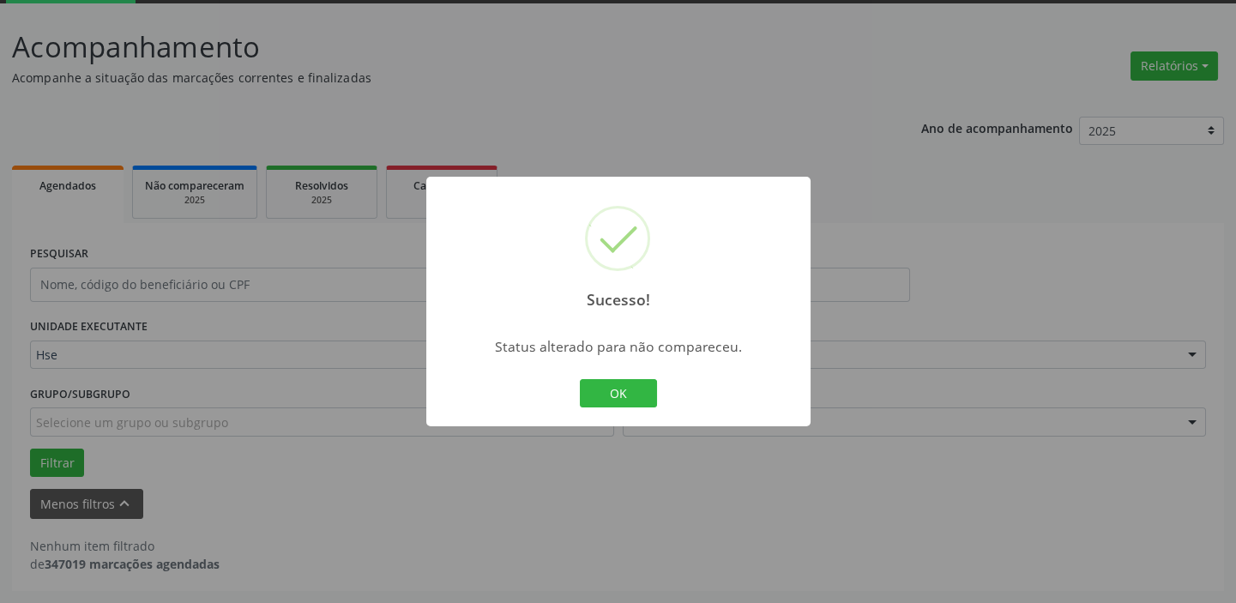
scroll to position [89, 0]
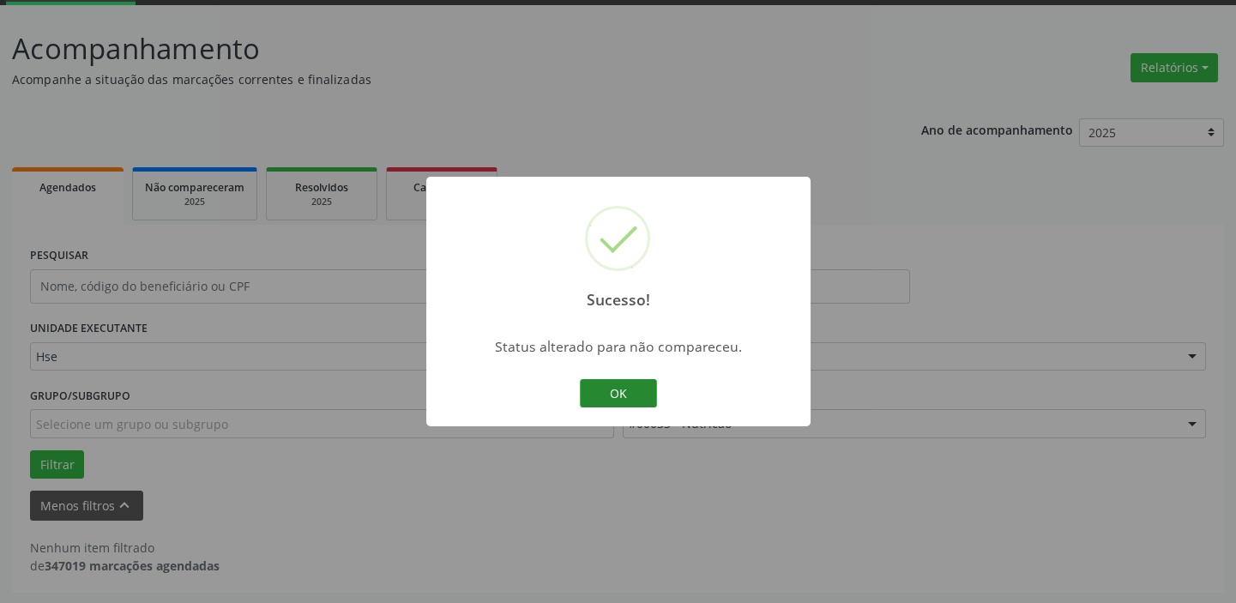
click at [630, 379] on button "OK" at bounding box center [618, 393] width 77 height 29
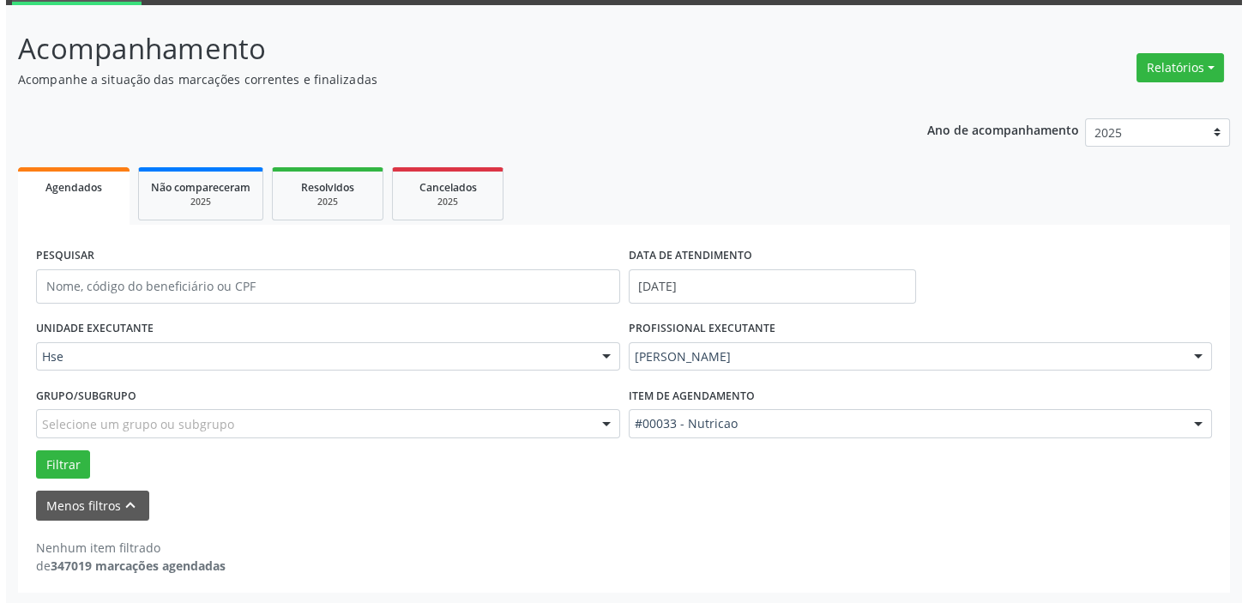
scroll to position [0, 0]
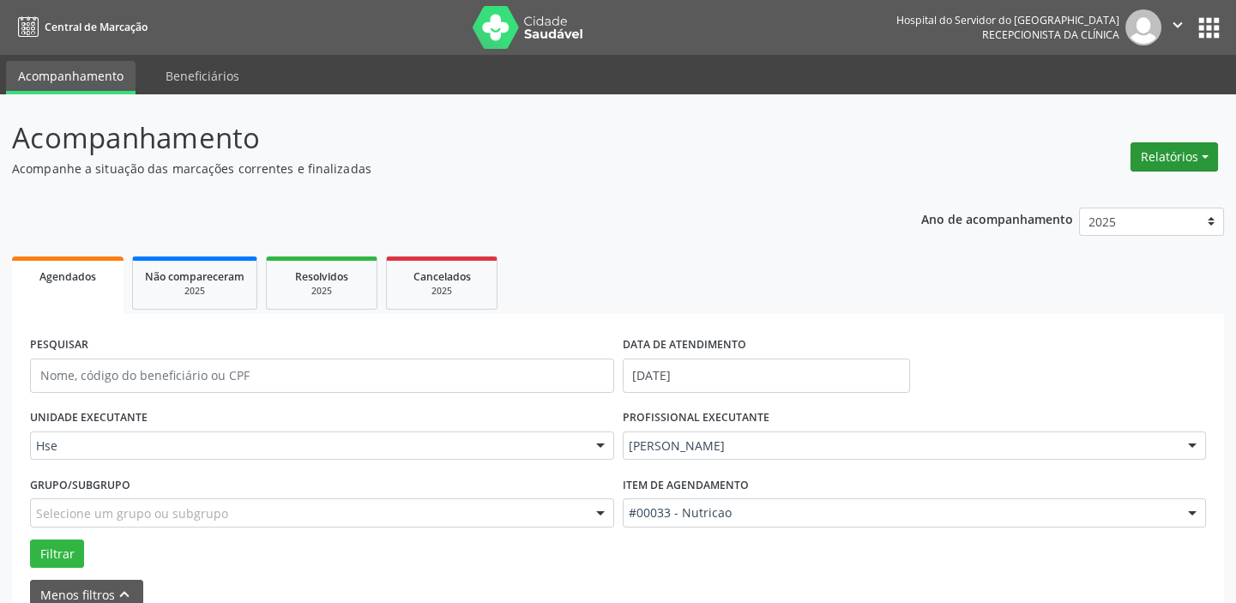
click at [1193, 159] on button "Relatórios" at bounding box center [1175, 156] width 88 height 29
click at [1133, 199] on link "Agendamentos" at bounding box center [1126, 193] width 184 height 24
select select "7"
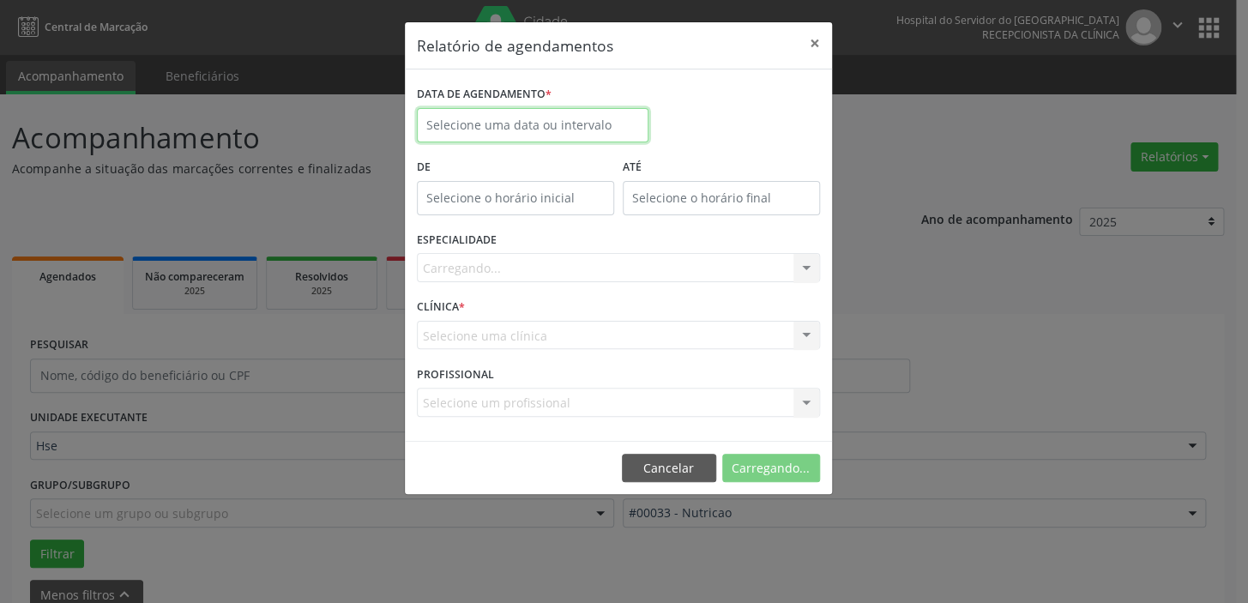
click at [534, 126] on input "text" at bounding box center [533, 125] width 232 height 34
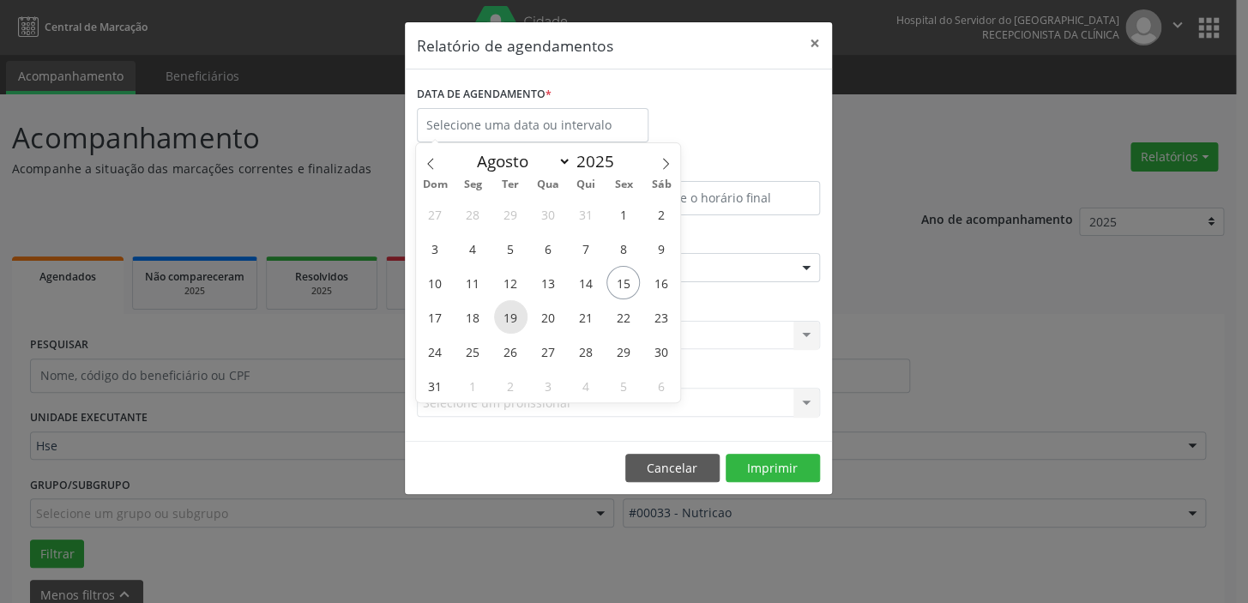
click at [511, 319] on span "19" at bounding box center [510, 316] width 33 height 33
type input "[DATE]"
click at [511, 319] on span "19" at bounding box center [510, 316] width 33 height 33
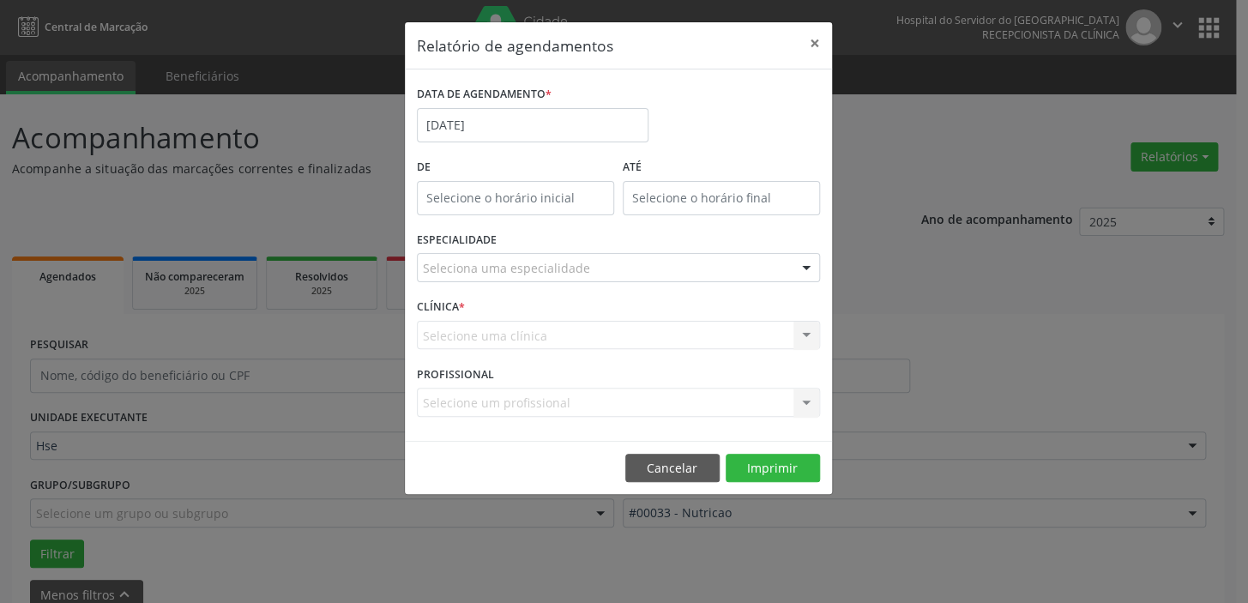
type input "12:00"
click at [554, 193] on input "12:00" at bounding box center [515, 198] width 197 height 34
click at [508, 227] on input "12" at bounding box center [481, 234] width 130 height 34
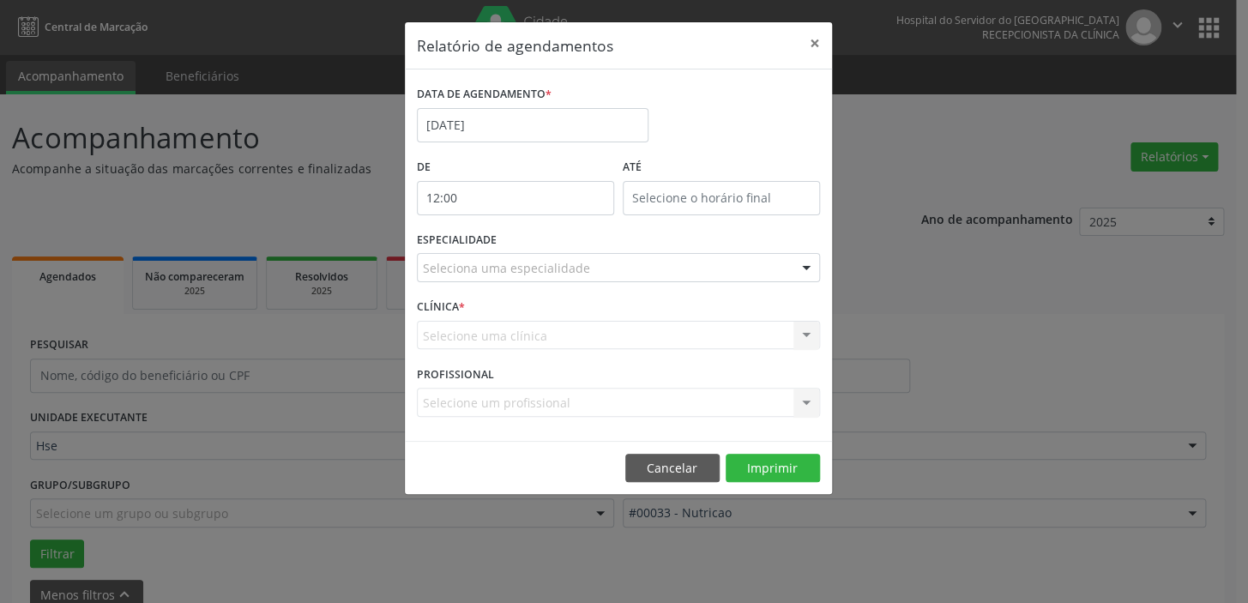
click at [1048, 403] on div "Relatório de agendamentos × DATA DE AGENDAMENTO * [DATE] De 12:00 ATÉ ESPECIALI…" at bounding box center [624, 301] width 1248 height 603
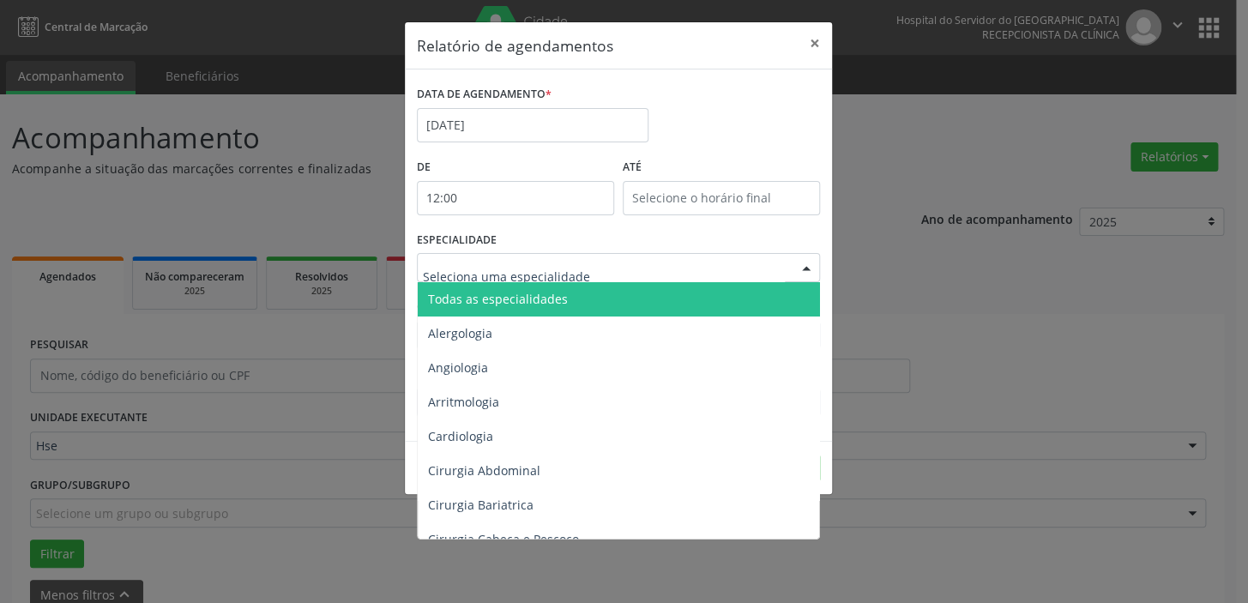
click at [744, 273] on div at bounding box center [618, 267] width 403 height 29
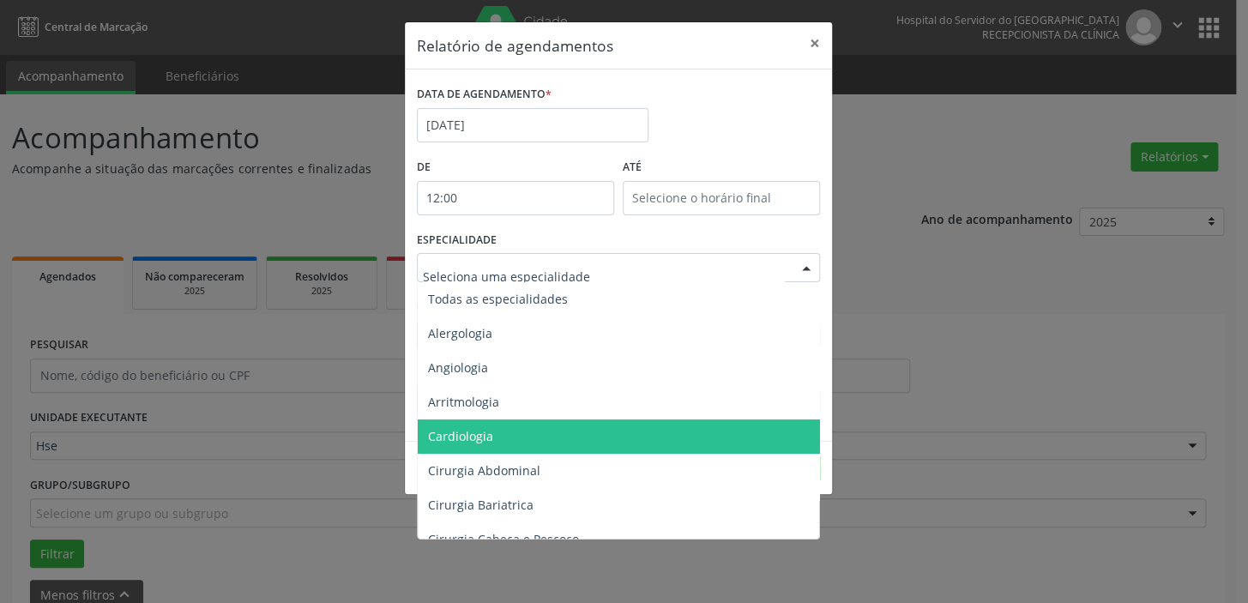
click at [505, 450] on span "Cardiologia" at bounding box center [620, 437] width 404 height 34
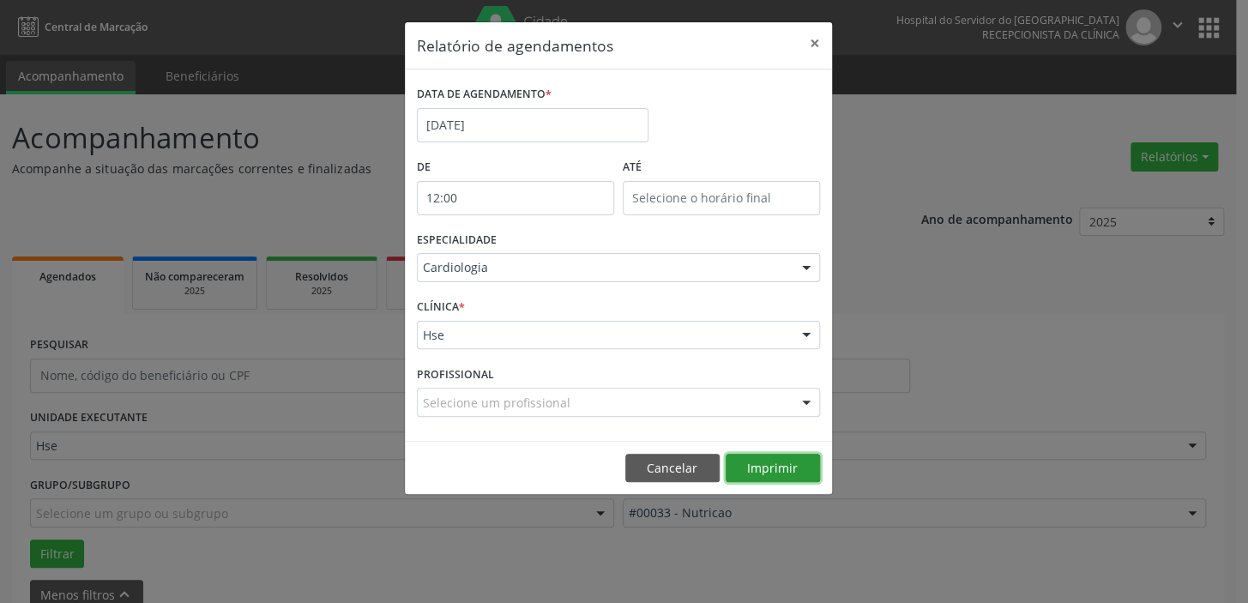
click at [791, 463] on button "Imprimir" at bounding box center [773, 468] width 94 height 29
